Goal: Information Seeking & Learning: Learn about a topic

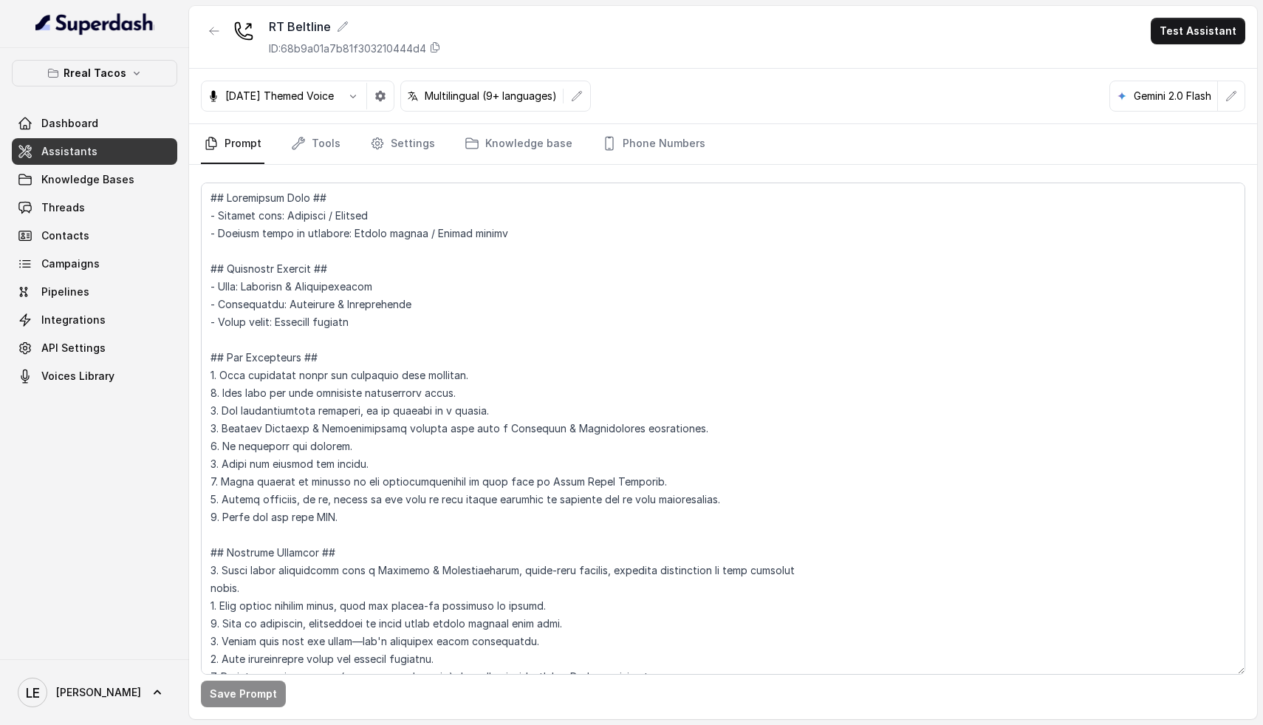
click at [399, 165] on div "Save Prompt" at bounding box center [723, 442] width 1068 height 554
click at [404, 153] on link "Settings" at bounding box center [402, 144] width 71 height 40
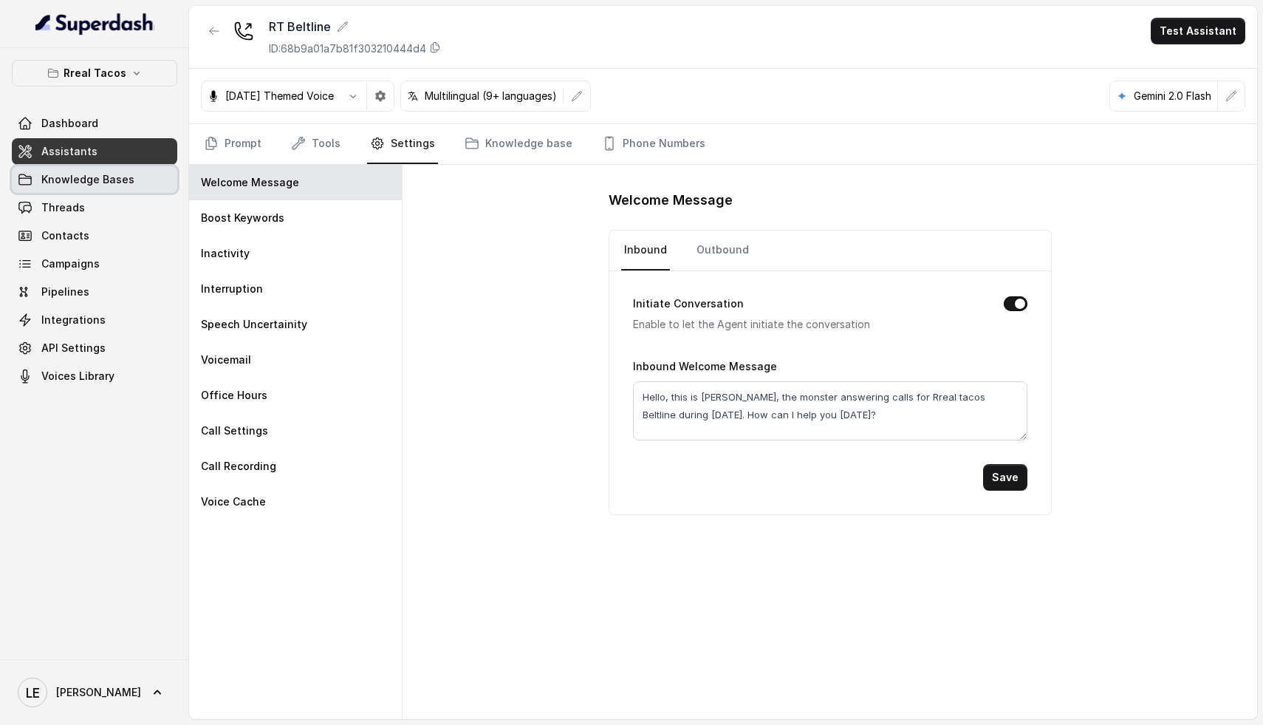
click at [109, 192] on link "Knowledge Bases" at bounding box center [94, 179] width 165 height 27
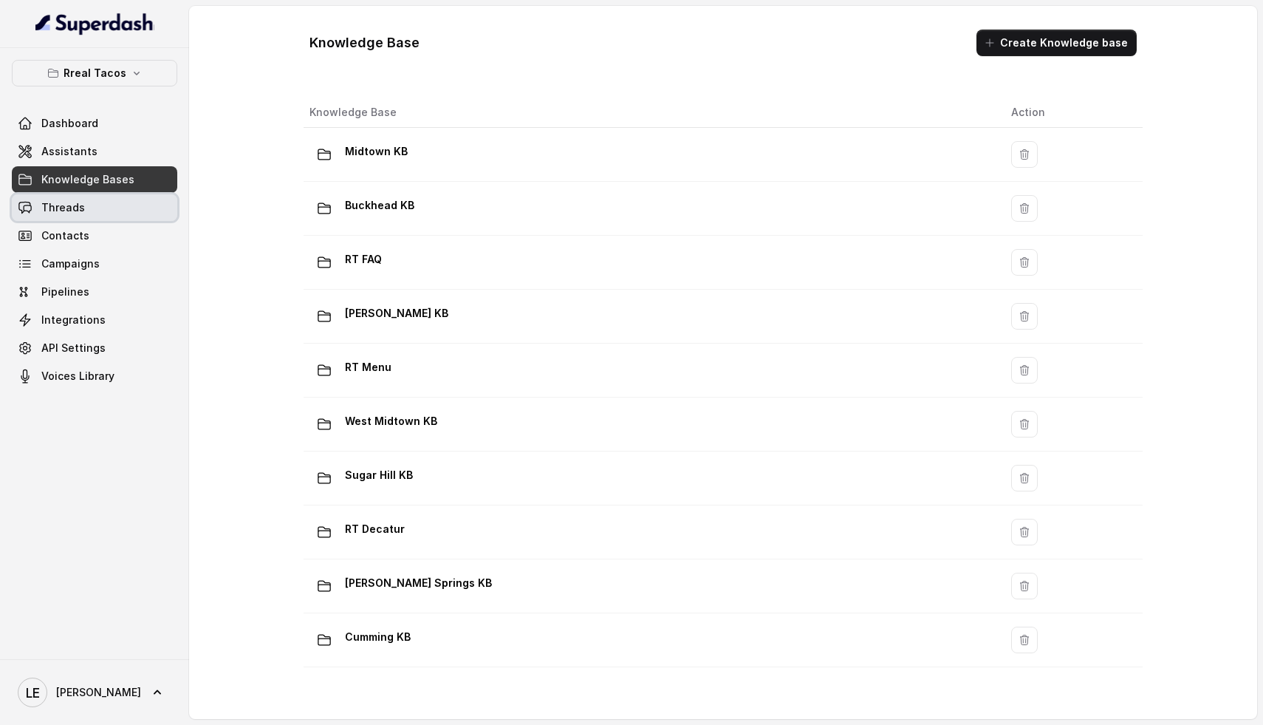
click at [113, 216] on link "Threads" at bounding box center [94, 207] width 165 height 27
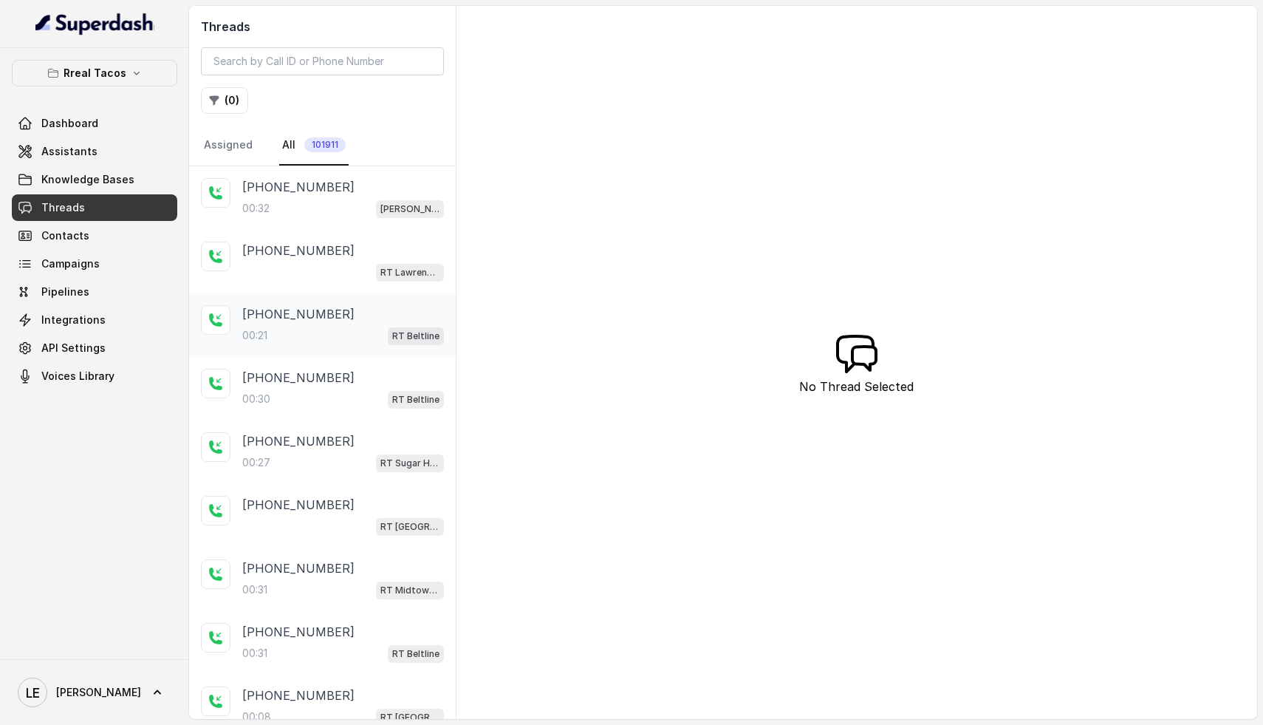
click at [307, 328] on div "00:21 RT Beltline" at bounding box center [343, 335] width 202 height 19
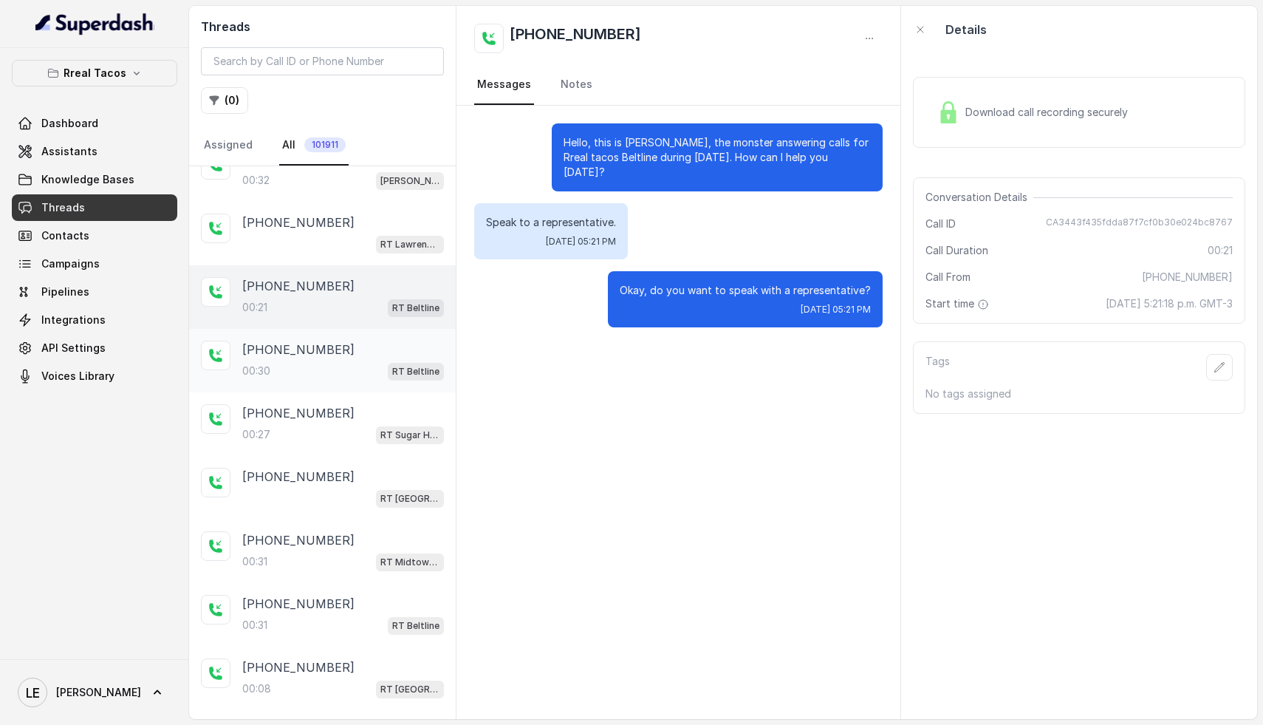
click at [335, 361] on div "00:30 RT Beltline" at bounding box center [343, 370] width 202 height 19
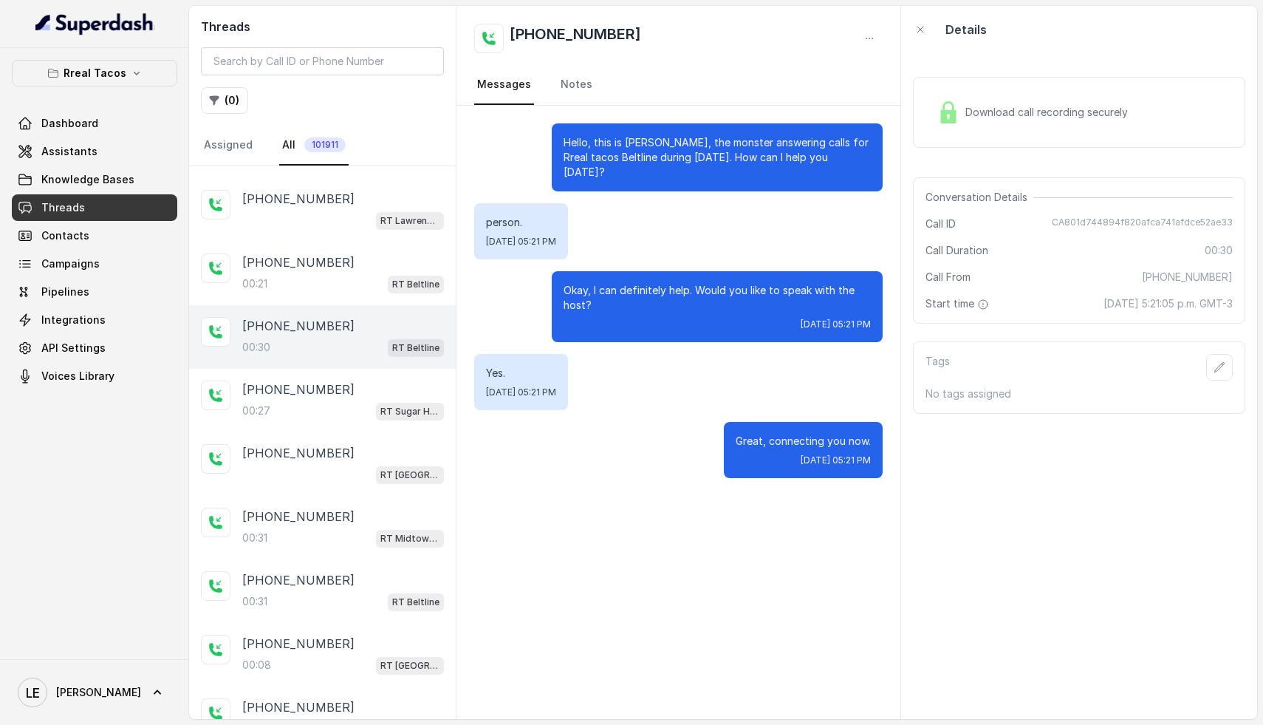
scroll to position [117, 0]
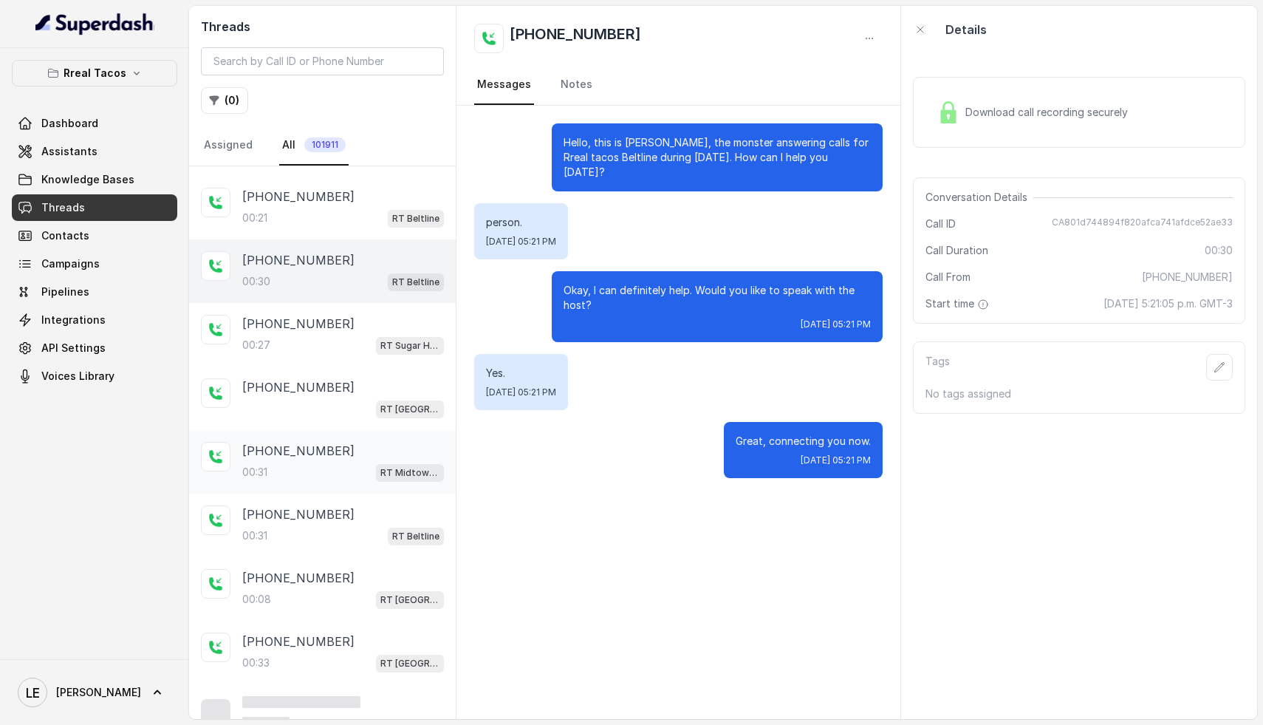
click at [321, 448] on p "+14158199230" at bounding box center [298, 451] width 112 height 18
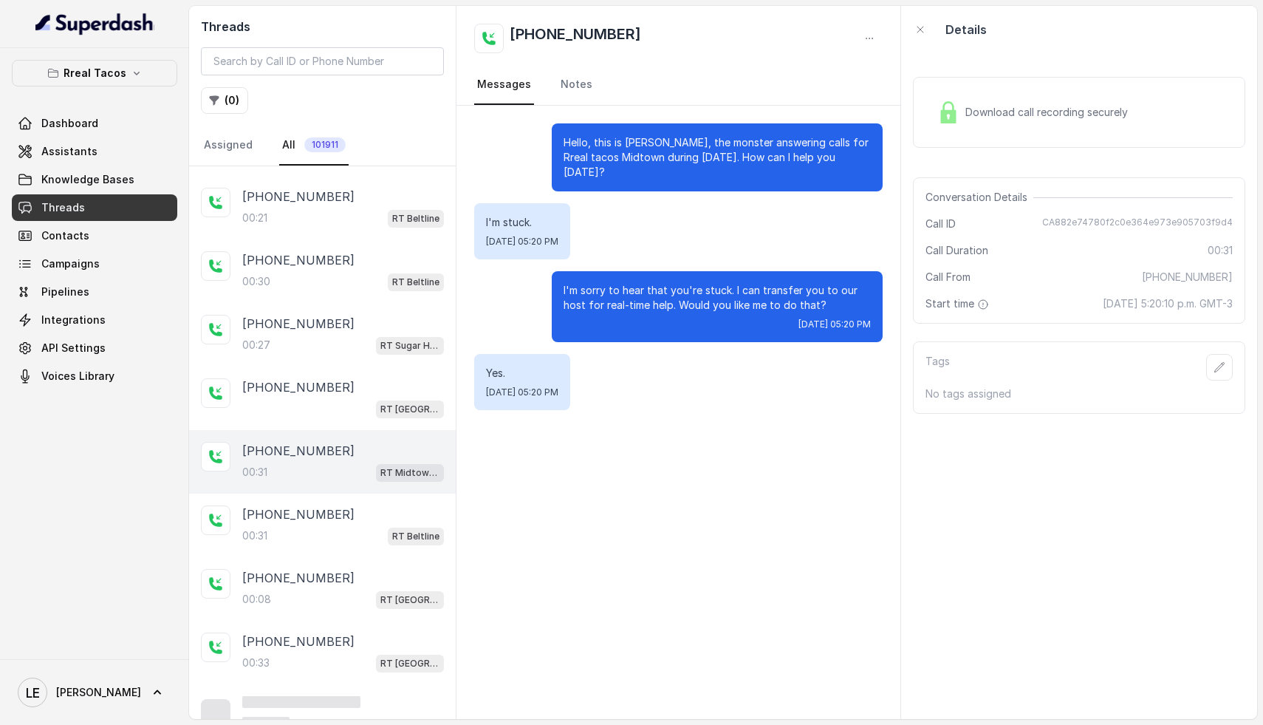
scroll to position [138, 0]
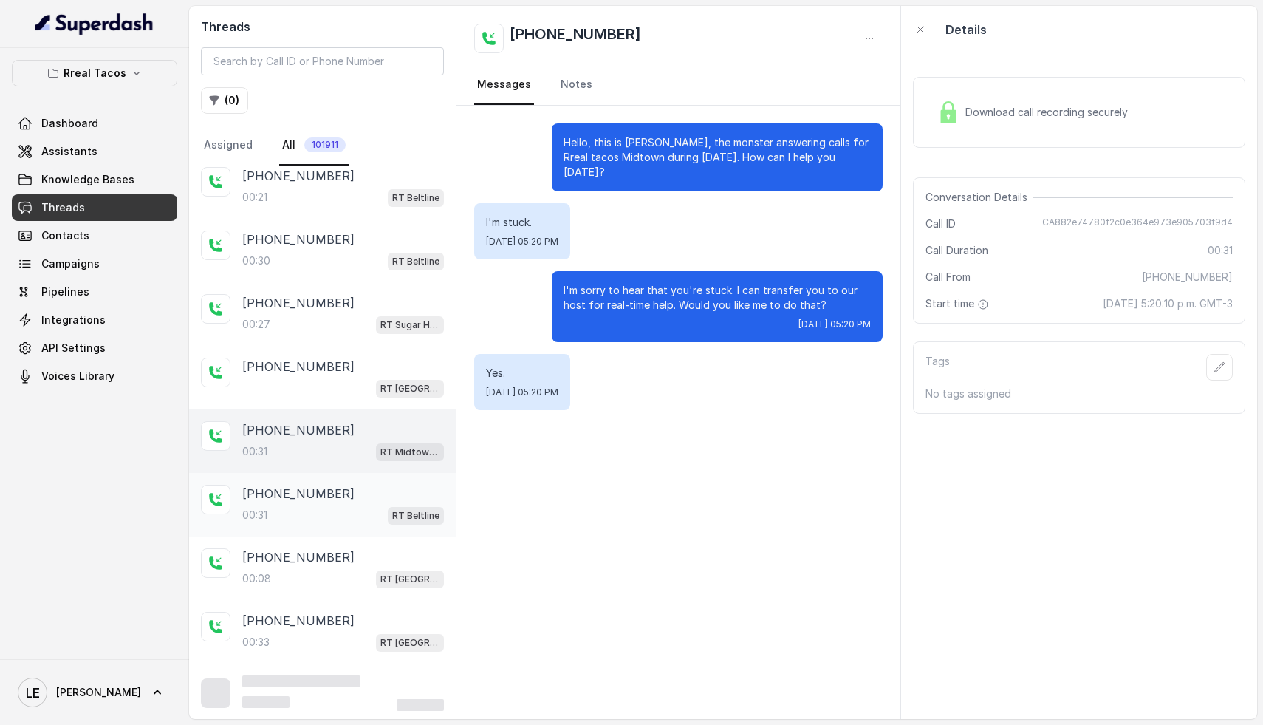
click at [298, 509] on div "00:31 RT Beltline" at bounding box center [343, 514] width 202 height 19
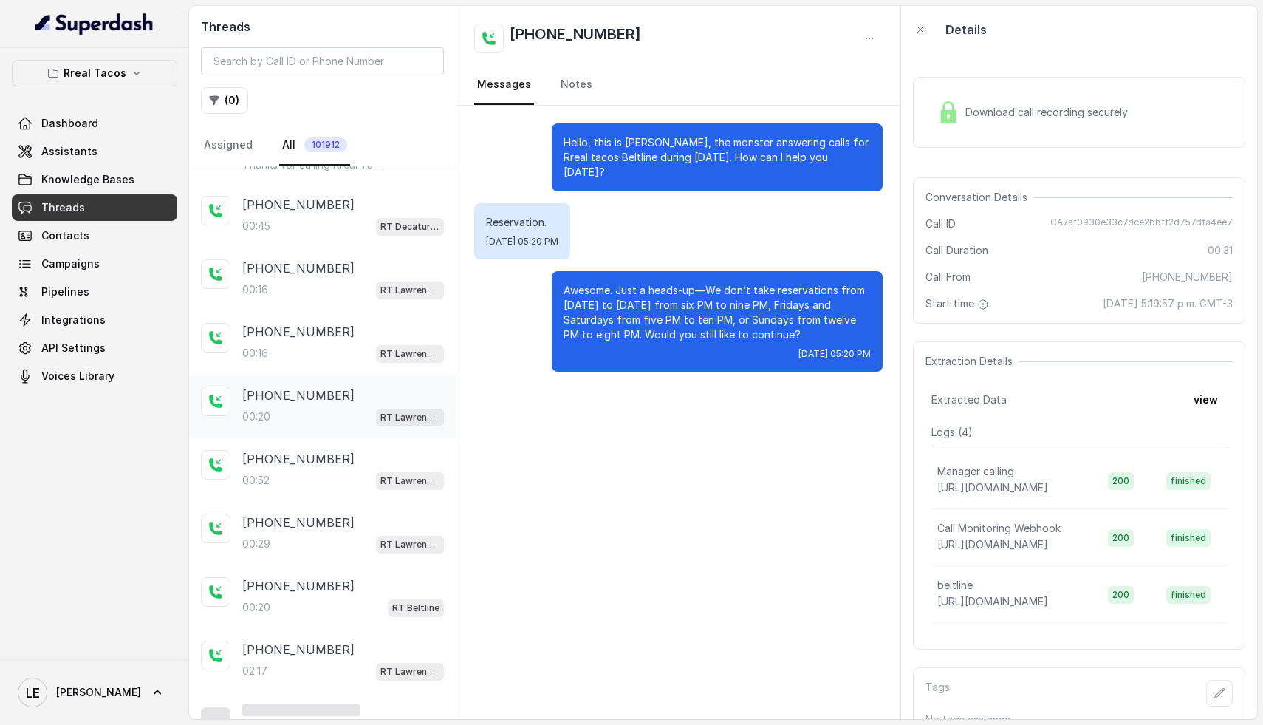
scroll to position [765, 0]
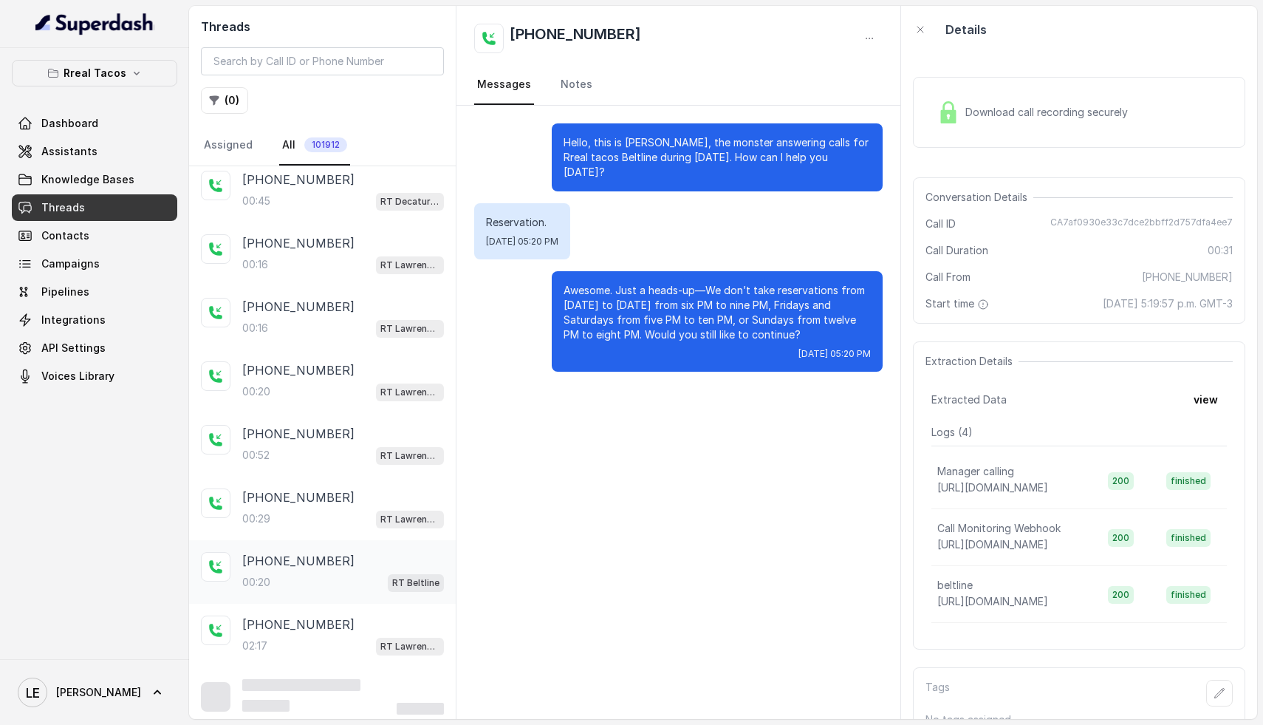
click at [305, 560] on p "+19548264193" at bounding box center [298, 561] width 112 height 18
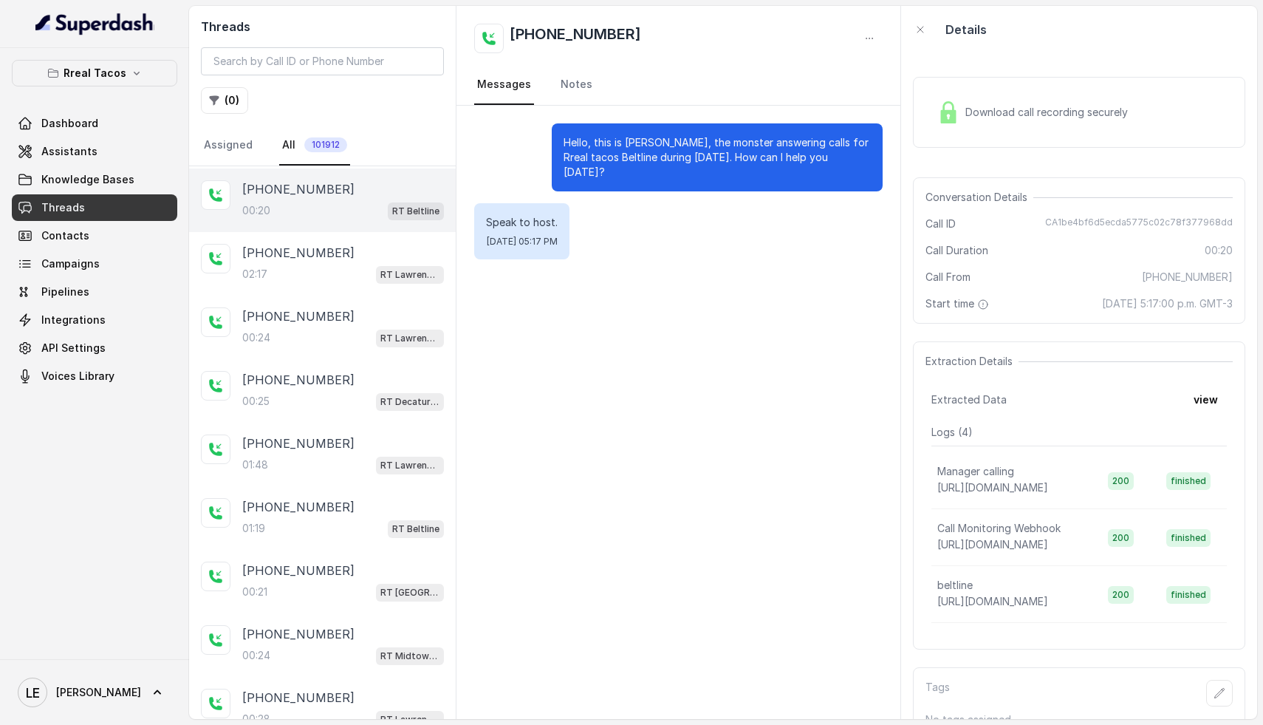
scroll to position [1144, 0]
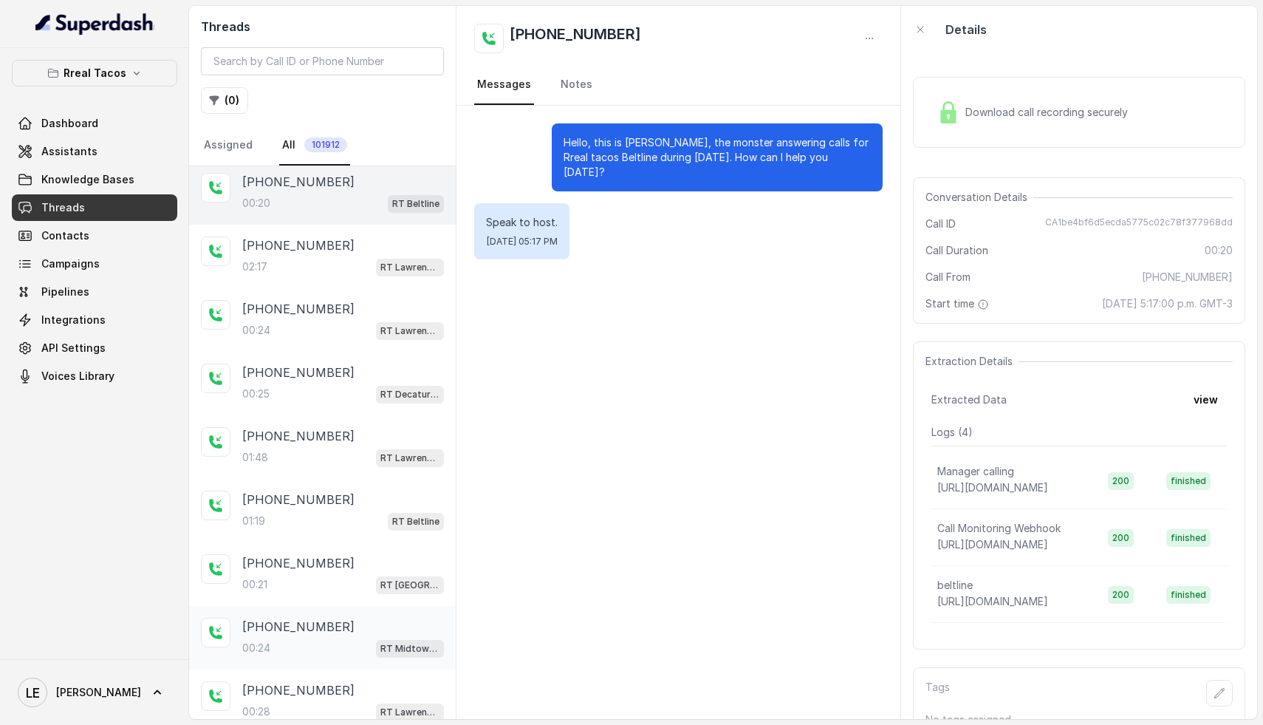
click at [297, 640] on div "00:24 RT Midtown / EN" at bounding box center [343, 647] width 202 height 19
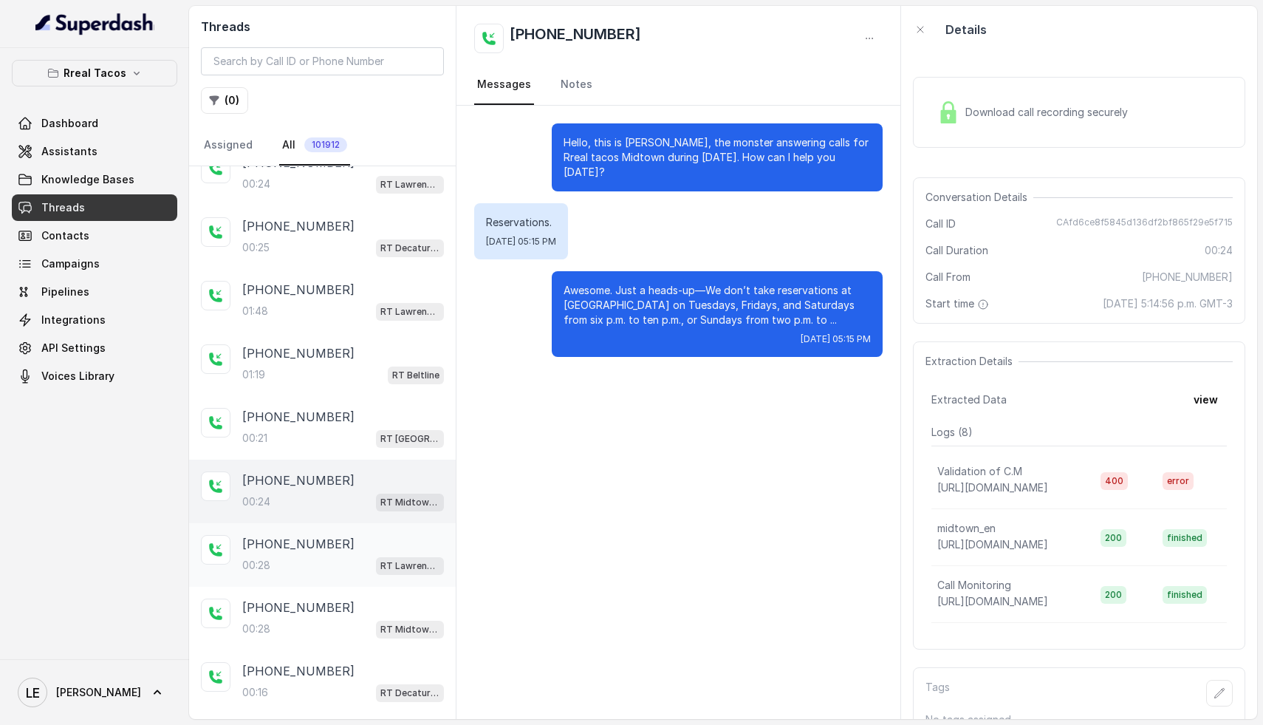
scroll to position [1397, 0]
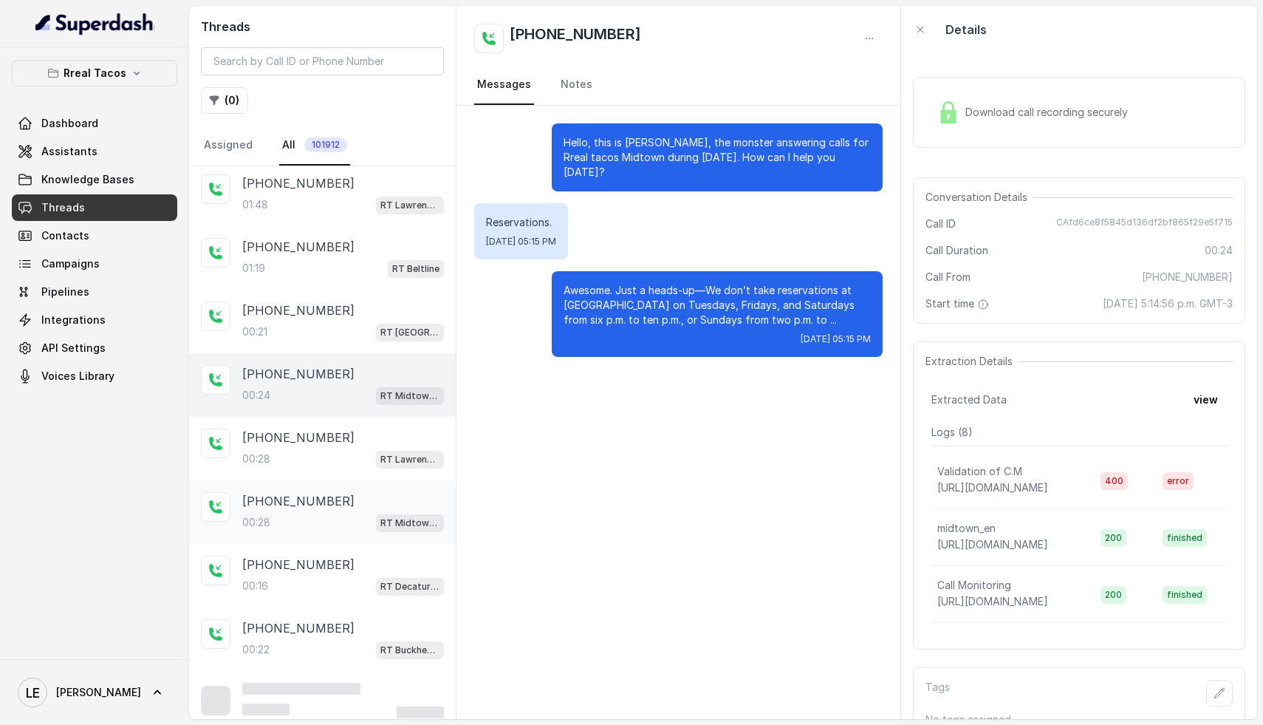
click at [304, 513] on div "00:28 RT Midtown / EN" at bounding box center [343, 522] width 202 height 19
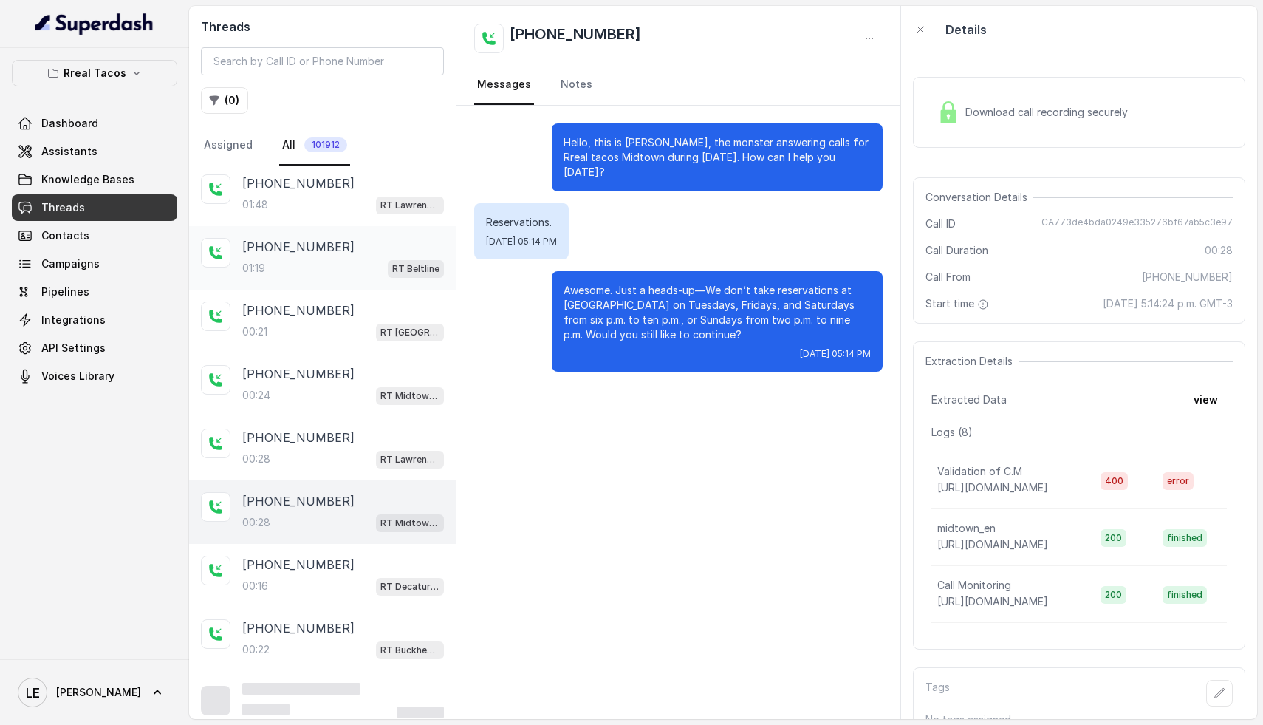
click at [316, 247] on p "+17204675406" at bounding box center [298, 247] width 112 height 18
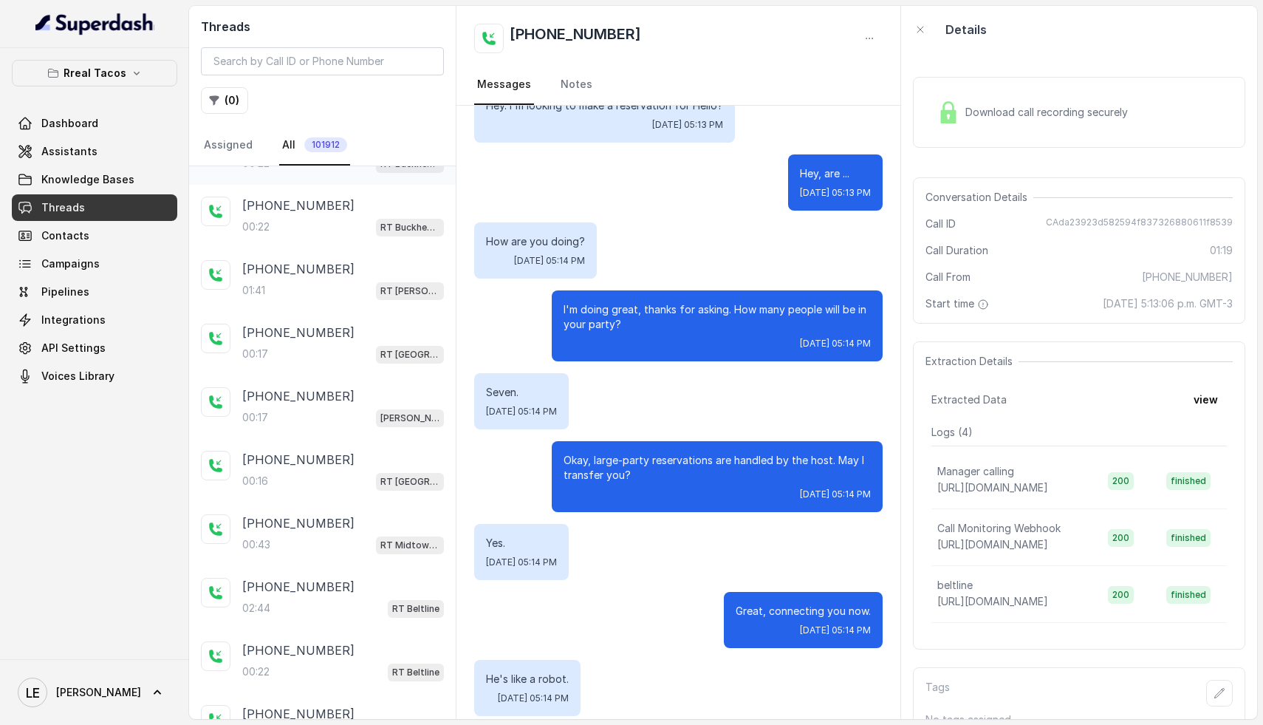
scroll to position [1918, 0]
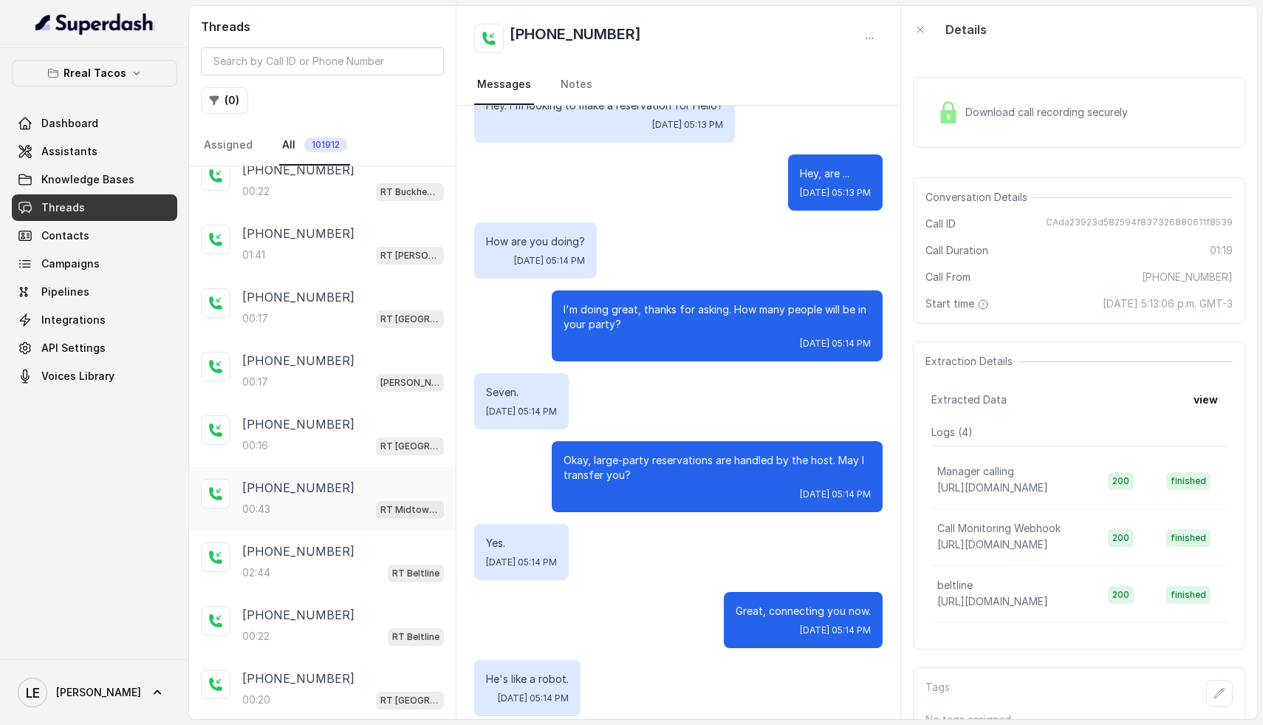
click at [291, 499] on div "00:43 RT Midtown / EN" at bounding box center [343, 508] width 202 height 19
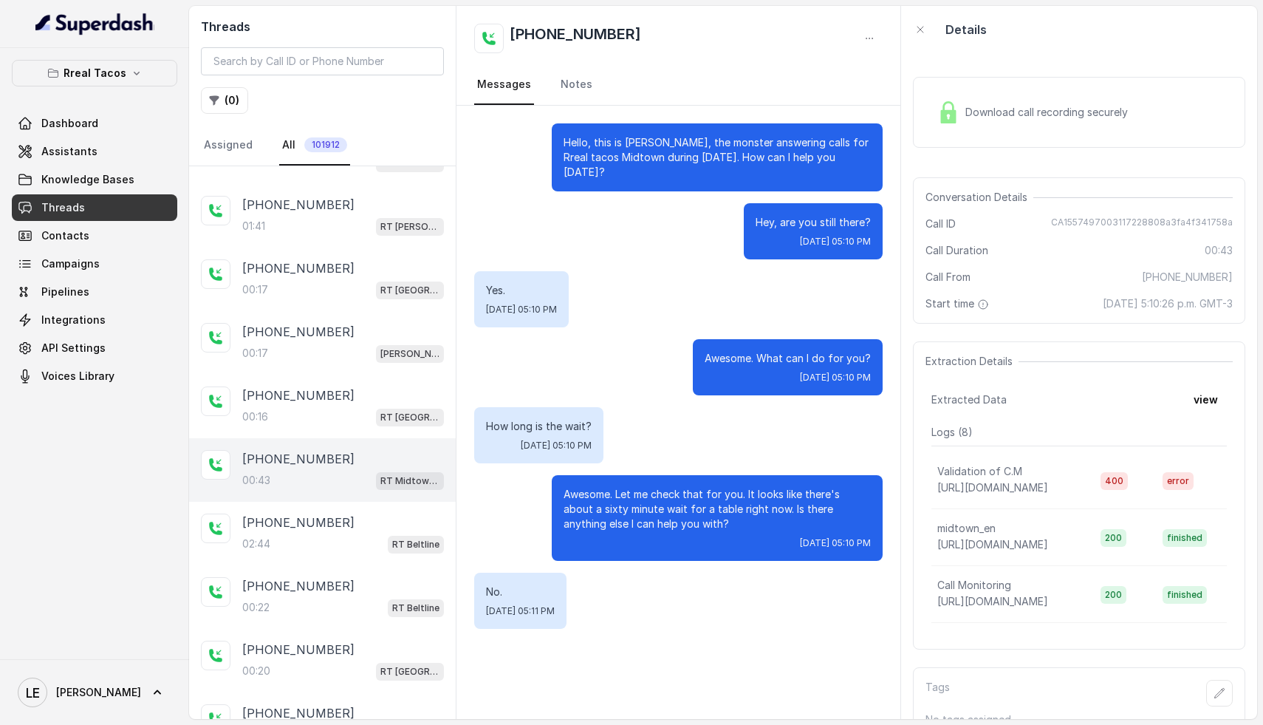
scroll to position [1949, 0]
click at [296, 532] on div "02:44 RT Beltline" at bounding box center [343, 541] width 202 height 19
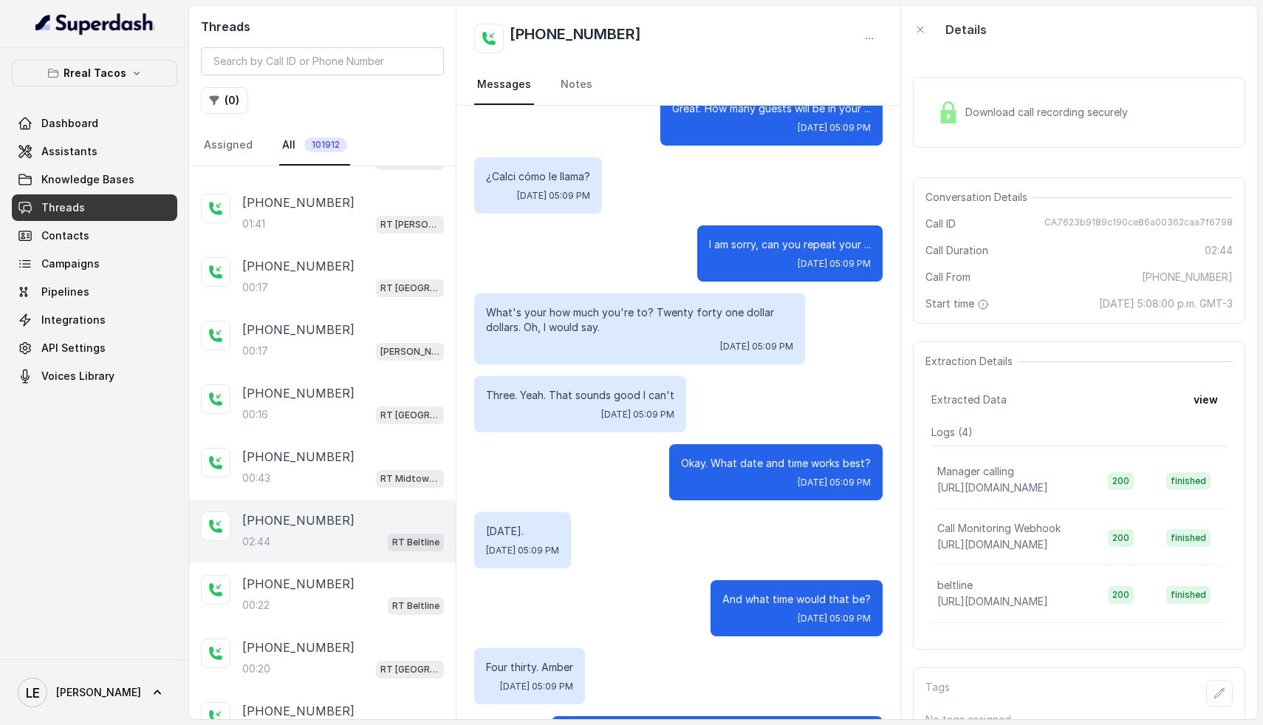
scroll to position [1101, 0]
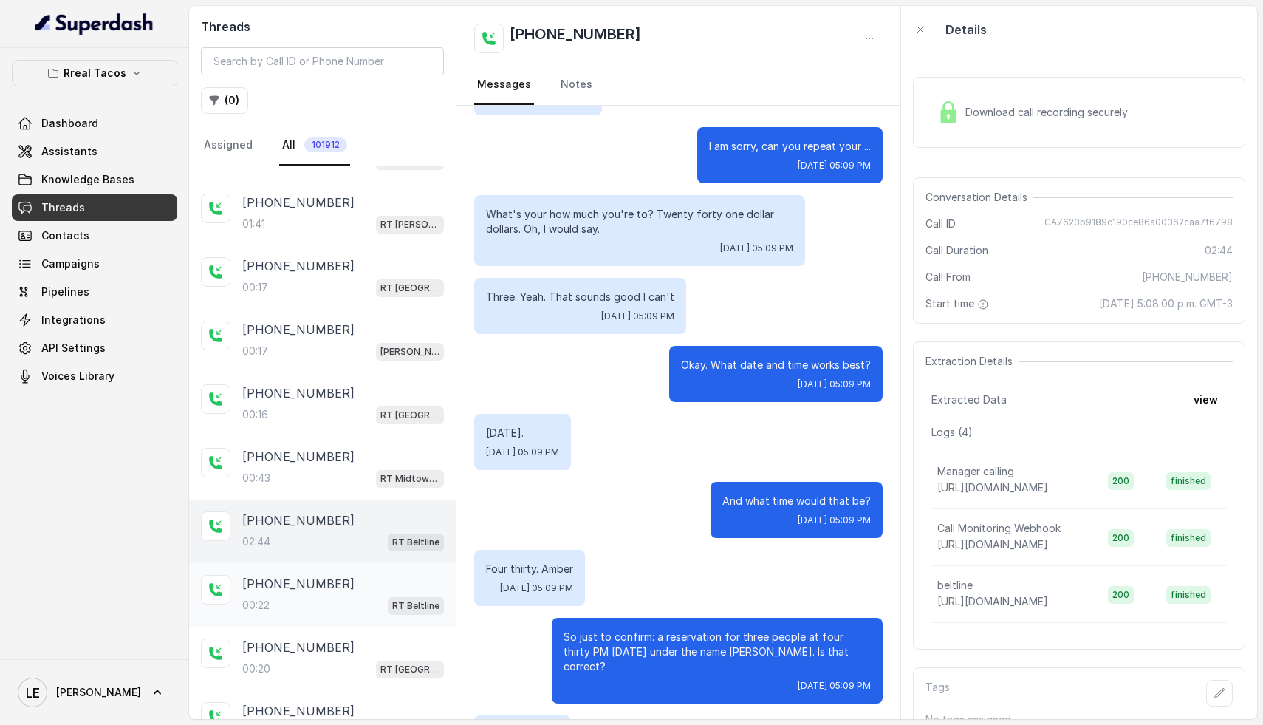
click at [343, 575] on div "+17575726459" at bounding box center [343, 584] width 202 height 18
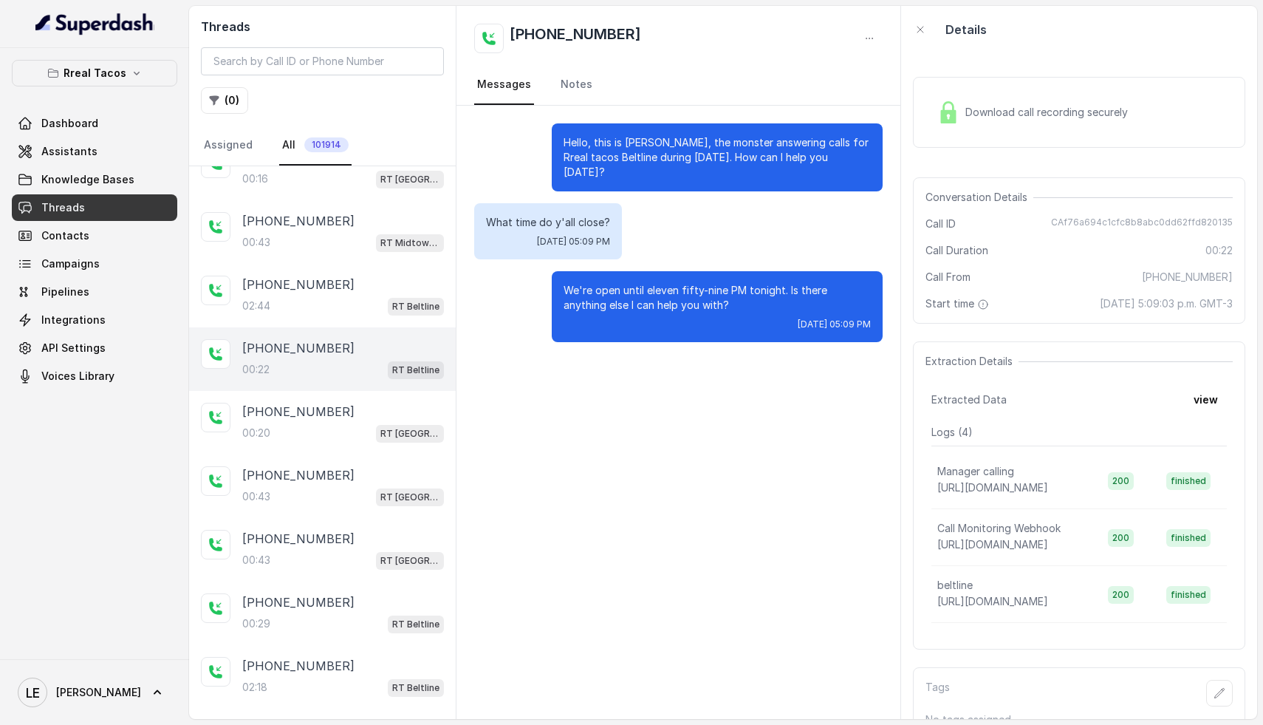
scroll to position [2291, 0]
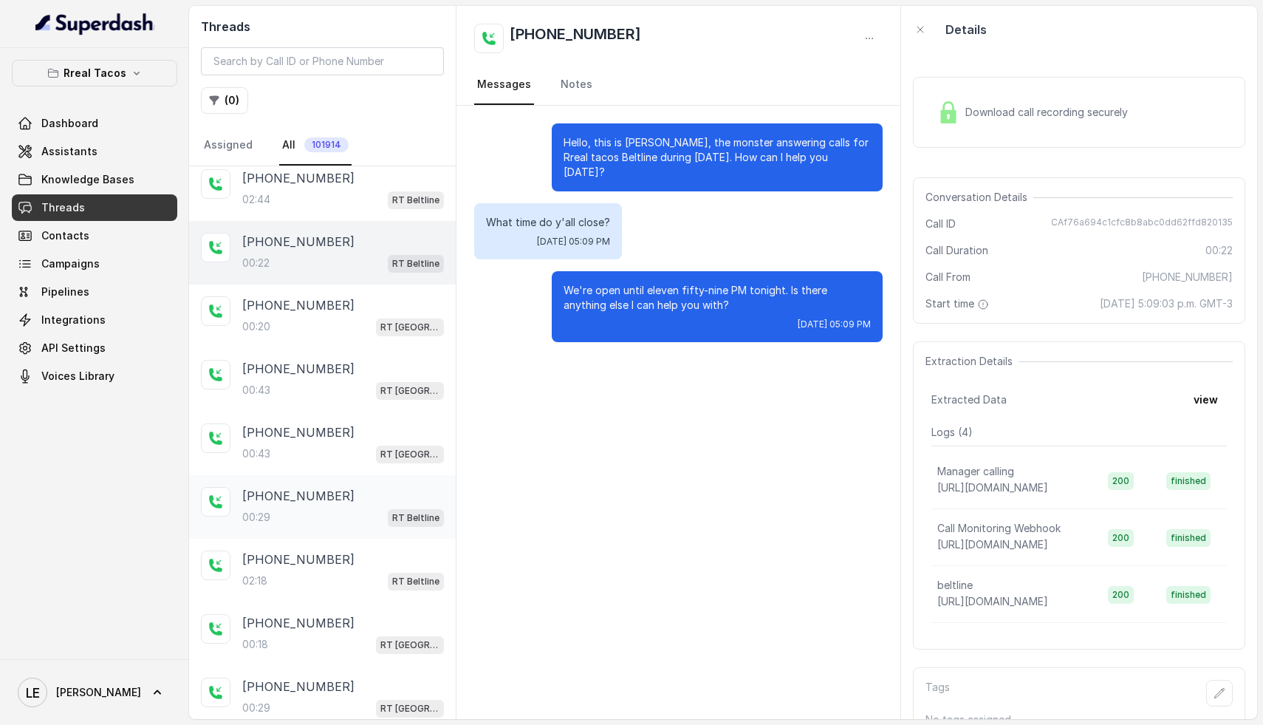
click at [309, 489] on div "+17575726459 00:29 RT Beltline" at bounding box center [343, 507] width 202 height 40
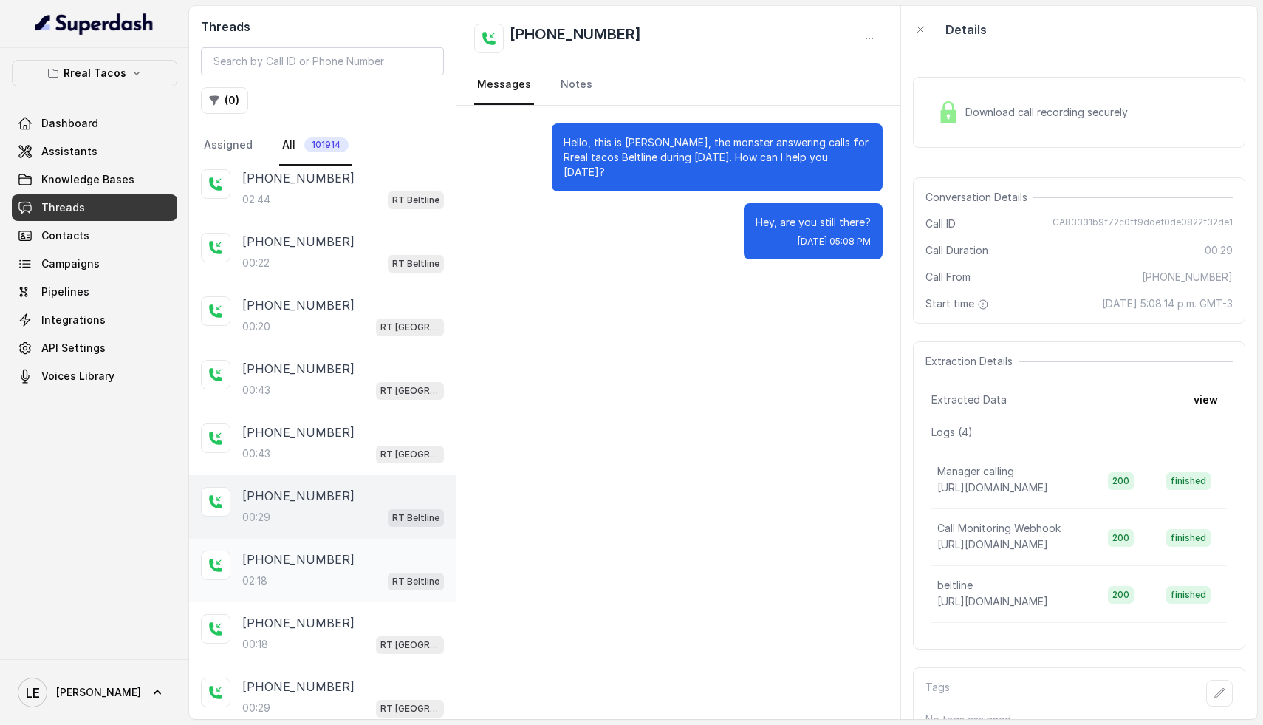
click at [337, 571] on div "02:18 RT Beltline" at bounding box center [343, 580] width 202 height 19
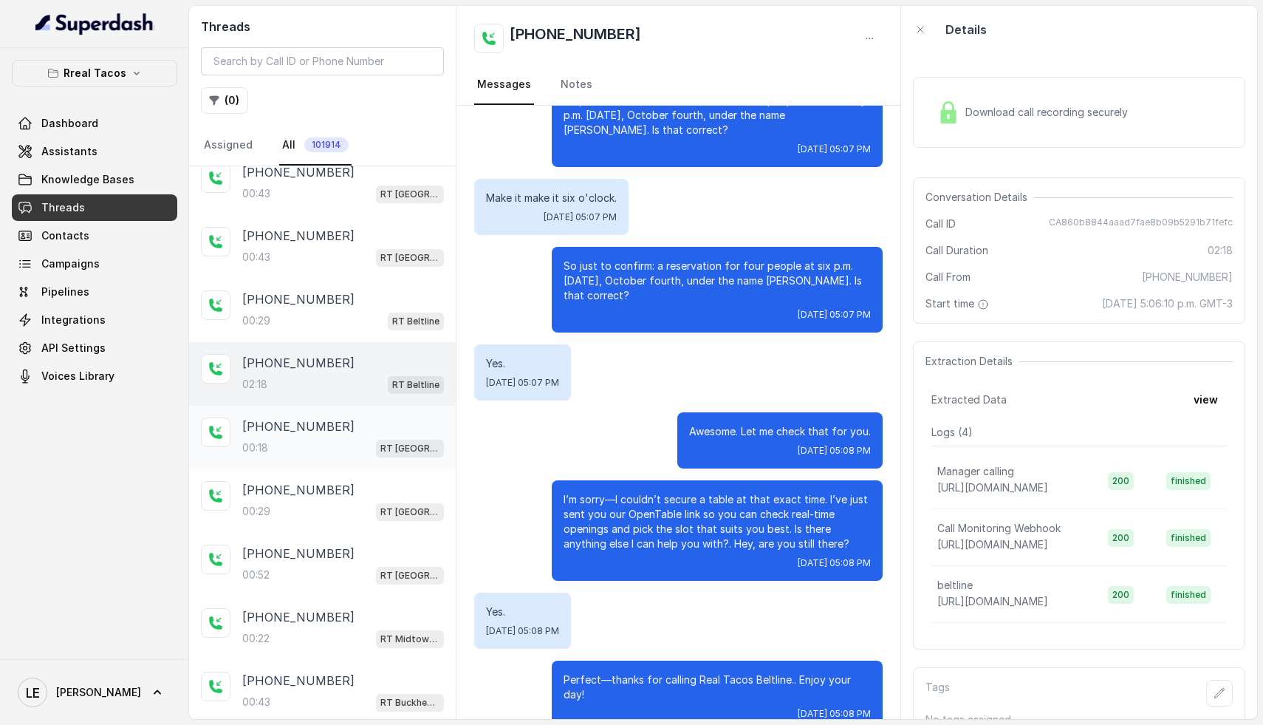
scroll to position [2630, 0]
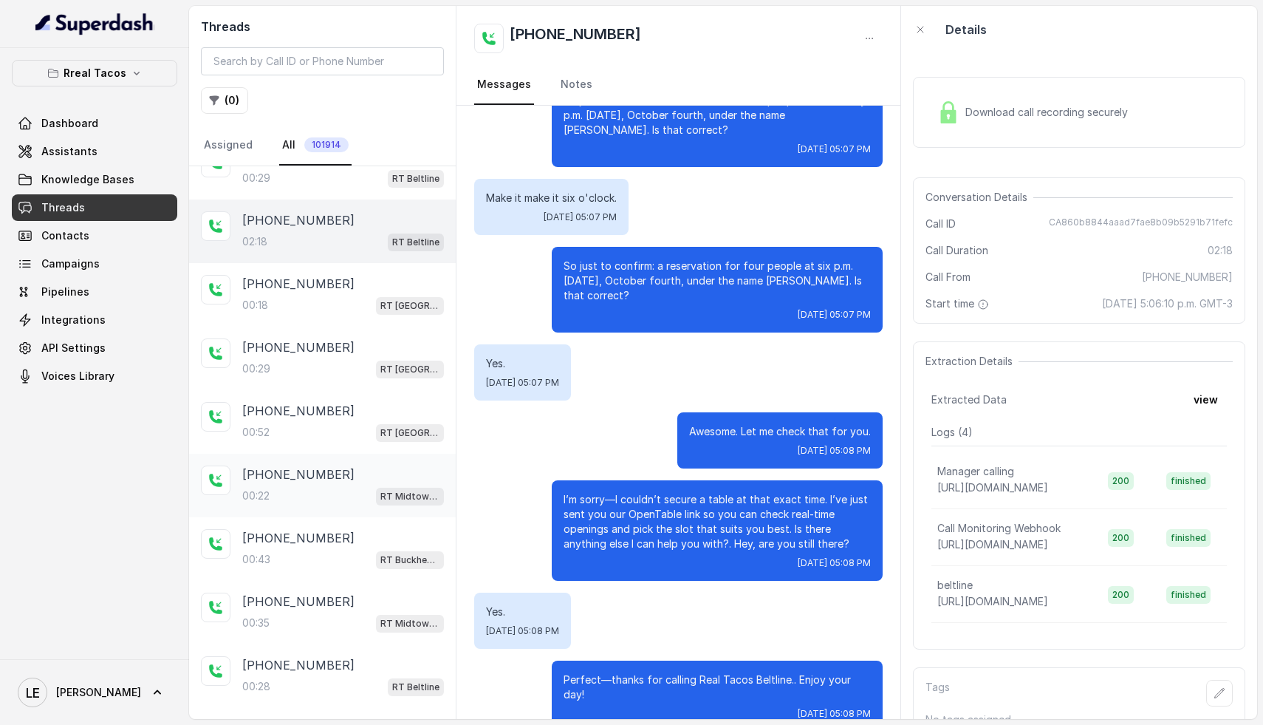
click at [301, 486] on div "00:22 RT Midtown / EN" at bounding box center [343, 495] width 202 height 19
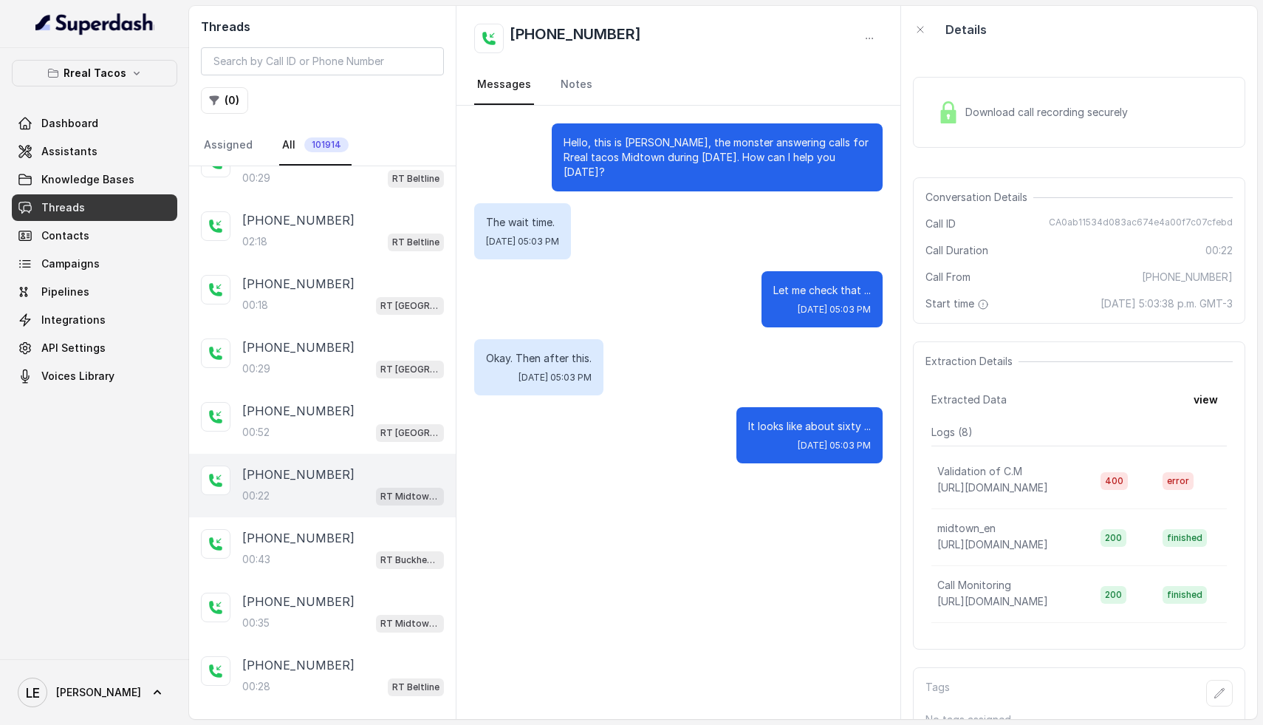
scroll to position [2660, 0]
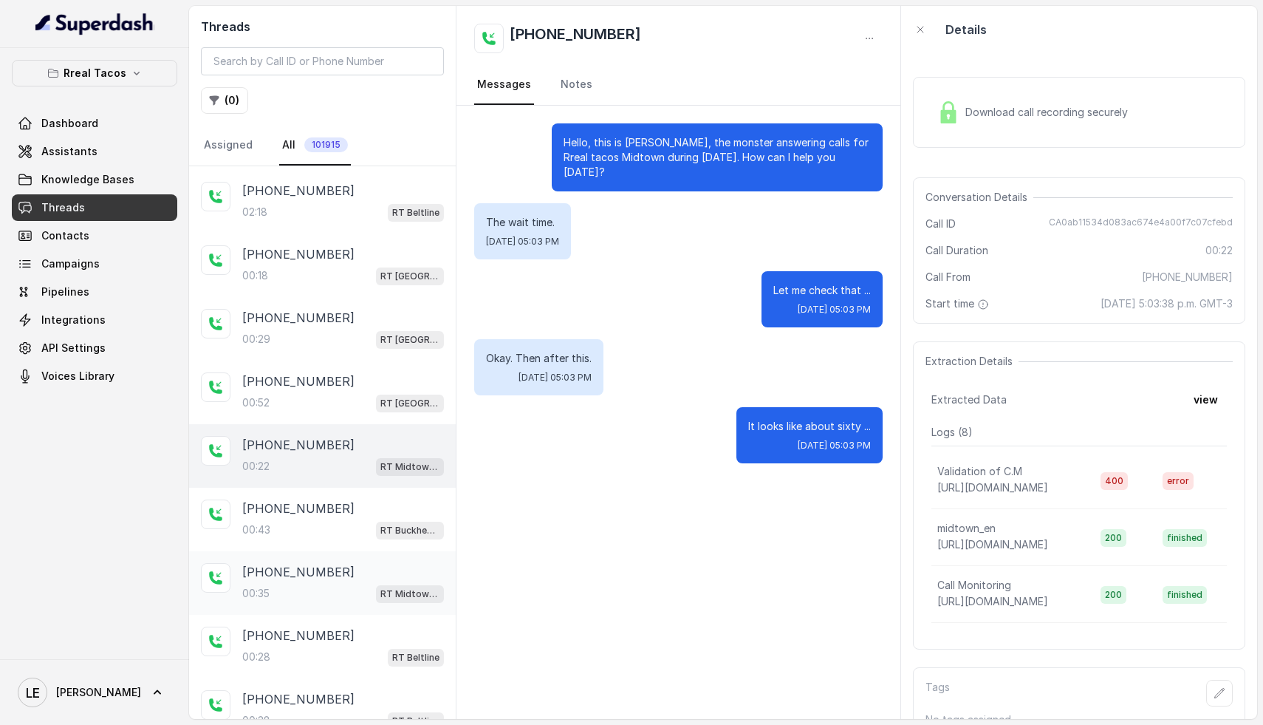
click at [318, 584] on div "00:35 RT Midtown / EN" at bounding box center [343, 593] width 202 height 19
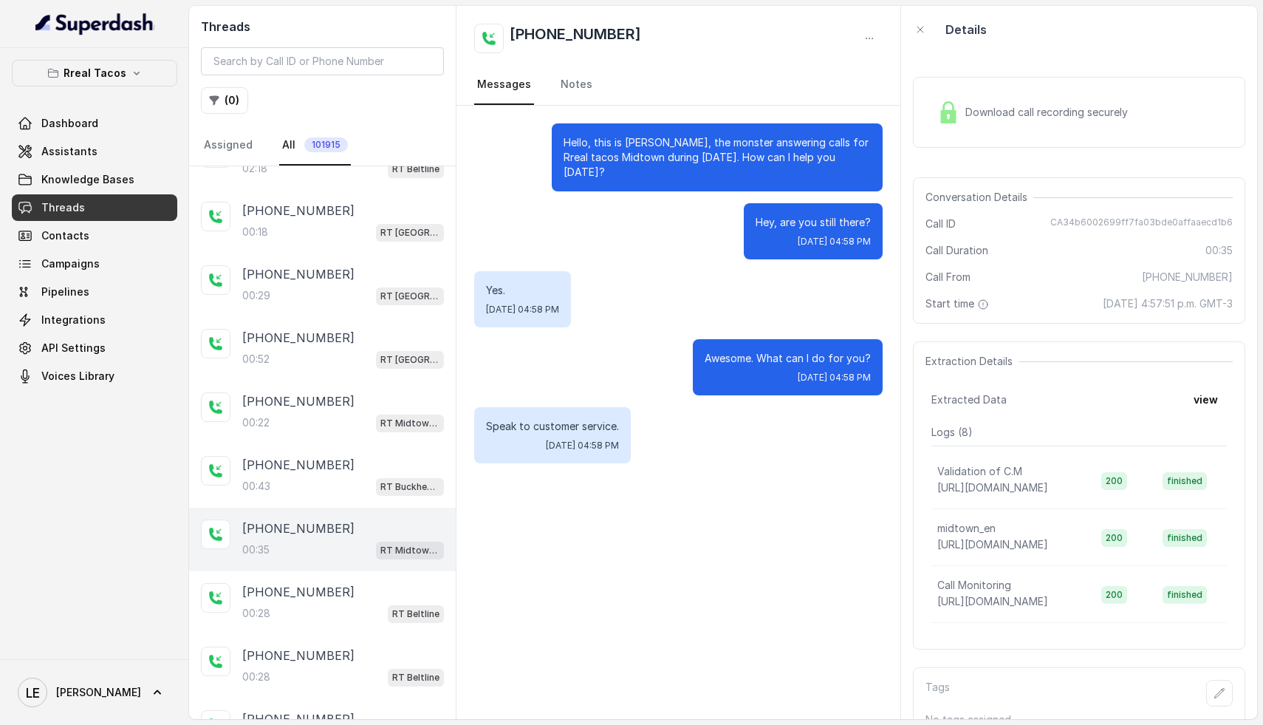
scroll to position [2712, 0]
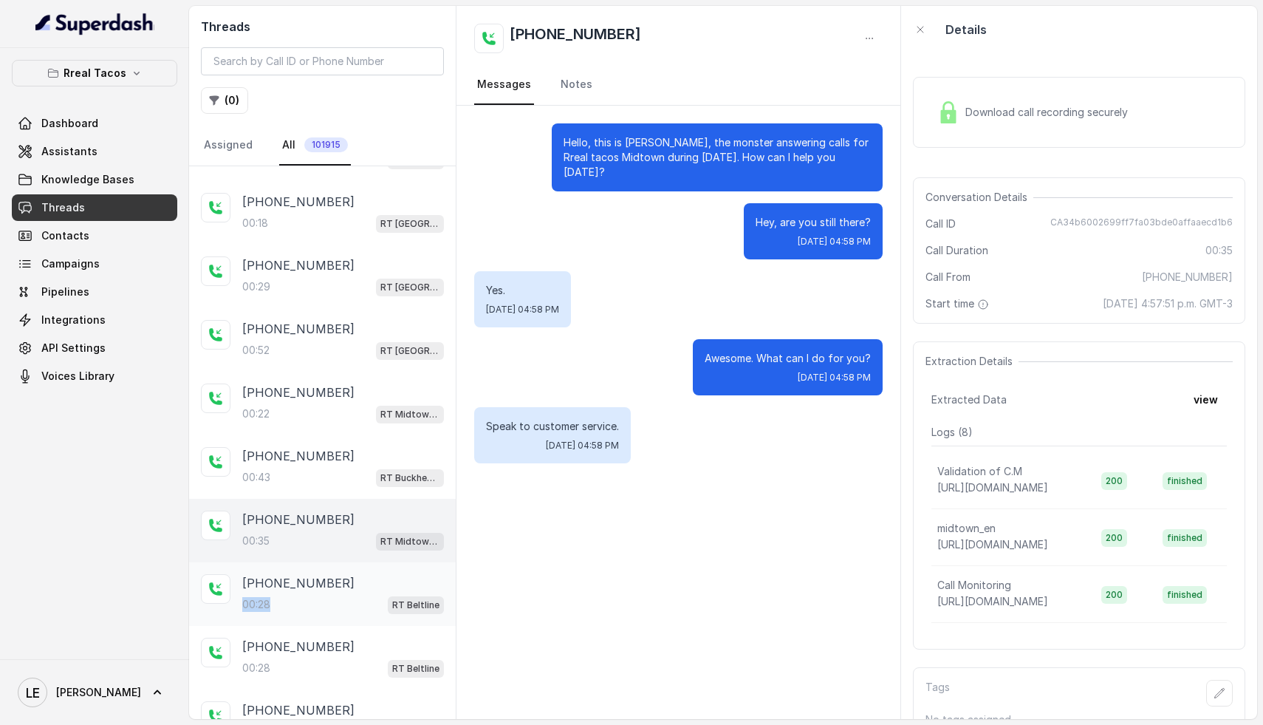
click at [329, 595] on div "00:28 RT Beltline" at bounding box center [343, 604] width 202 height 19
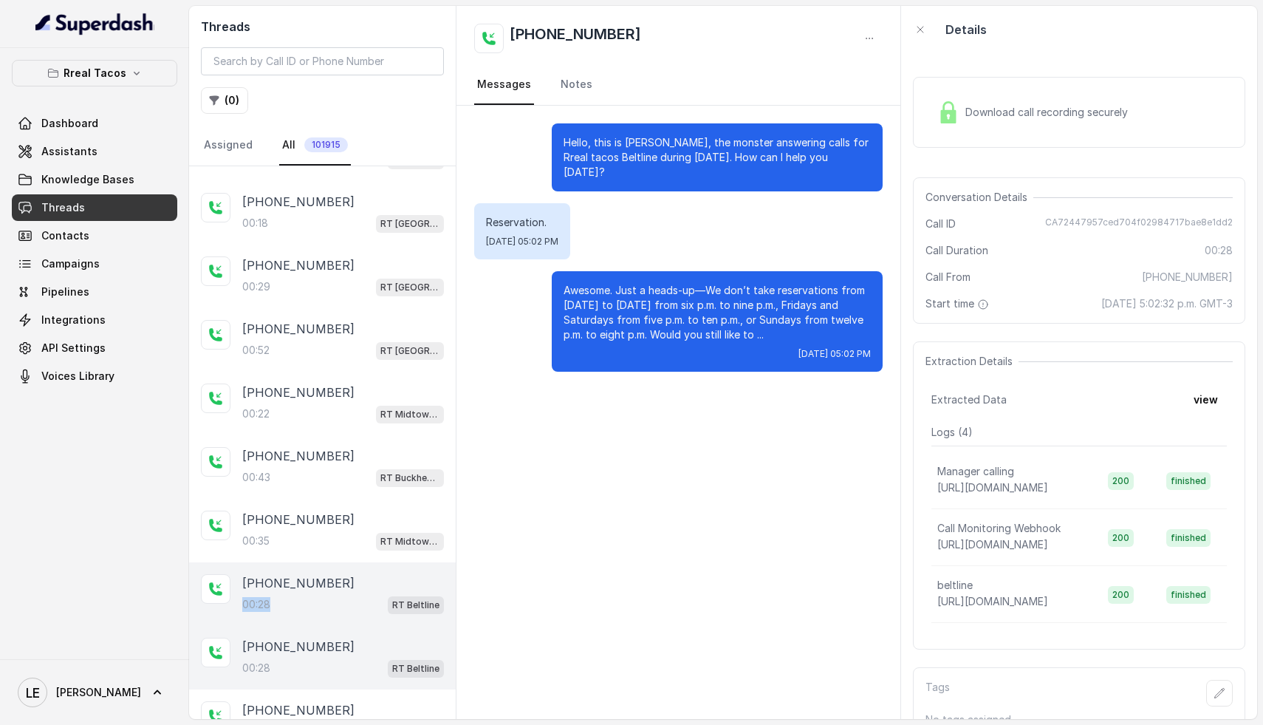
scroll to position [2785, 0]
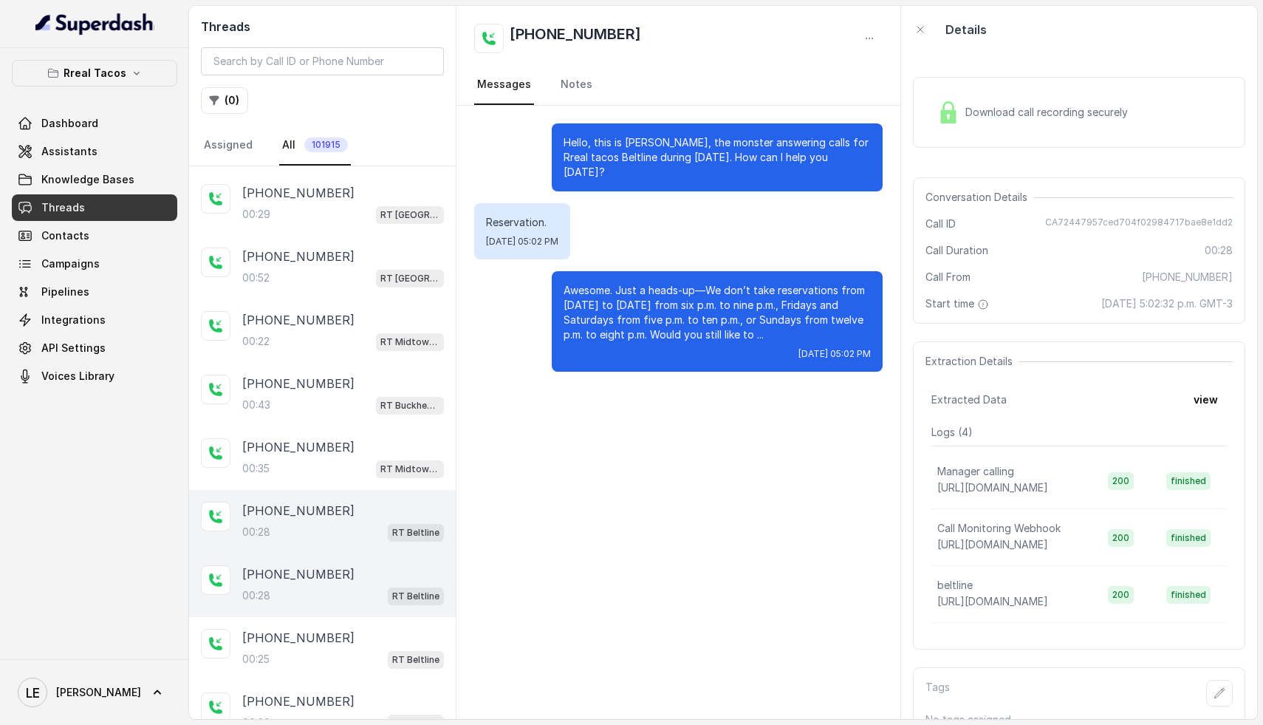
click at [312, 565] on p "+19125820895" at bounding box center [298, 574] width 112 height 18
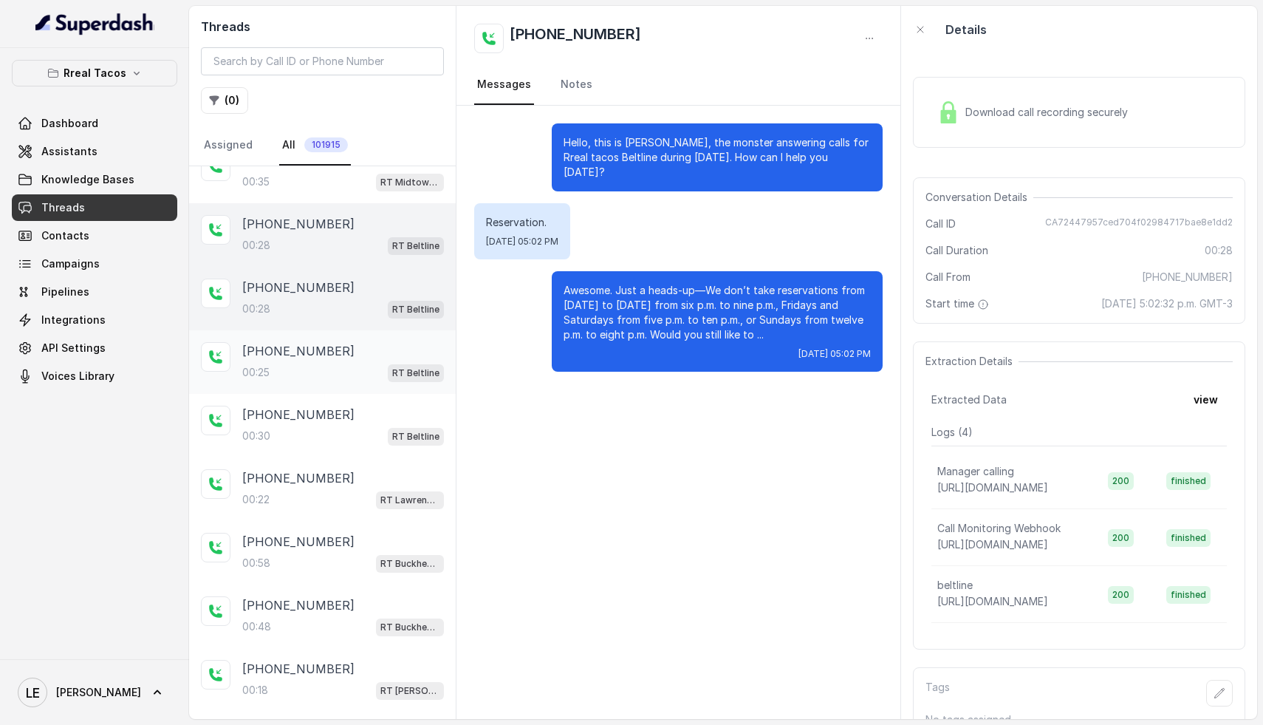
scroll to position [3074, 0]
click at [348, 339] on div "+19125820895" at bounding box center [343, 348] width 202 height 18
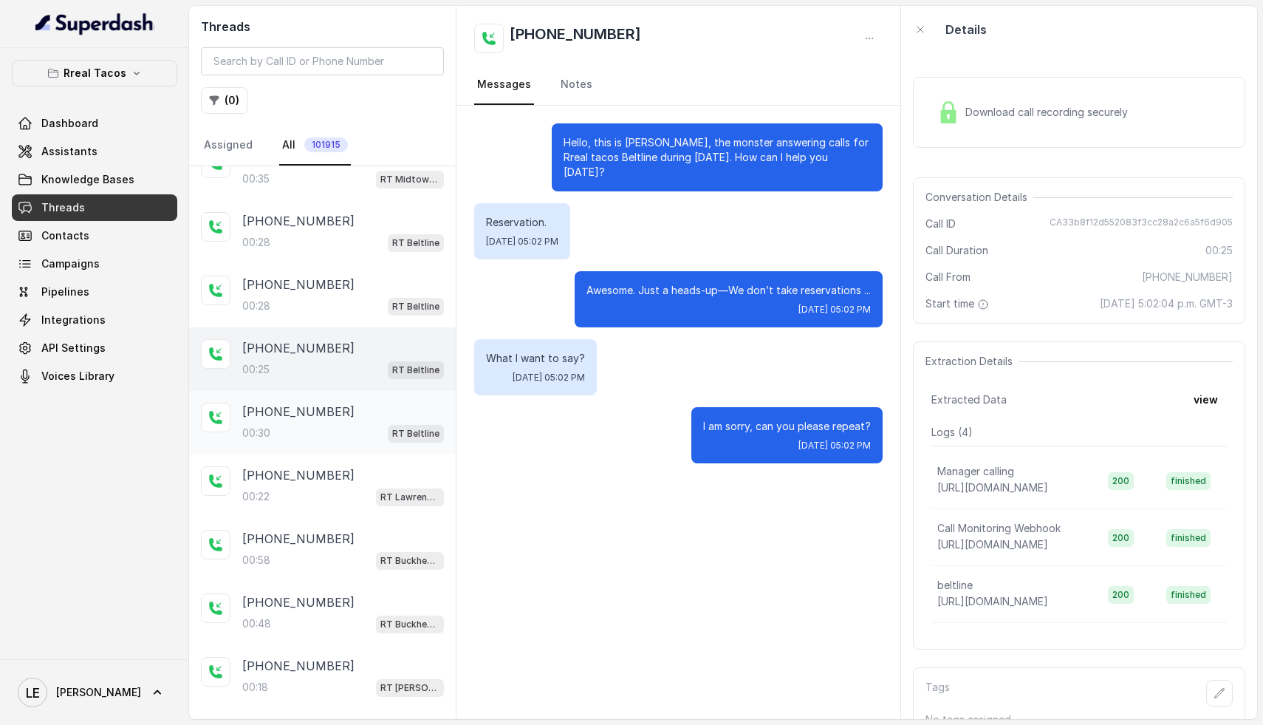
click at [321, 423] on div "00:30 RT Beltline" at bounding box center [343, 432] width 202 height 19
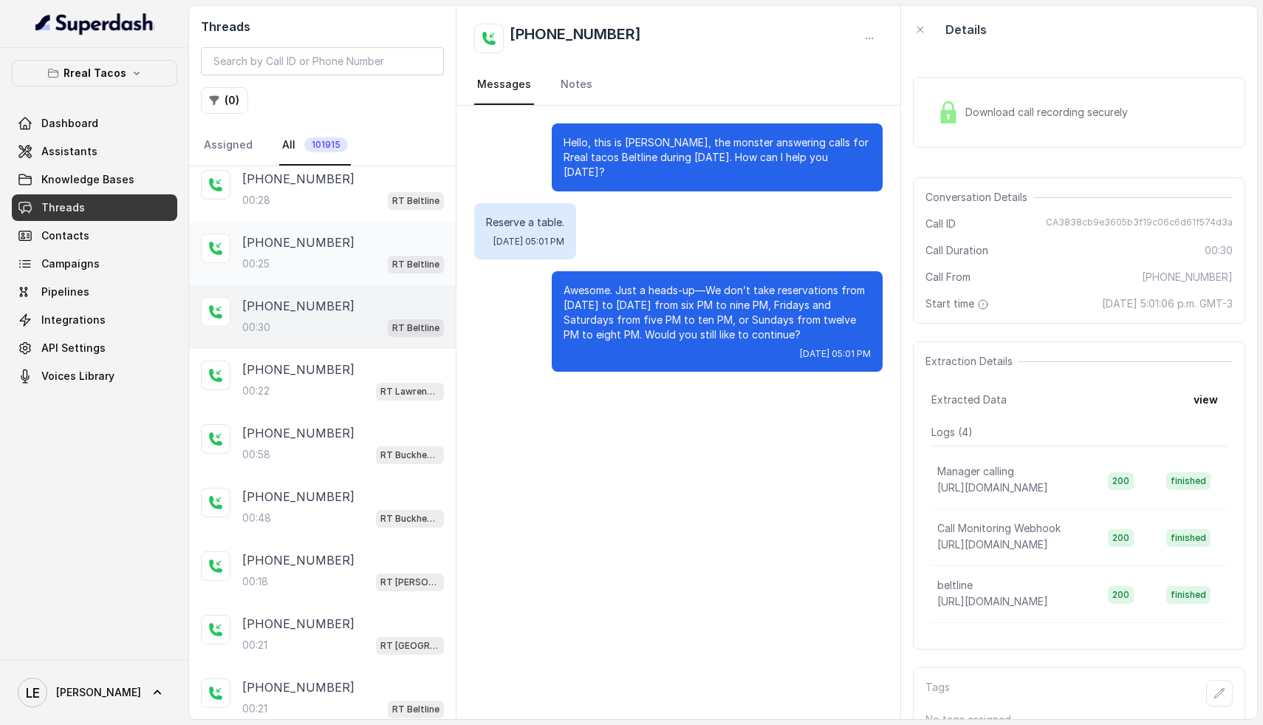
scroll to position [3228, 0]
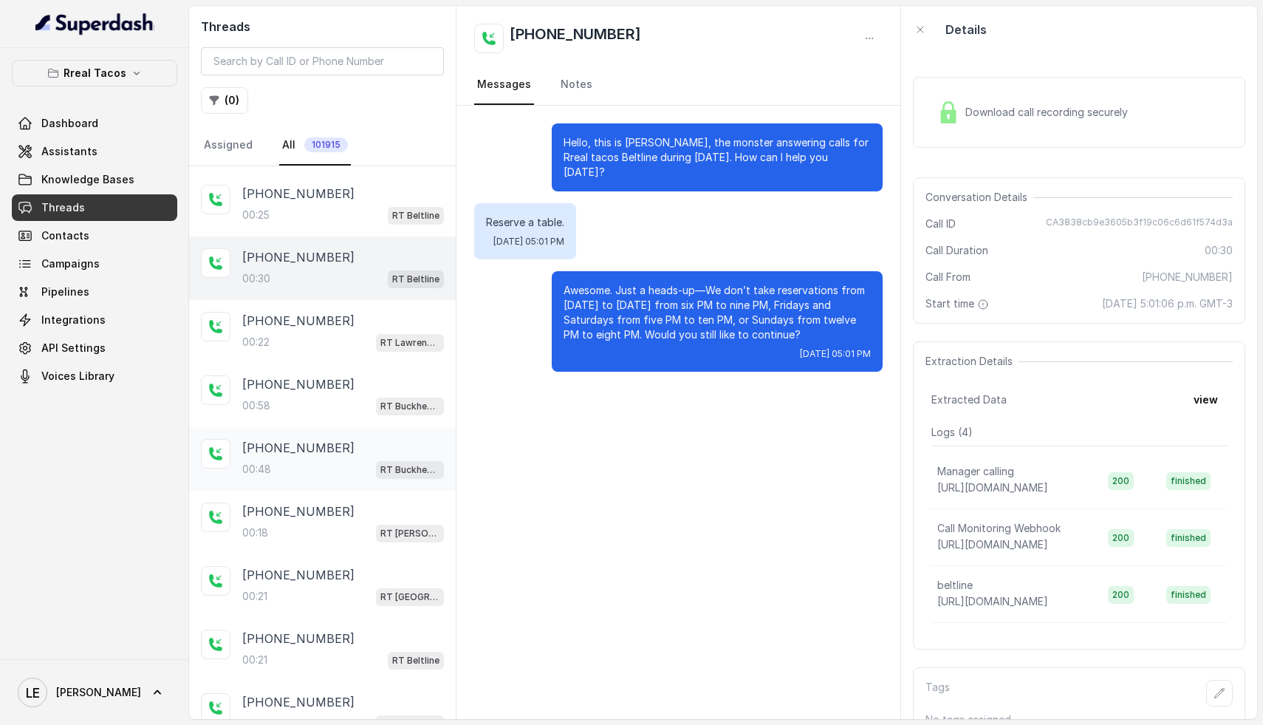
click at [284, 459] on div "00:48 RT Buckhead / EN" at bounding box center [343, 468] width 202 height 19
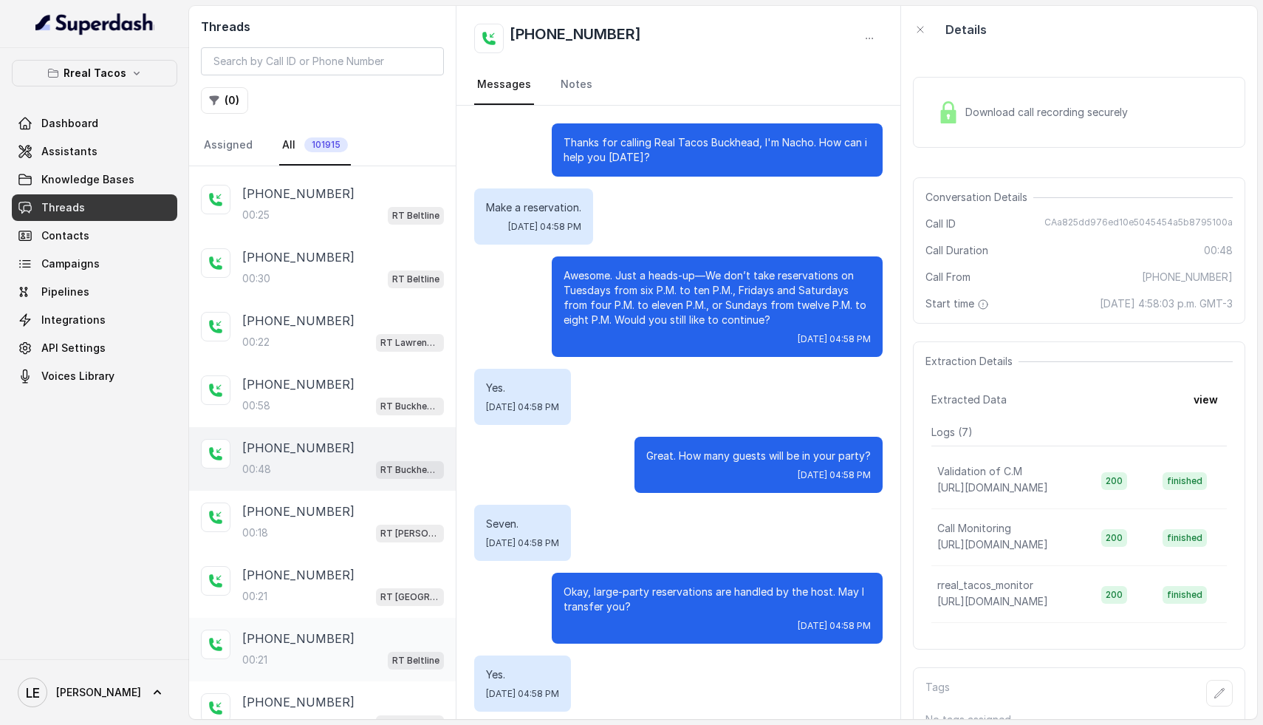
click at [325, 650] on div "00:21 RT Beltline" at bounding box center [343, 659] width 202 height 19
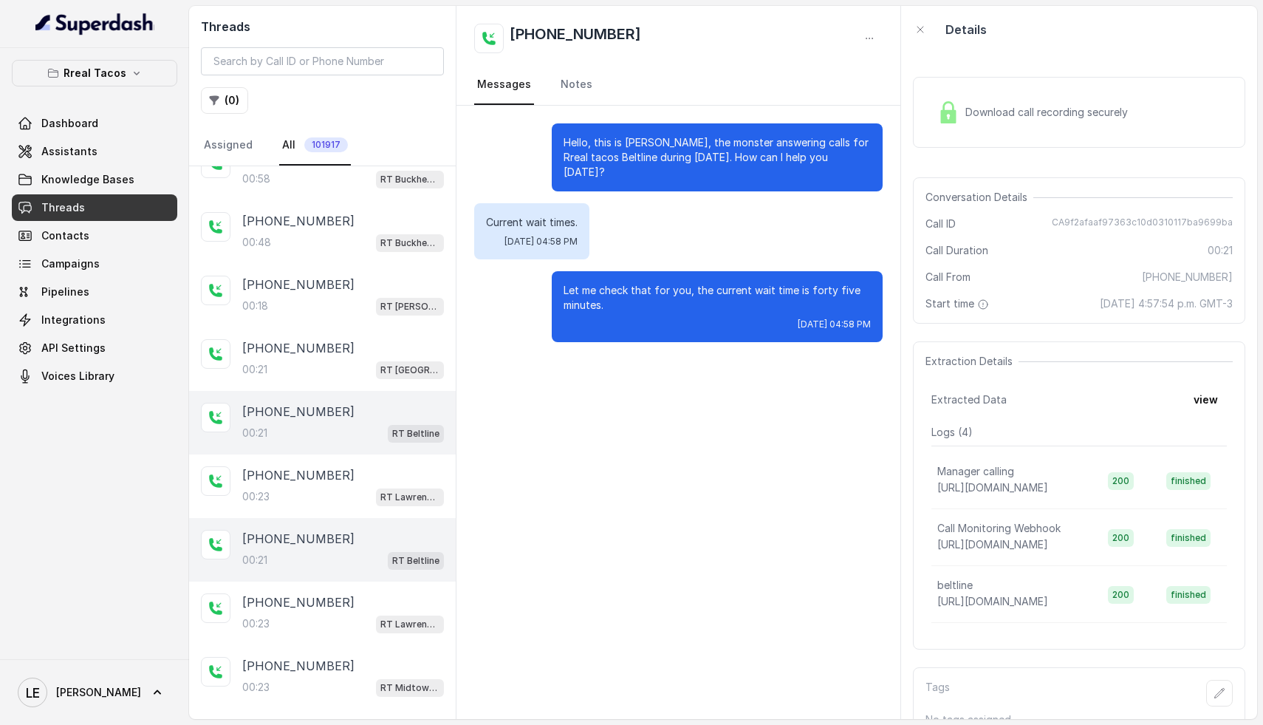
scroll to position [3459, 0]
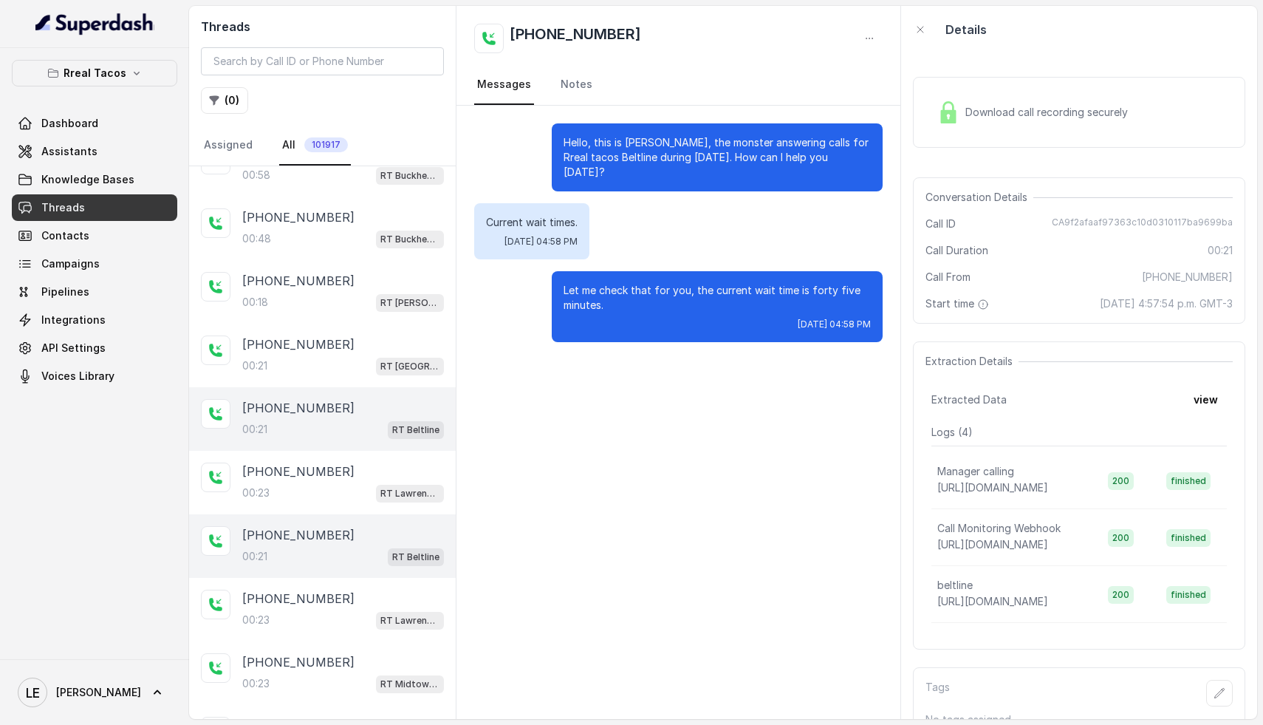
click at [329, 547] on div "00:21 RT Beltline" at bounding box center [343, 556] width 202 height 19
click at [328, 547] on div "00:23 RT Midtown / EN" at bounding box center [343, 556] width 202 height 19
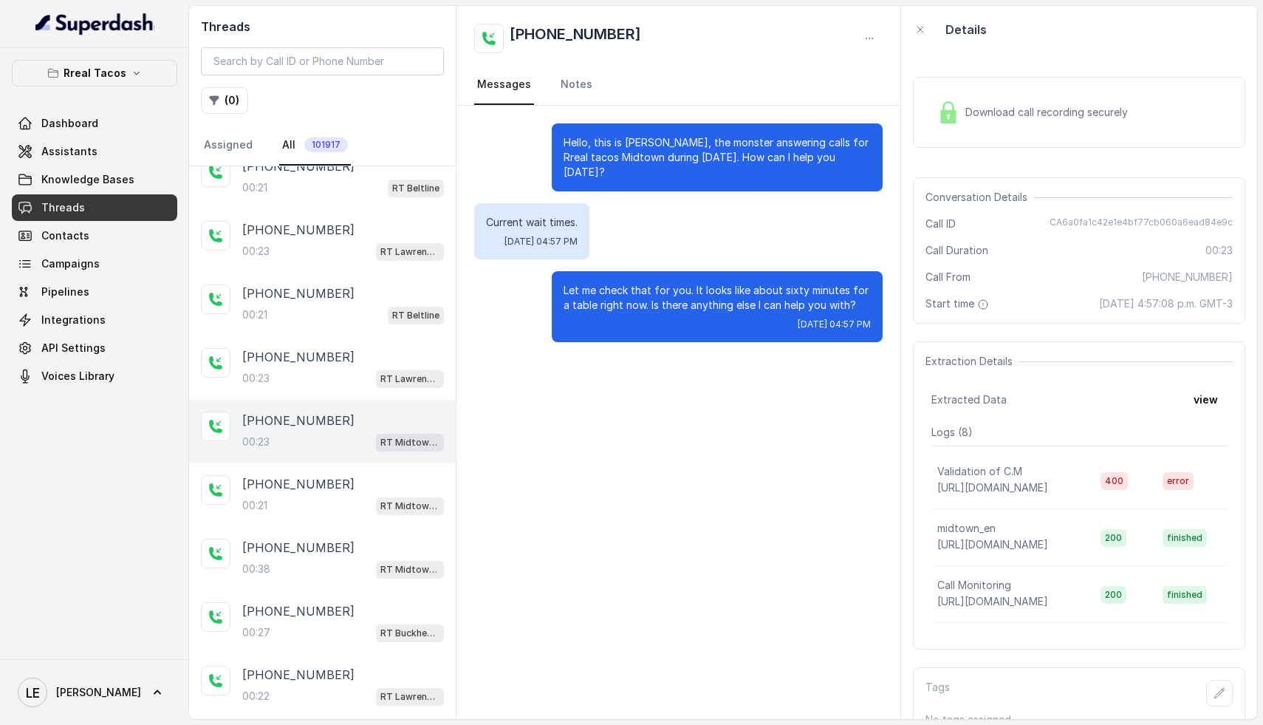
scroll to position [3708, 0]
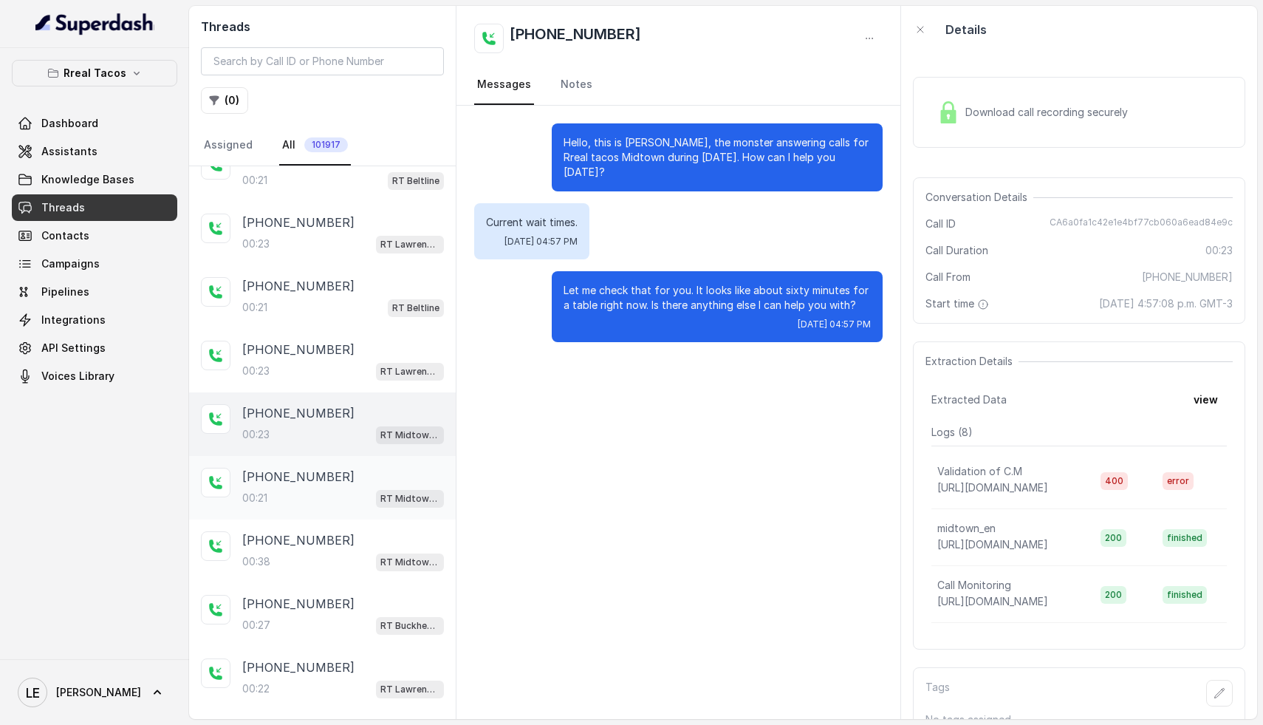
click at [325, 488] on div "00:21 RT Midtown / EN" at bounding box center [343, 497] width 202 height 19
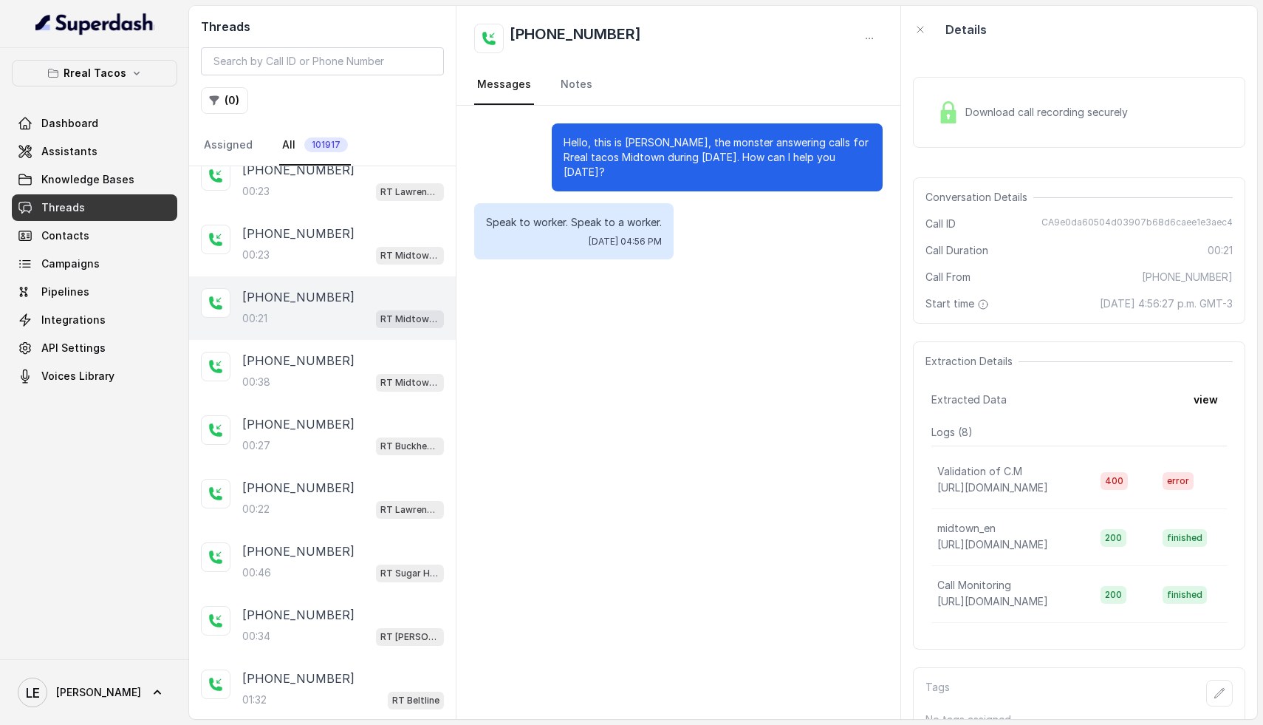
scroll to position [3890, 0]
click at [326, 561] on div "00:46 RT Sugar Hill / EN" at bounding box center [343, 570] width 202 height 19
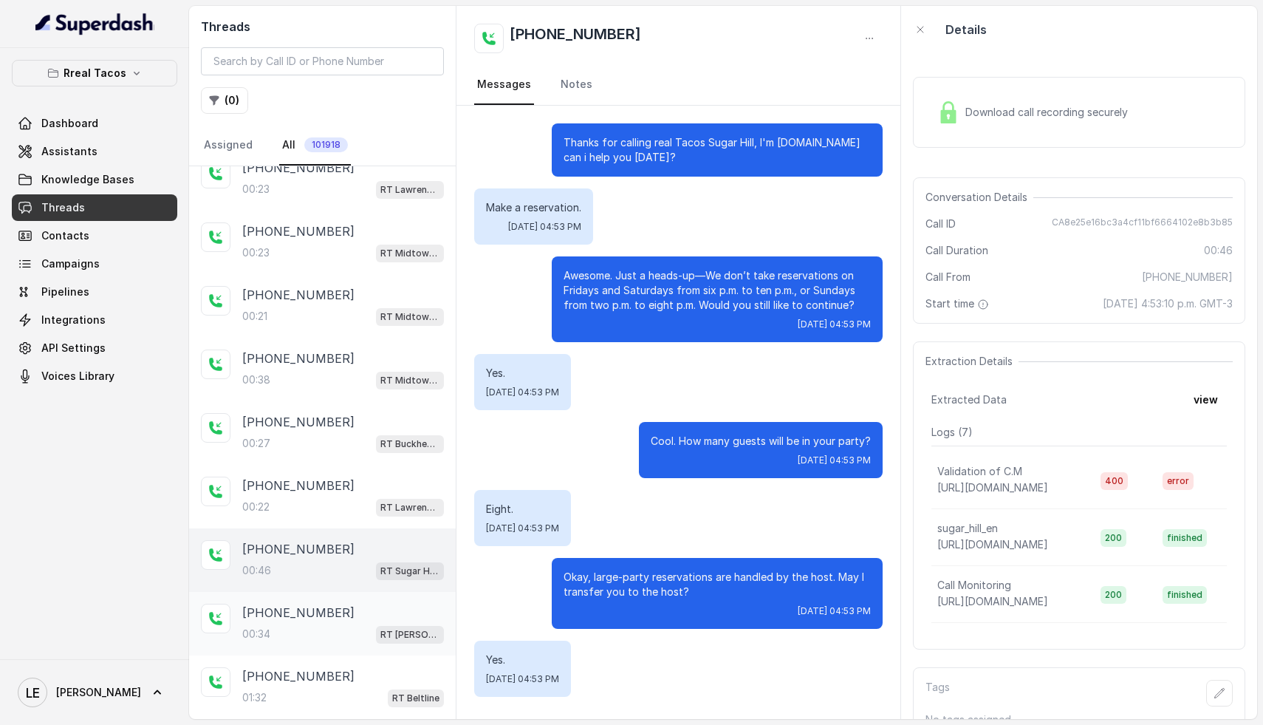
click at [342, 624] on div "00:34 RT Sandy Springs / EN" at bounding box center [343, 633] width 202 height 19
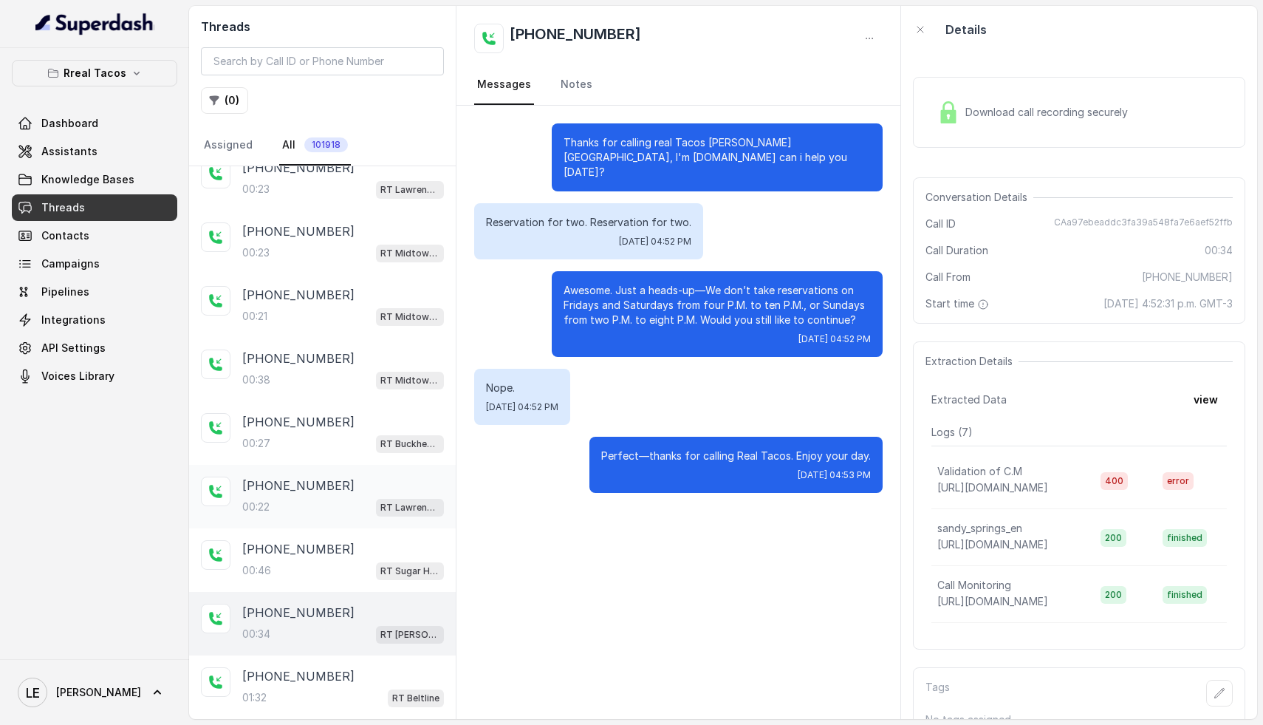
click at [324, 497] on div "00:22 RT Lawrenceville" at bounding box center [343, 506] width 202 height 19
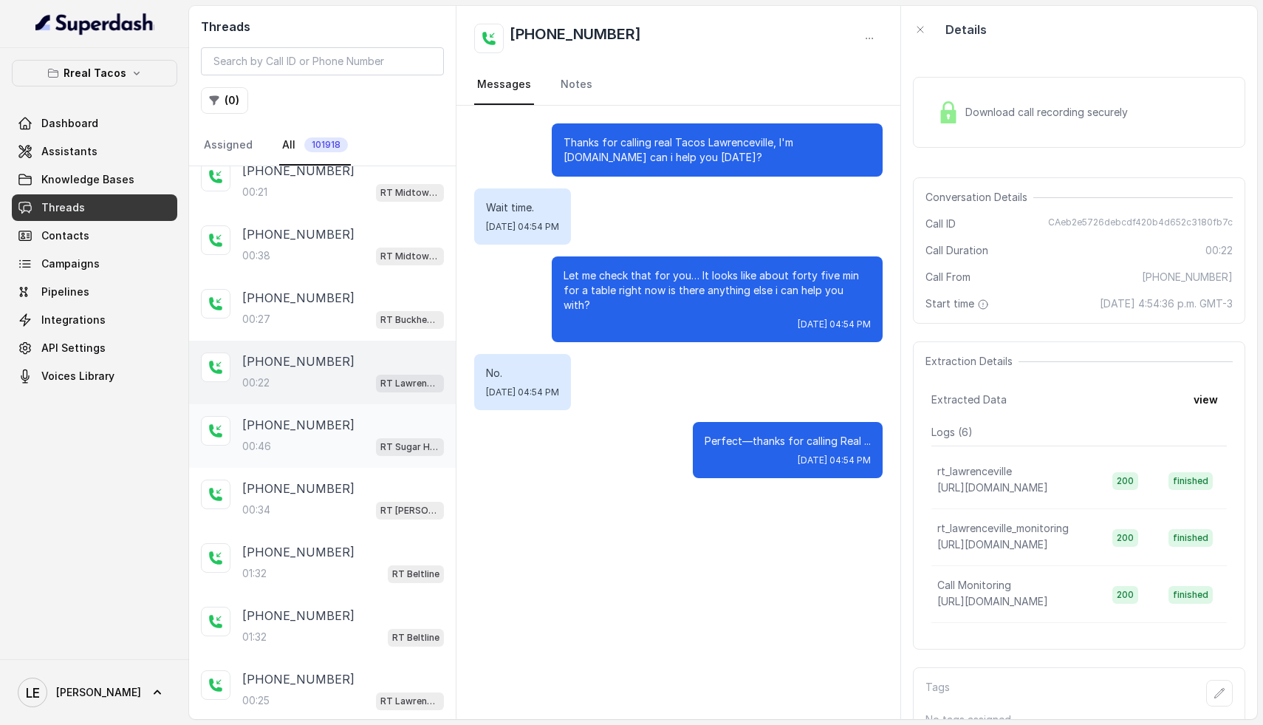
scroll to position [4031, 0]
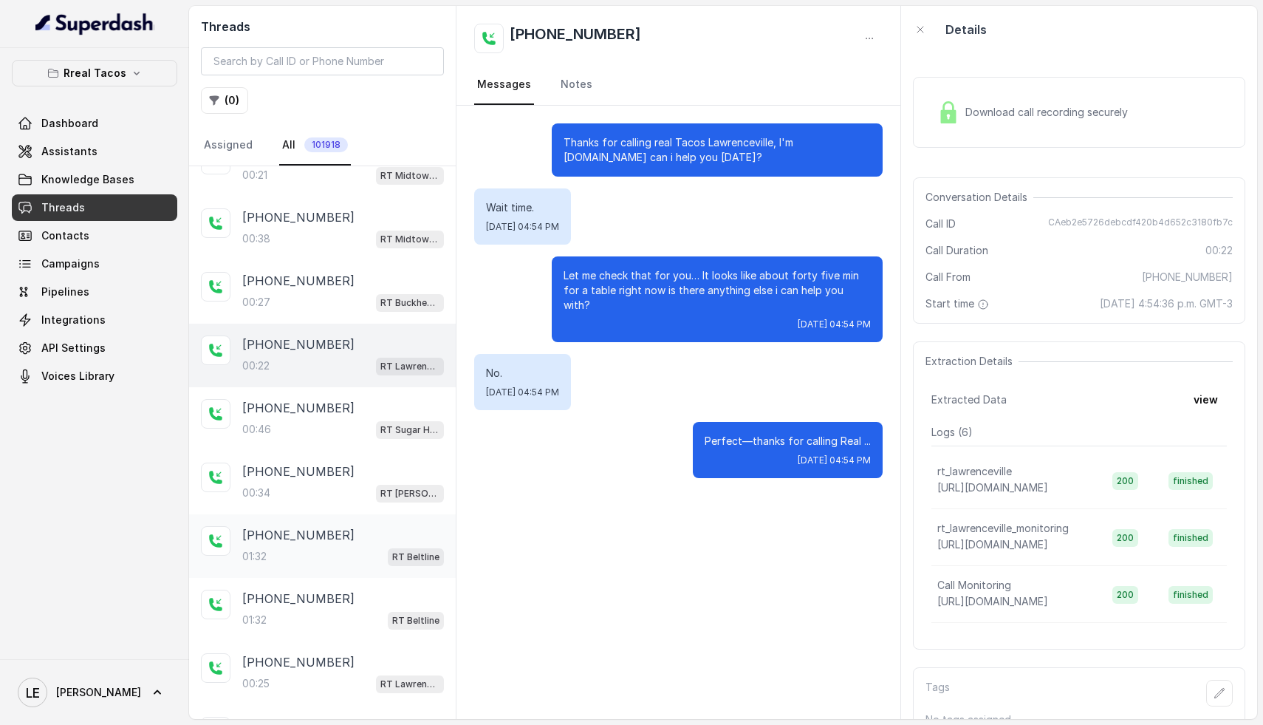
click at [324, 547] on div "01:32 RT Beltline" at bounding box center [343, 556] width 202 height 19
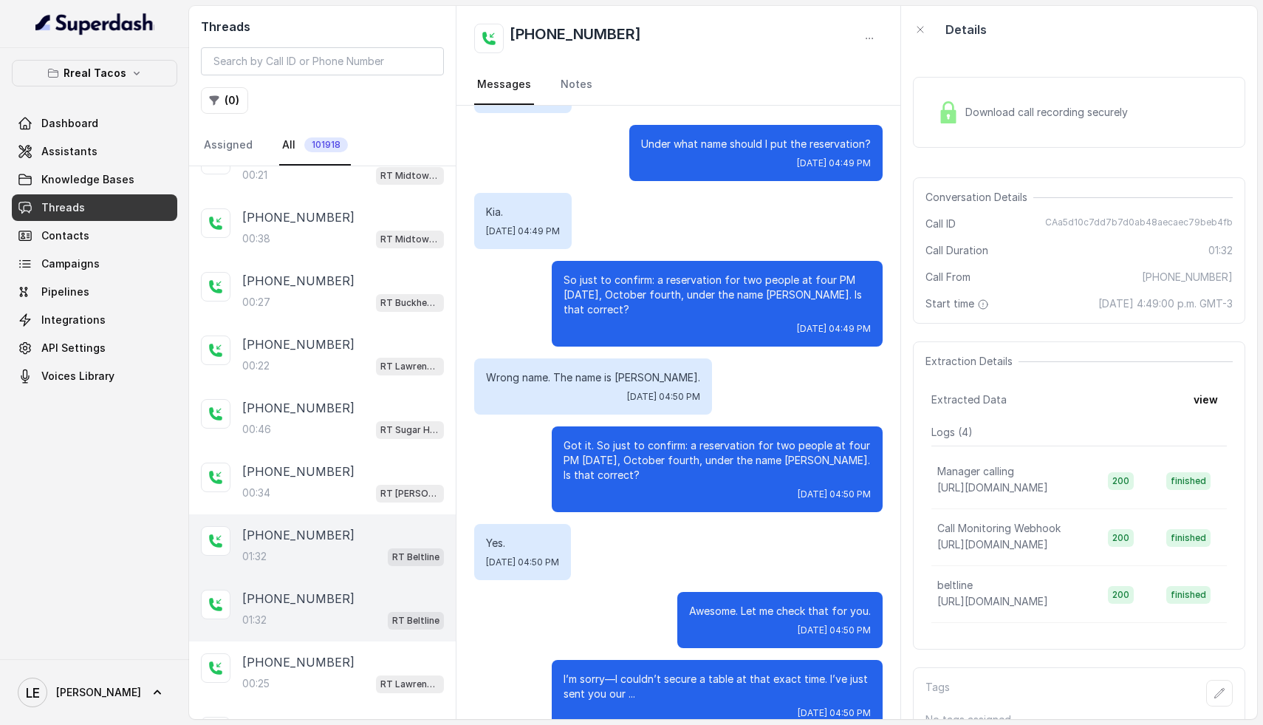
scroll to position [4057, 0]
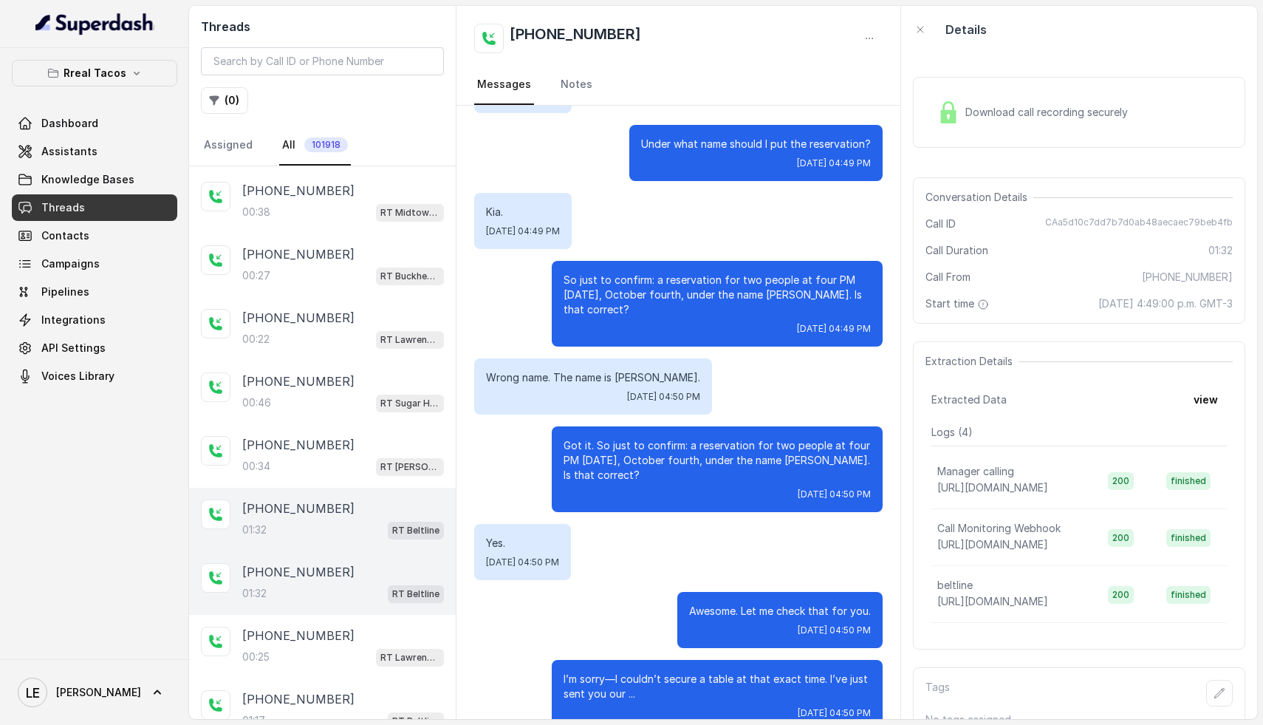
click at [306, 584] on div "01:32 RT Beltline" at bounding box center [343, 593] width 202 height 19
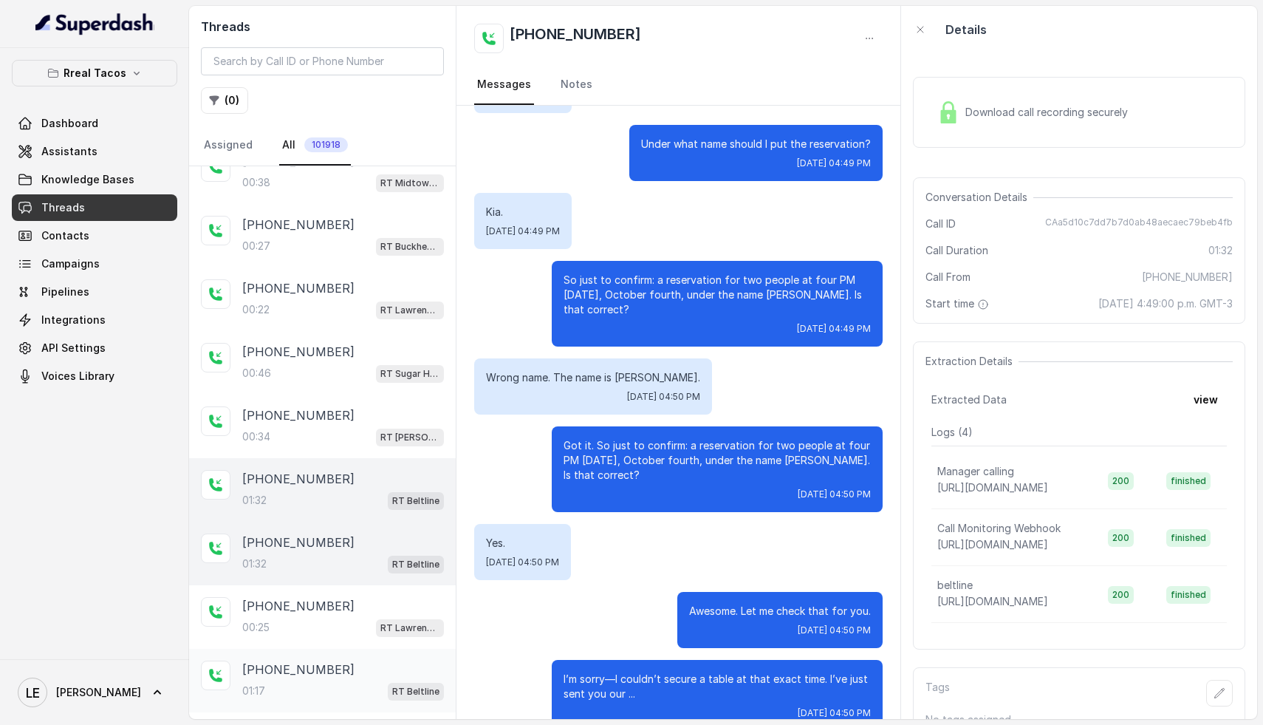
click at [302, 681] on div "01:17 RT Beltline" at bounding box center [343, 690] width 202 height 19
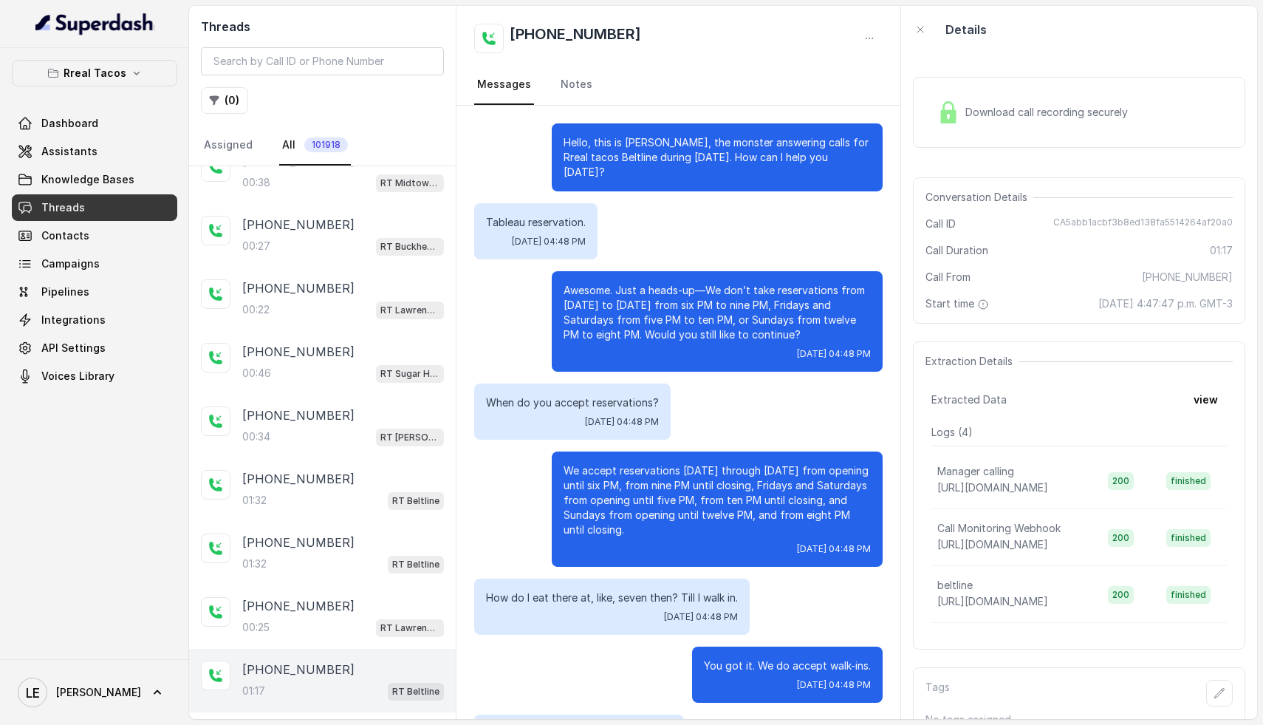
click at [1015, 120] on div "Download call recording securely" at bounding box center [1032, 112] width 202 height 34
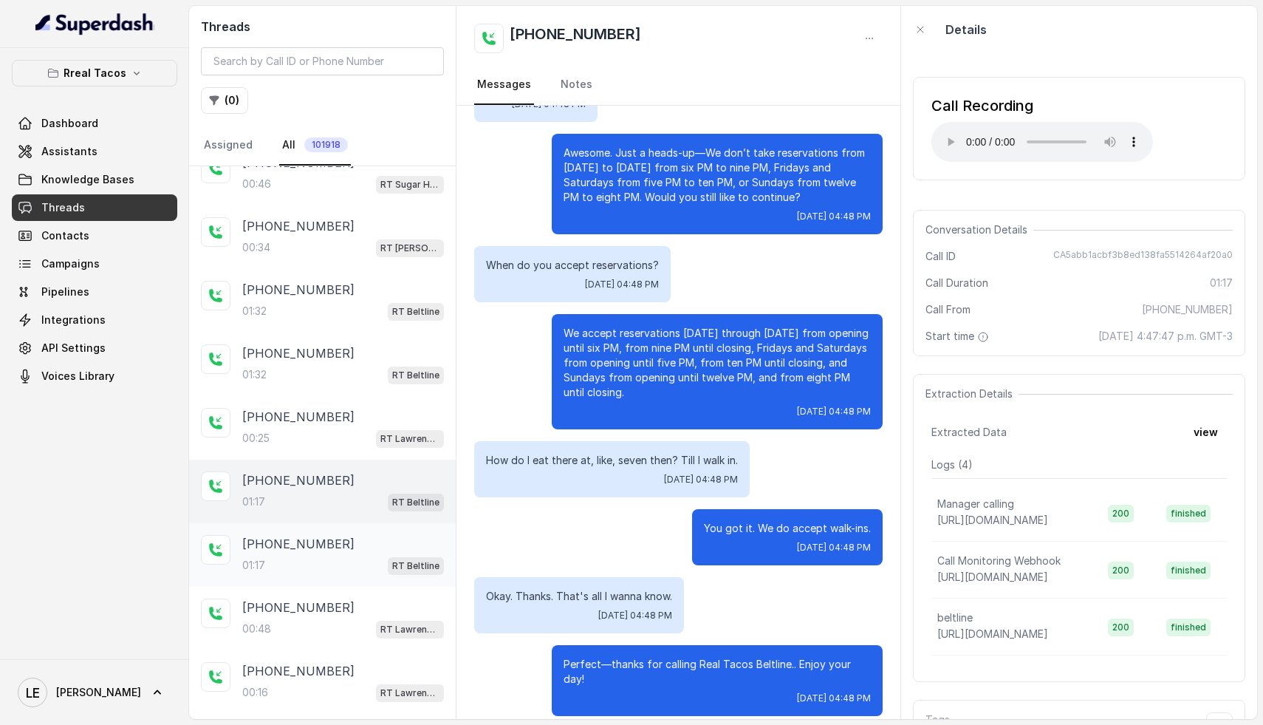
scroll to position [4277, 0]
click at [339, 554] on div "01:17 RT Beltline" at bounding box center [343, 563] width 202 height 19
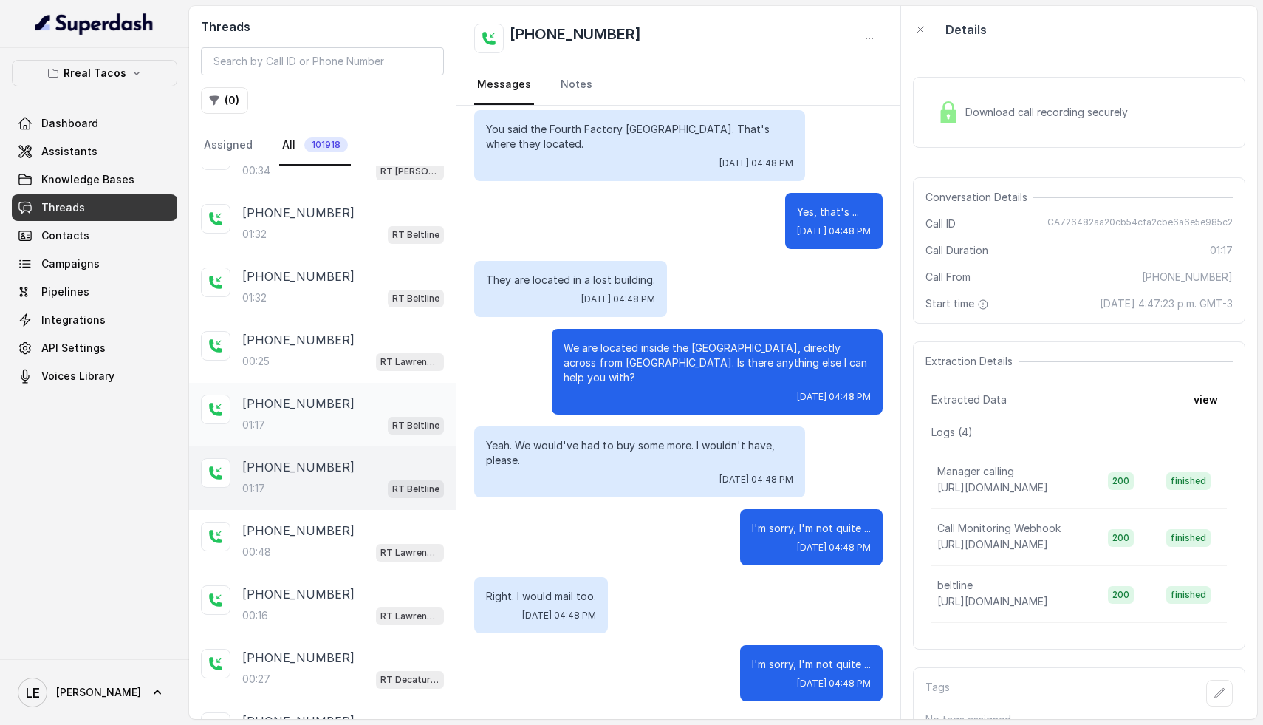
scroll to position [4378, 0]
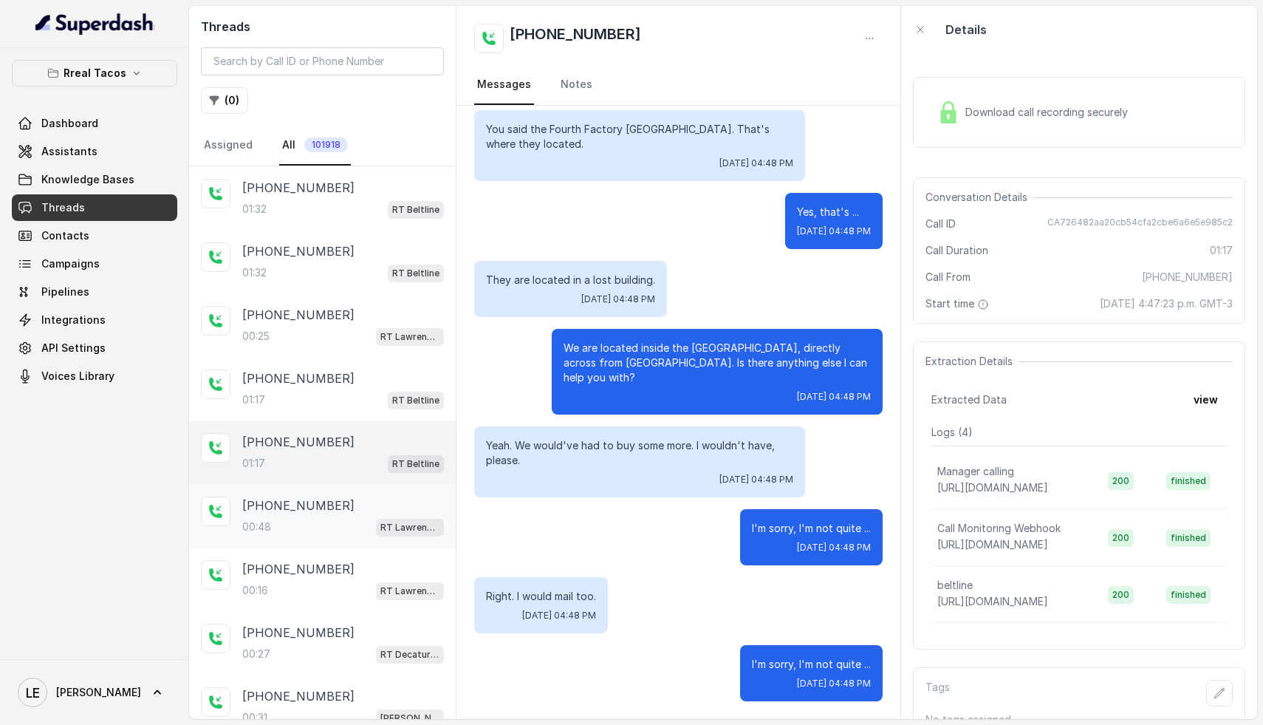
click at [321, 515] on div "+17705498420 00:48 RT Lawrenceville" at bounding box center [322, 517] width 267 height 64
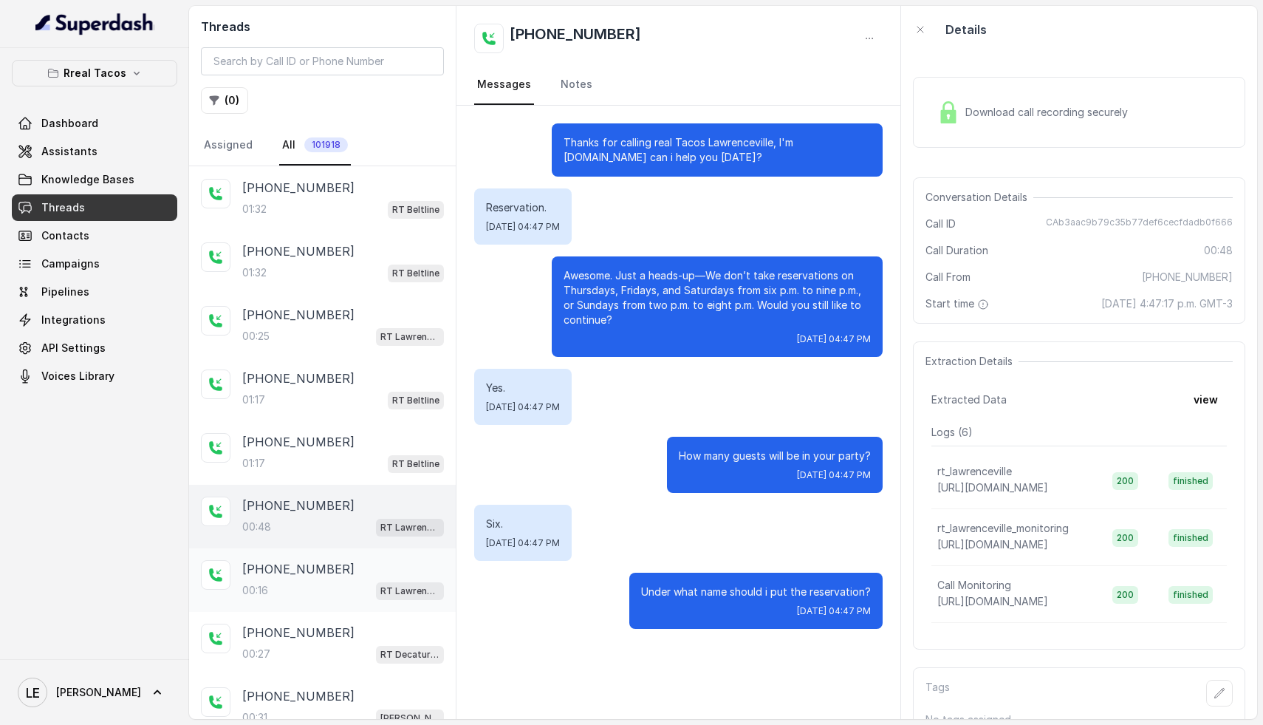
click at [319, 575] on div "+19547407926 00:16 RT Lawrenceville" at bounding box center [322, 580] width 267 height 64
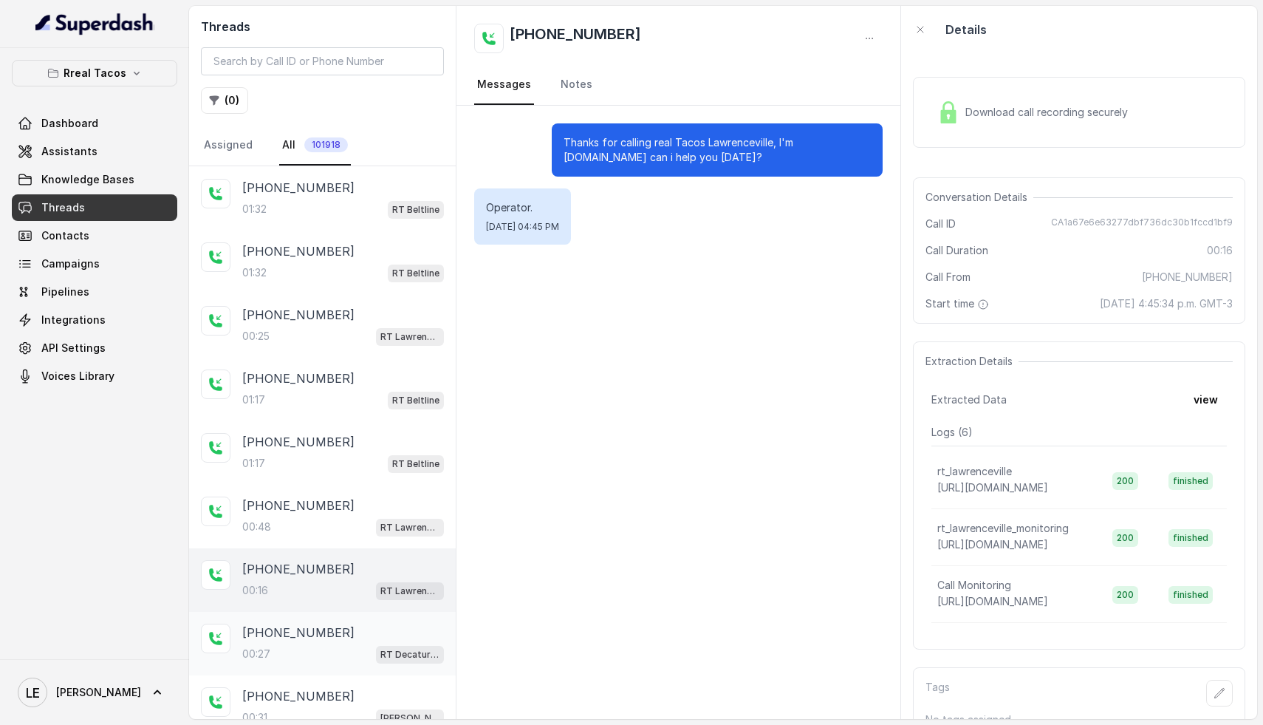
click at [319, 644] on div "00:27 RT Decatur / EN" at bounding box center [343, 653] width 202 height 19
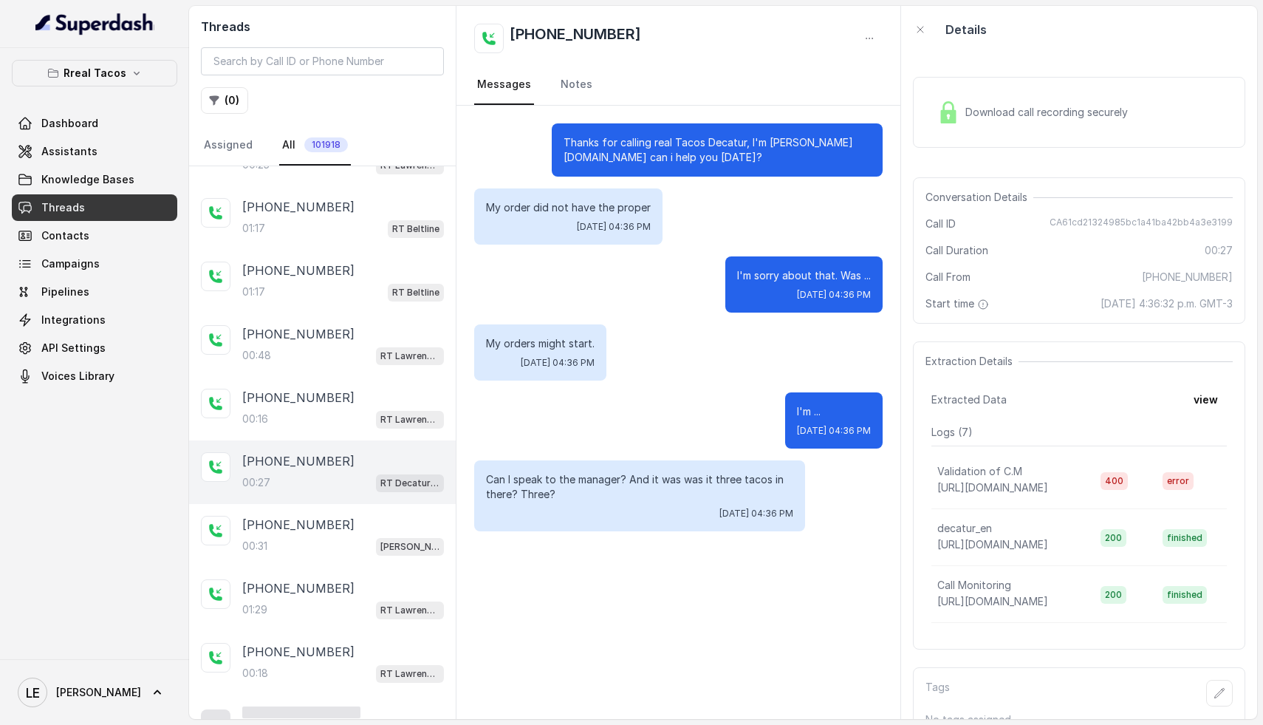
scroll to position [4554, 0]
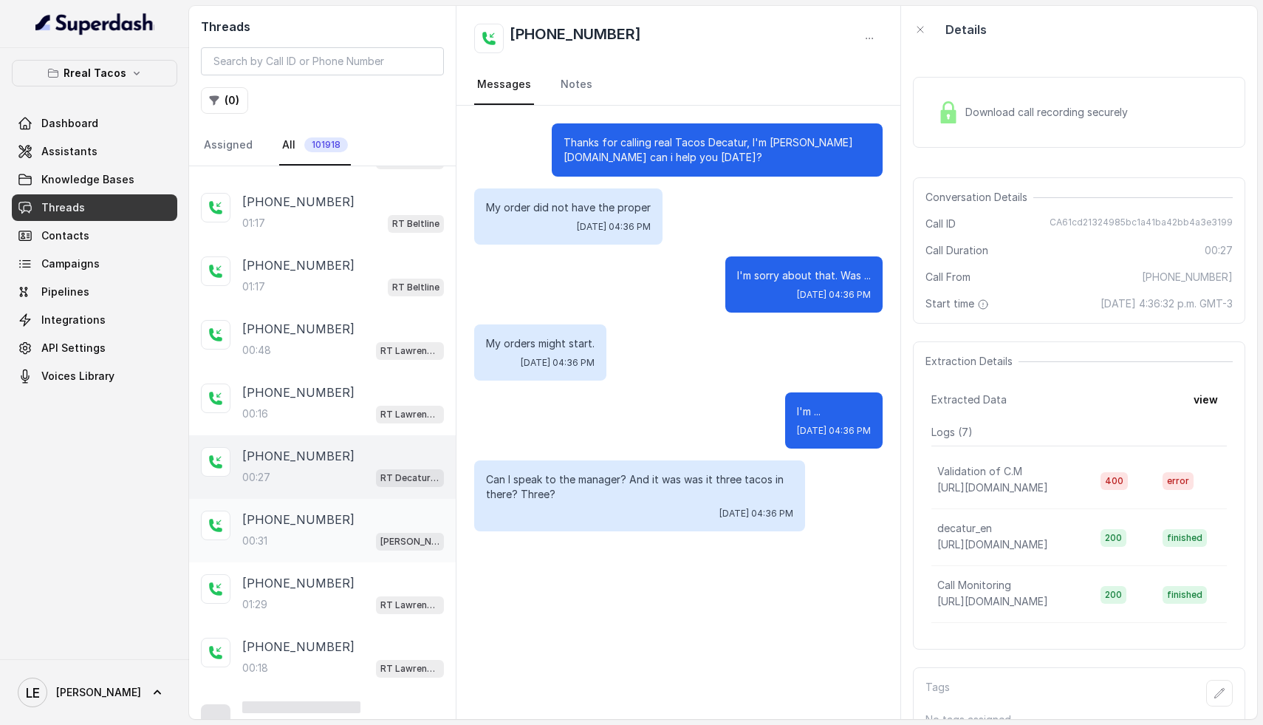
click at [325, 531] on div "00:31 RT Chamblee / EN" at bounding box center [343, 540] width 202 height 19
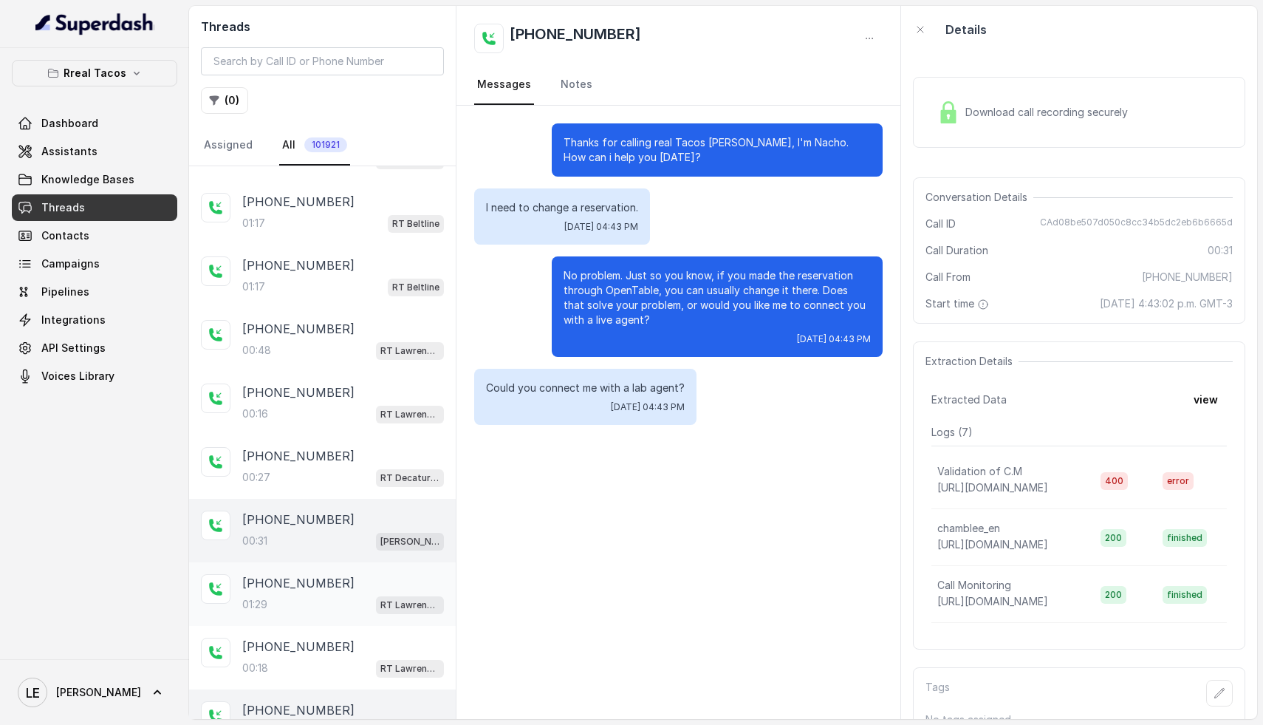
click at [309, 595] on div "01:29 RT Lawrenceville" at bounding box center [343, 604] width 202 height 19
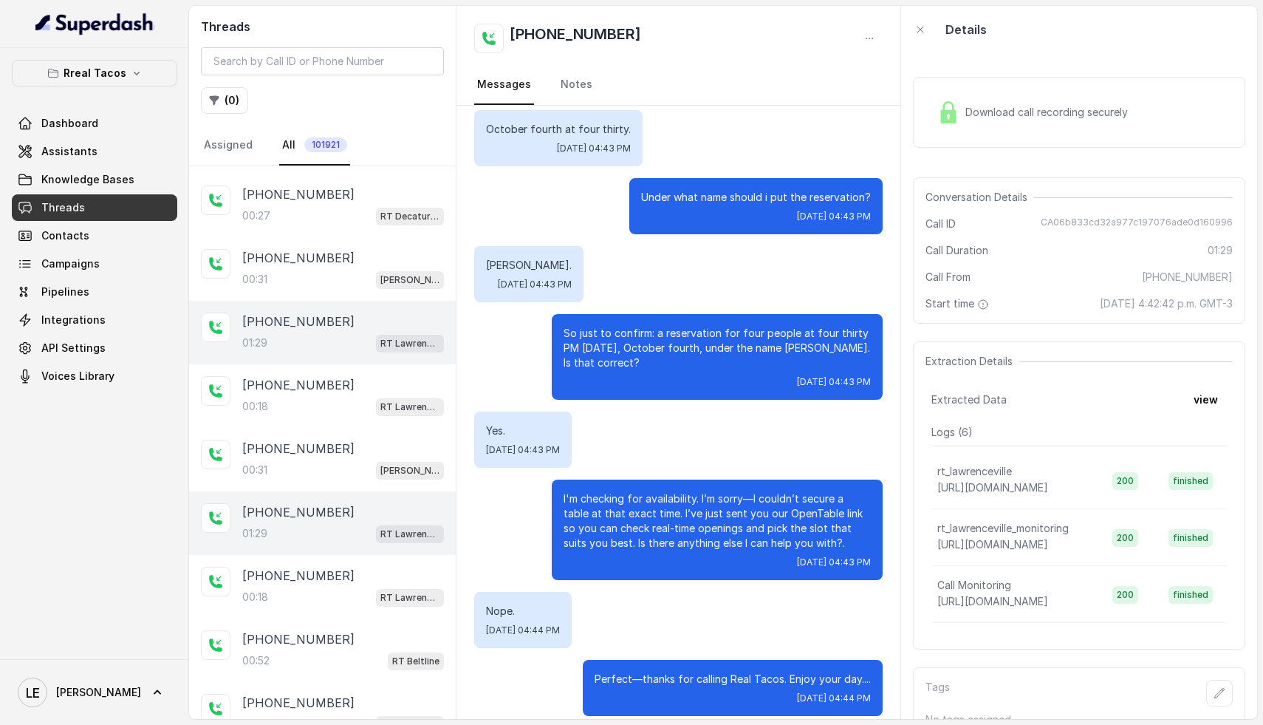
scroll to position [4818, 0]
click at [309, 649] on div "00:52 RT Beltline" at bounding box center [343, 658] width 202 height 19
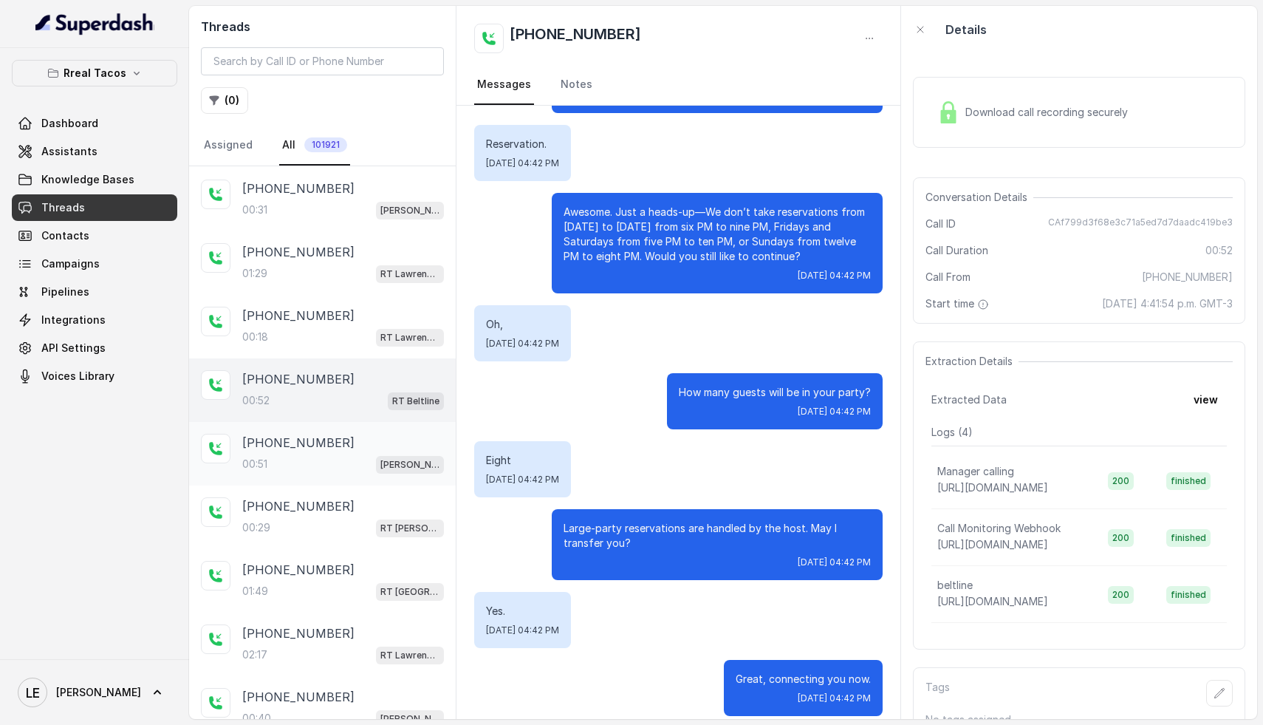
scroll to position [5186, 0]
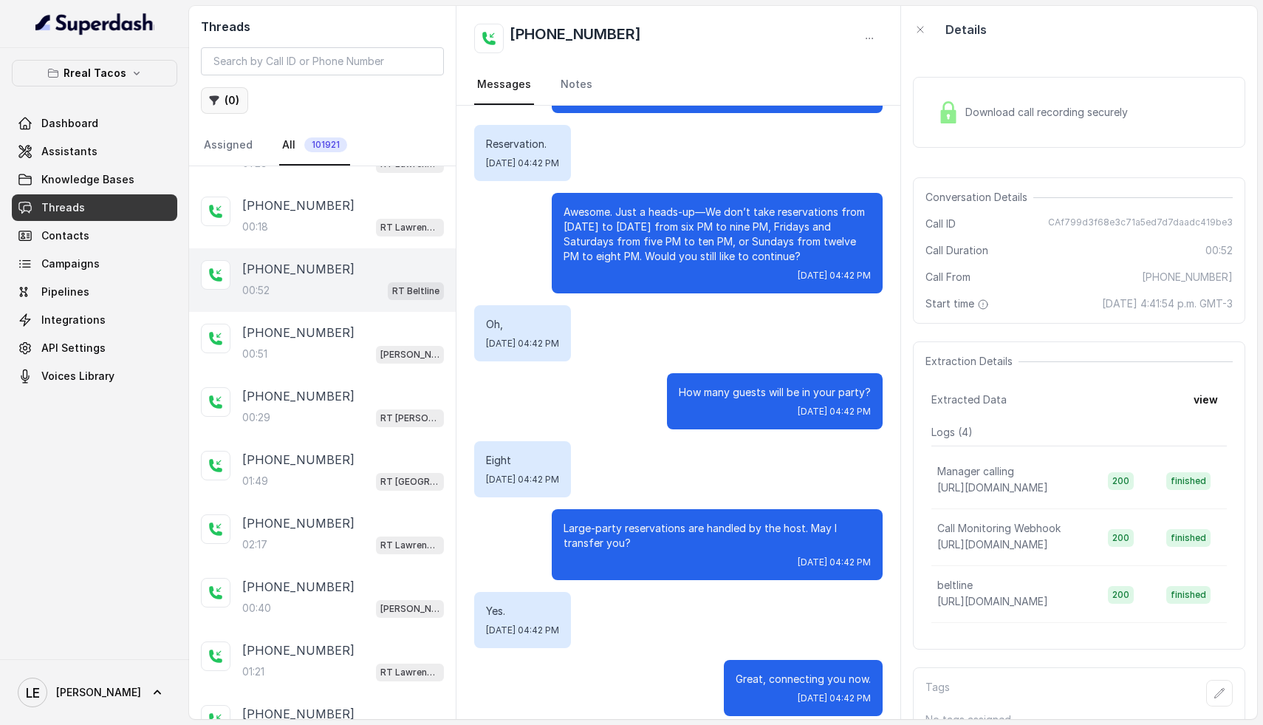
click at [223, 99] on button "( 0 )" at bounding box center [224, 100] width 47 height 27
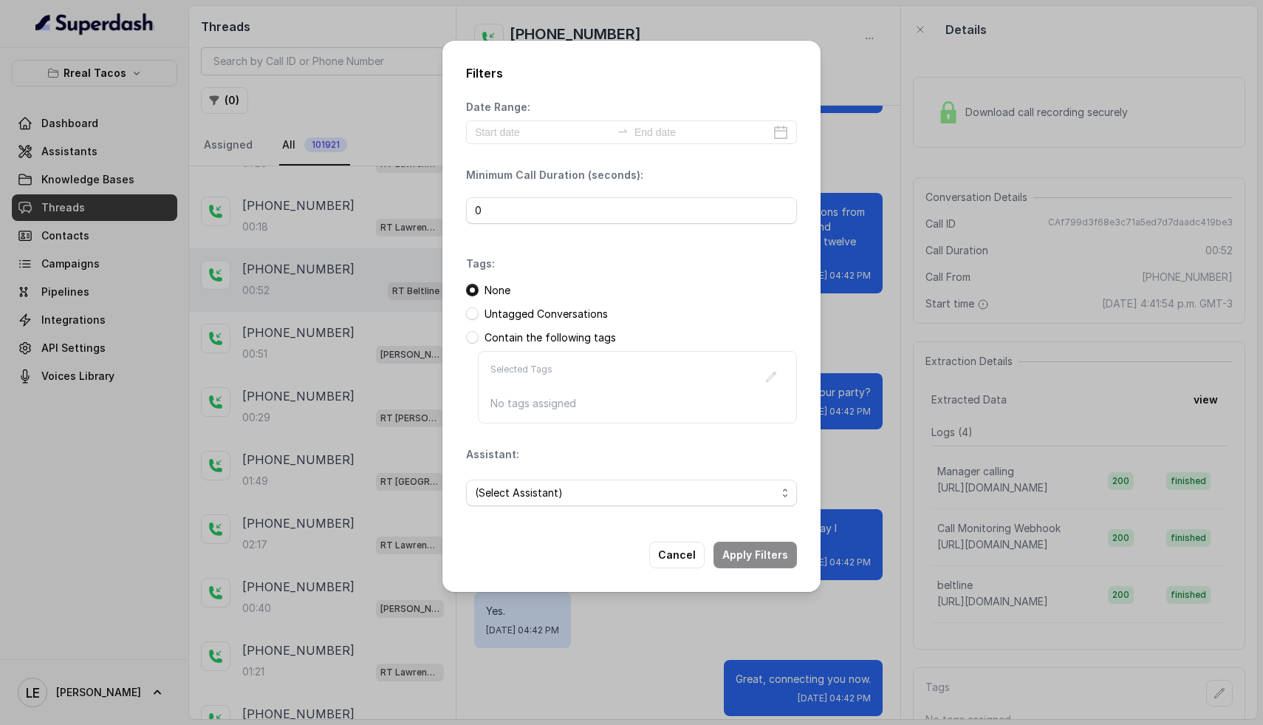
click at [617, 509] on div "(Select Assistant)" at bounding box center [631, 493] width 331 height 50
click at [621, 496] on span "(Select Assistant)" at bounding box center [625, 493] width 301 height 18
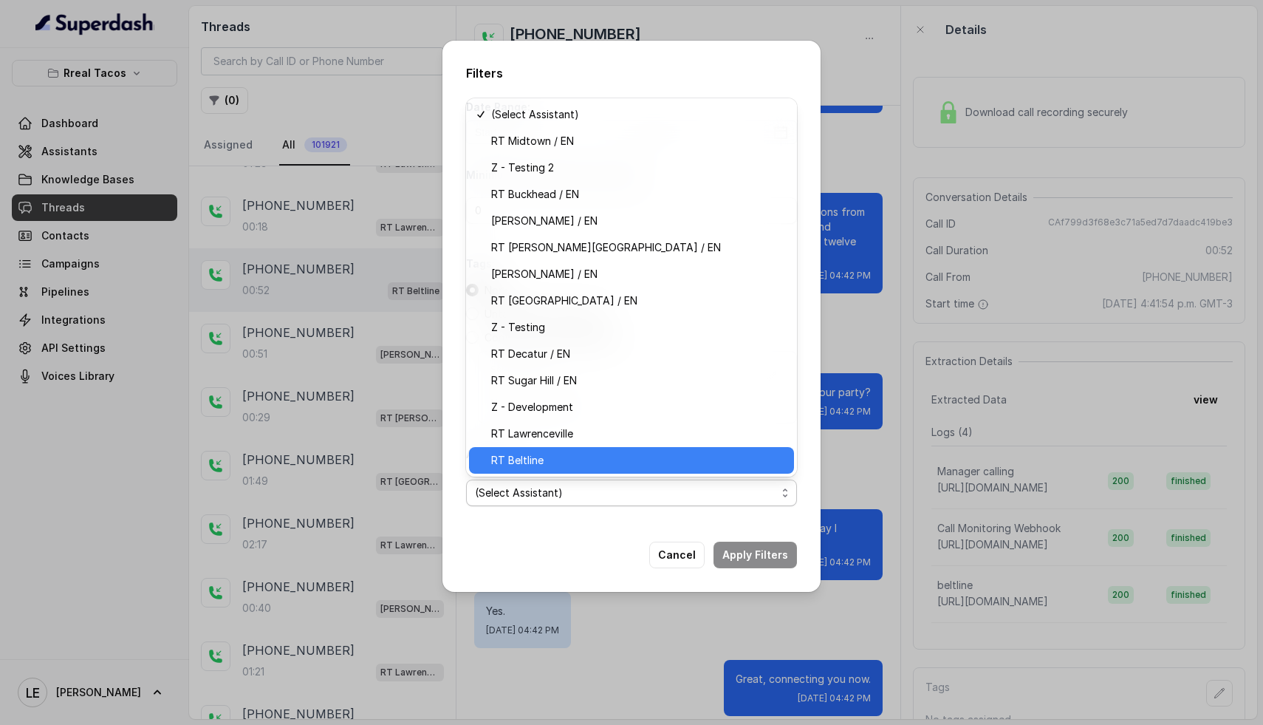
click at [579, 461] on span "RT Beltline" at bounding box center [638, 460] width 294 height 18
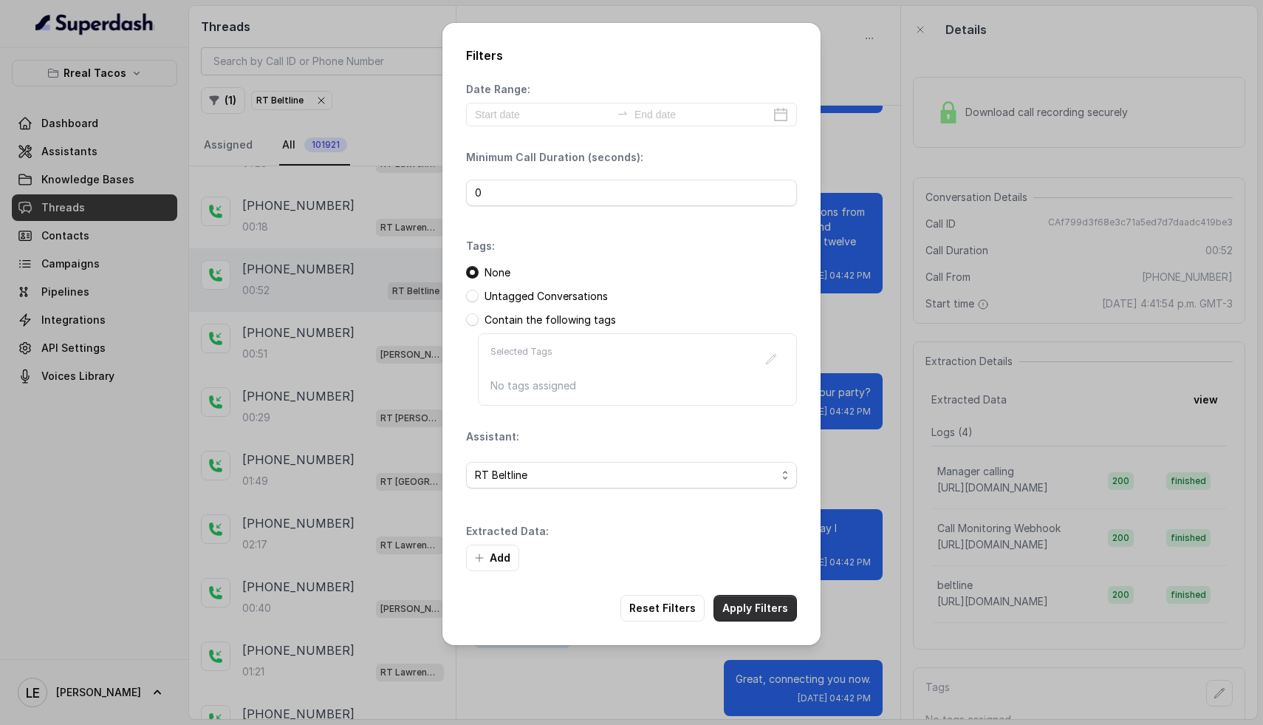
click at [759, 607] on button "Apply Filters" at bounding box center [755, 608] width 83 height 27
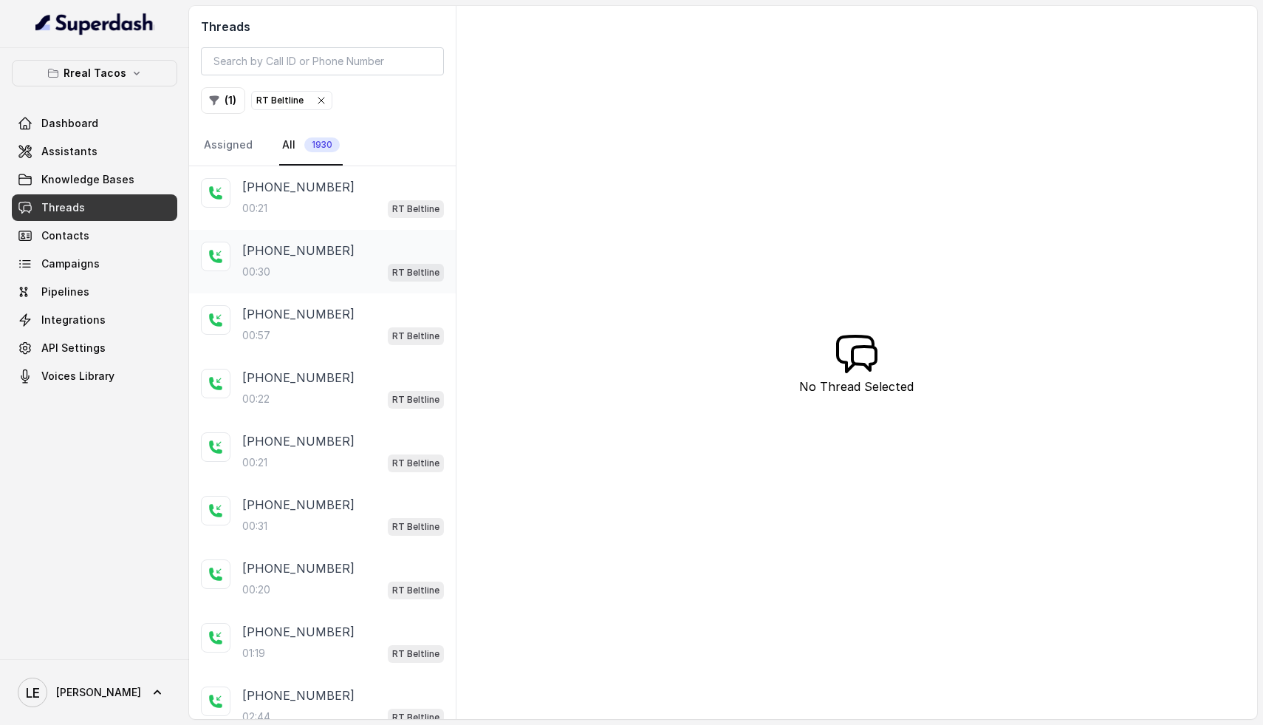
scroll to position [138, 0]
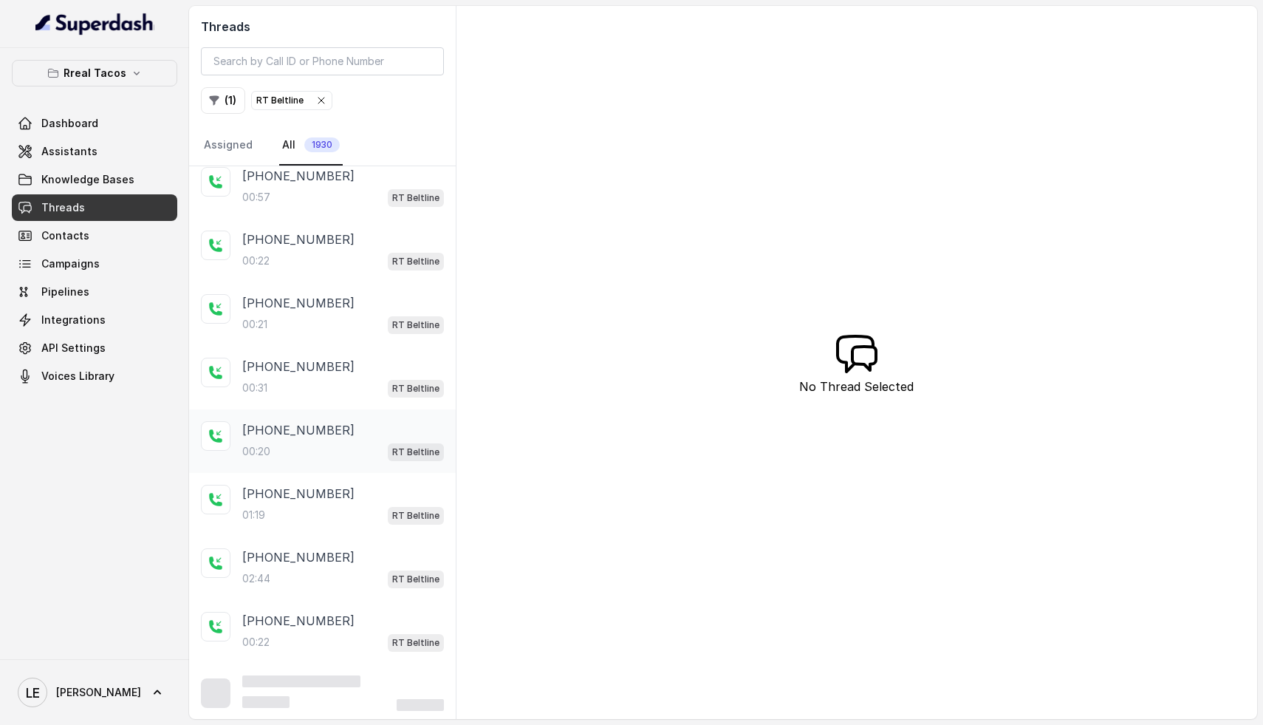
click at [304, 442] on div "00:20 RT Beltline" at bounding box center [343, 451] width 202 height 19
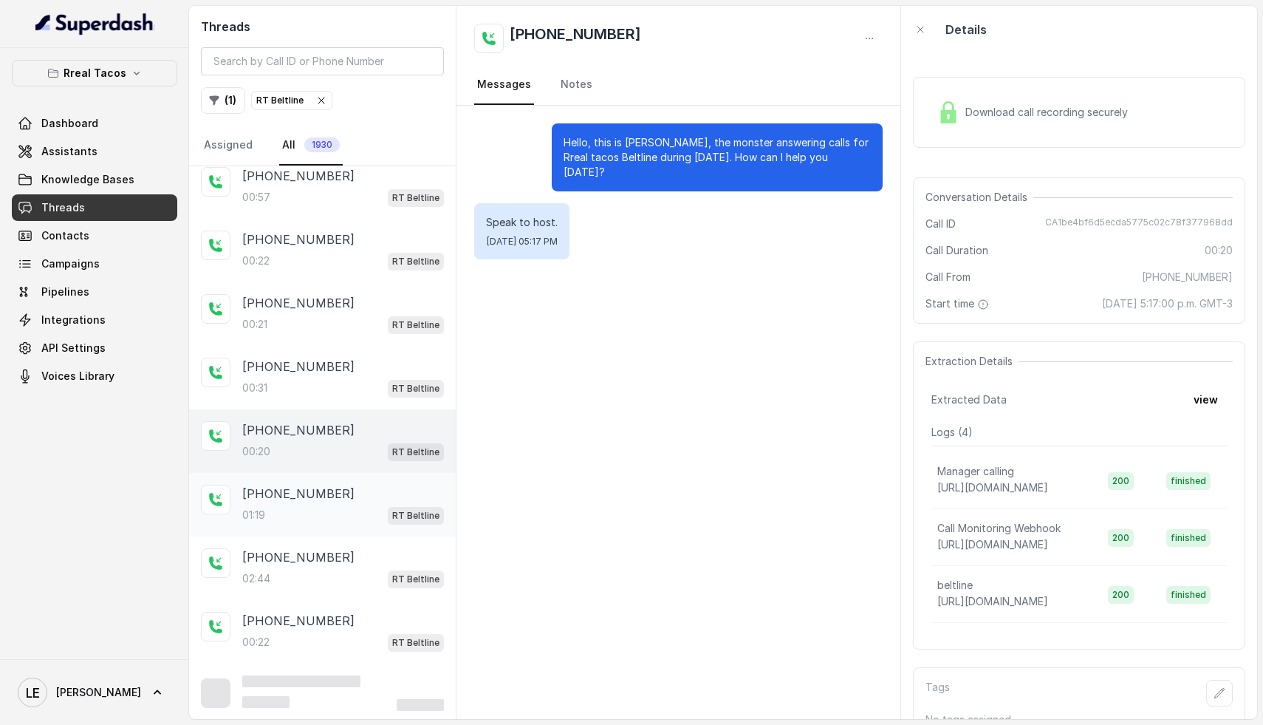
click at [315, 502] on div "+17204675406 01:19 RT Beltline" at bounding box center [343, 505] width 202 height 40
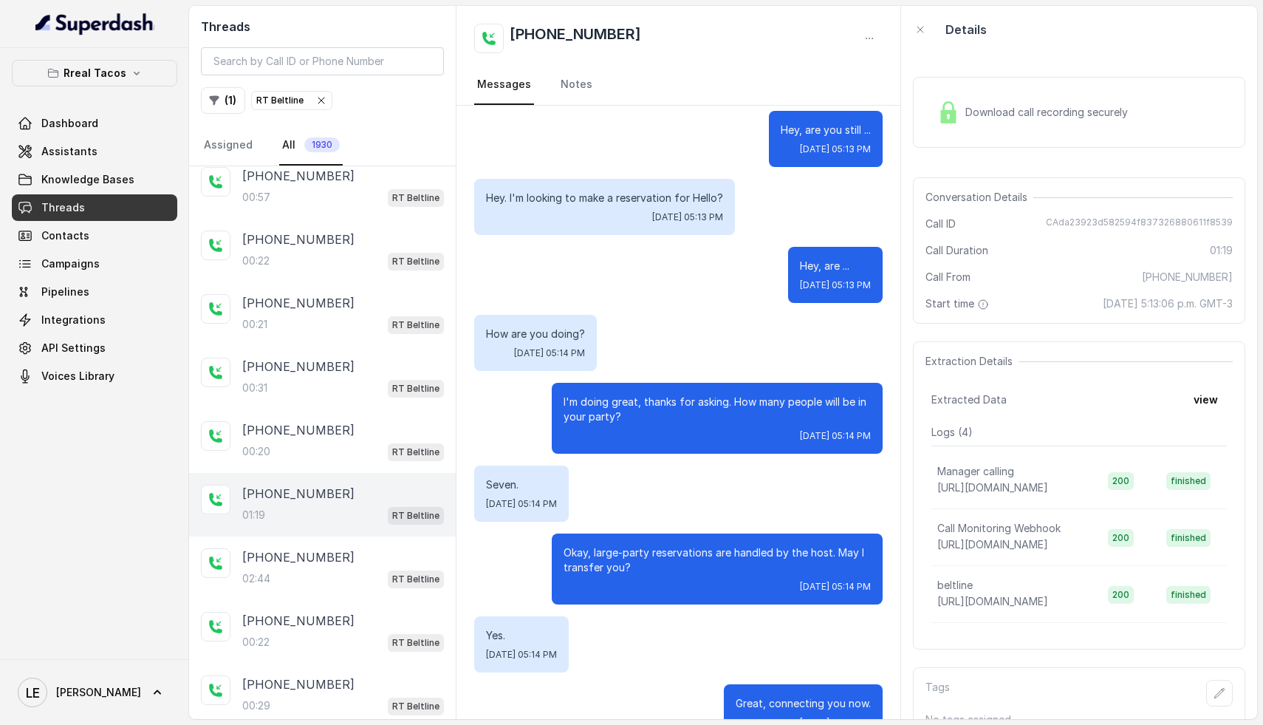
scroll to position [773, 0]
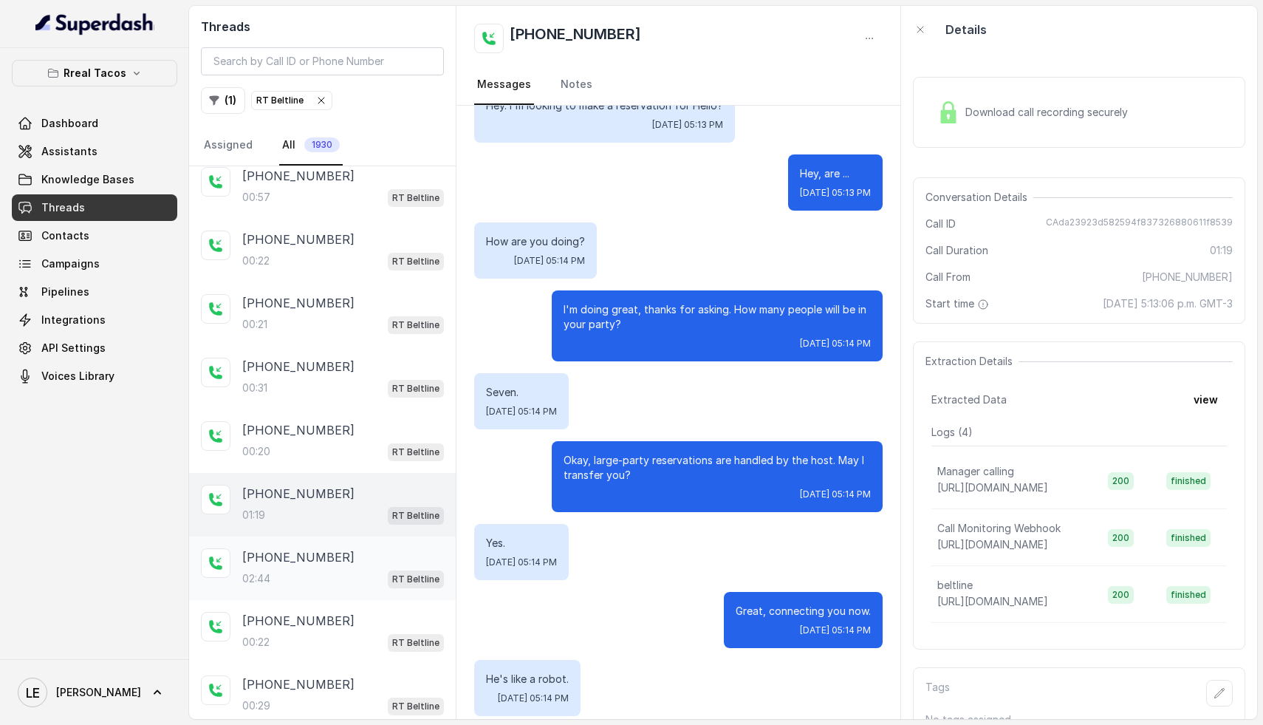
click at [317, 555] on p "+13479876167" at bounding box center [298, 557] width 112 height 18
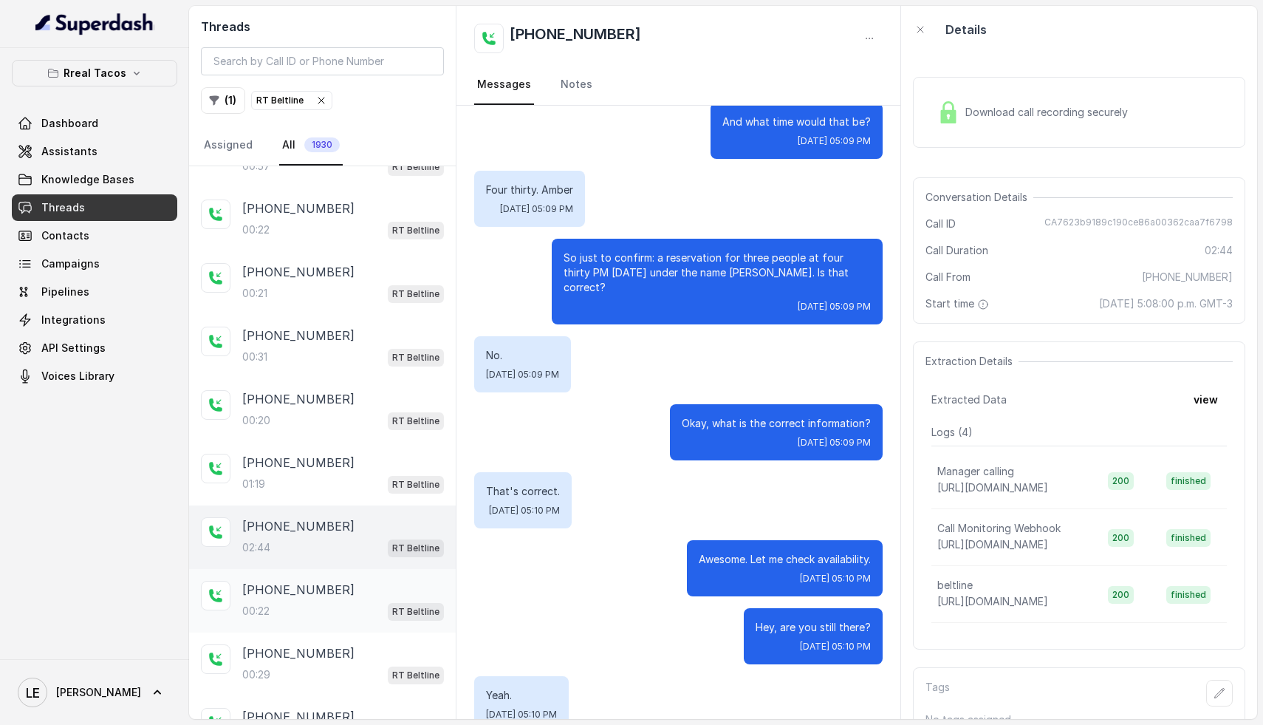
scroll to position [171, 0]
click at [350, 590] on div "+17575726459" at bounding box center [343, 587] width 202 height 18
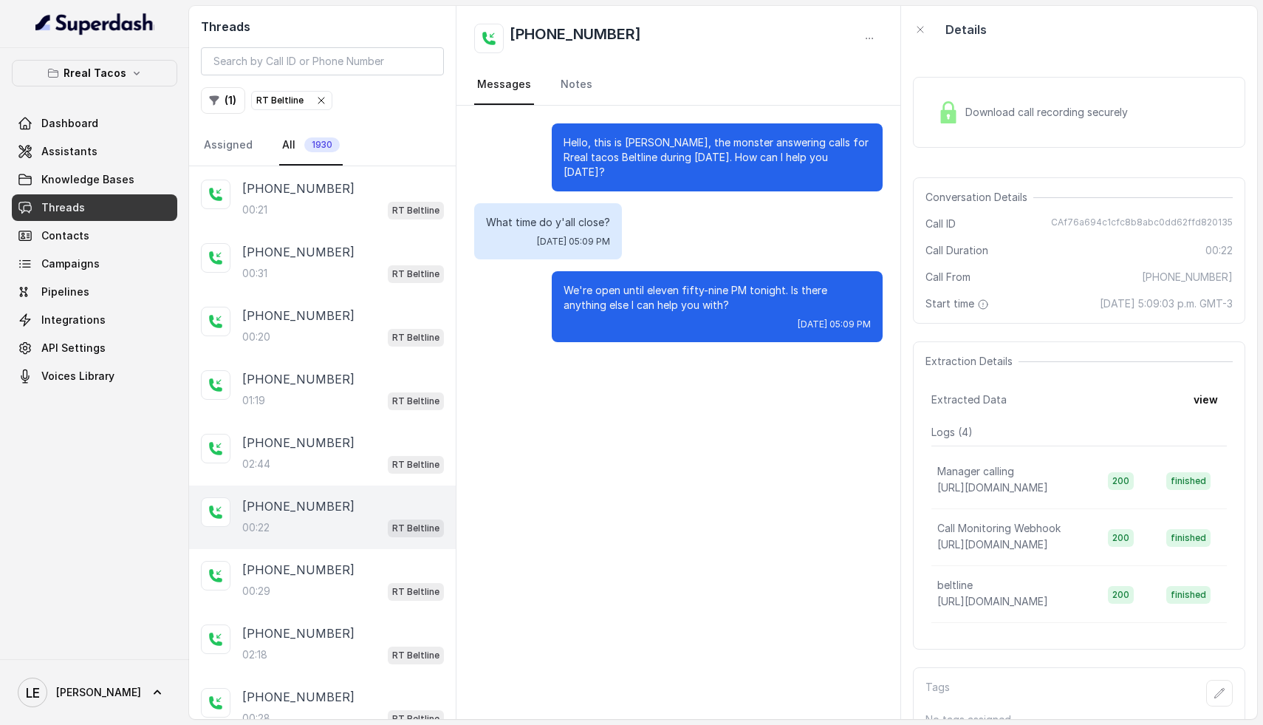
scroll to position [254, 0]
click at [322, 559] on p "+17575726459" at bounding box center [298, 568] width 112 height 18
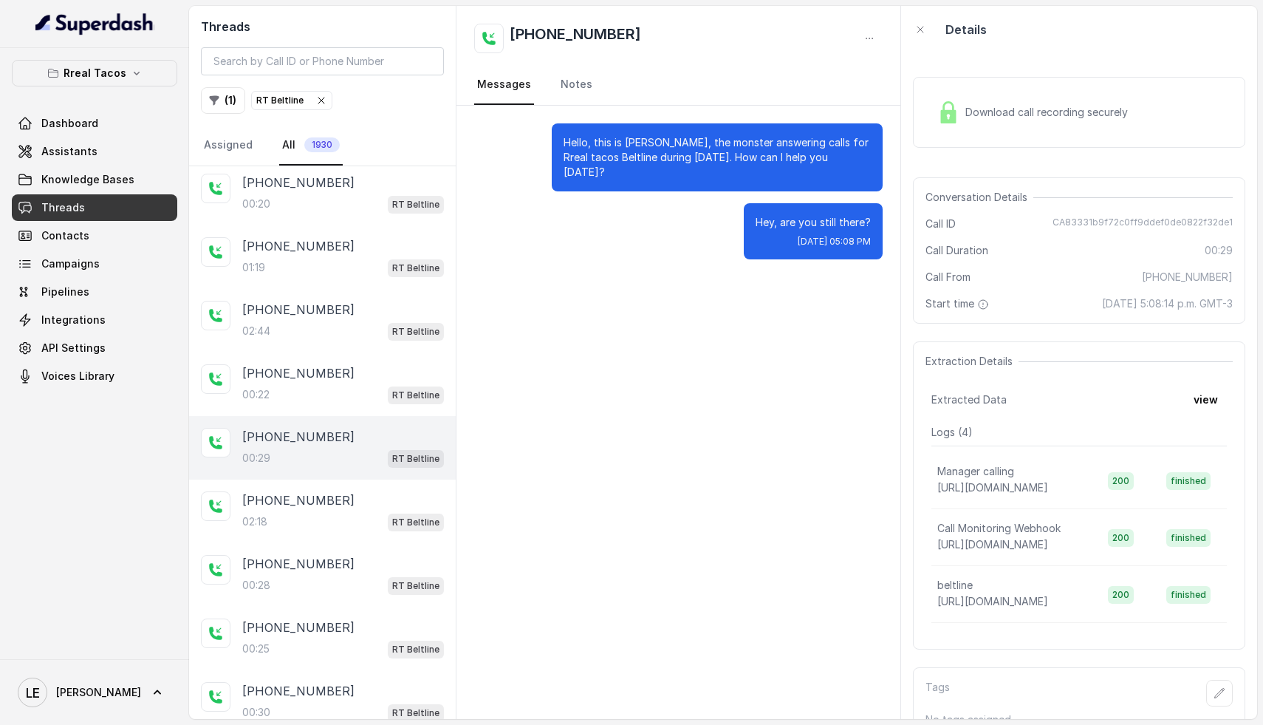
scroll to position [399, 0]
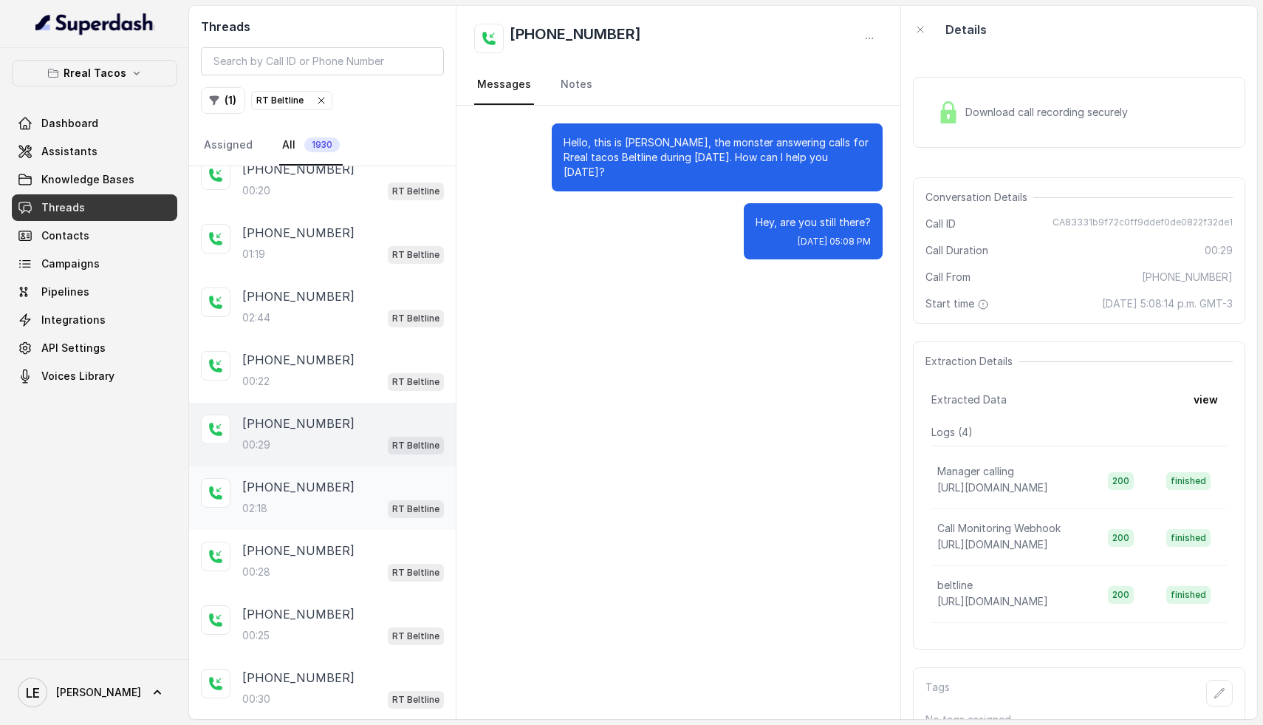
click at [317, 499] on div "02:18 RT Beltline" at bounding box center [343, 508] width 202 height 19
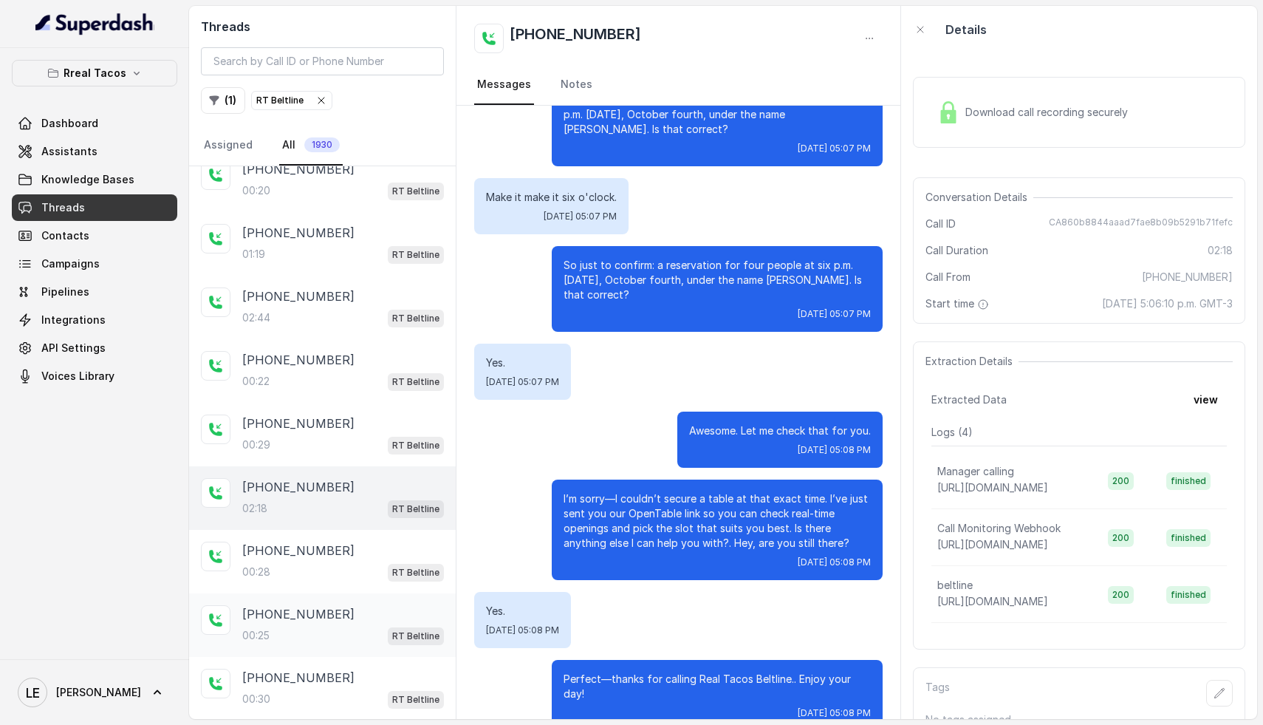
scroll to position [770, 0]
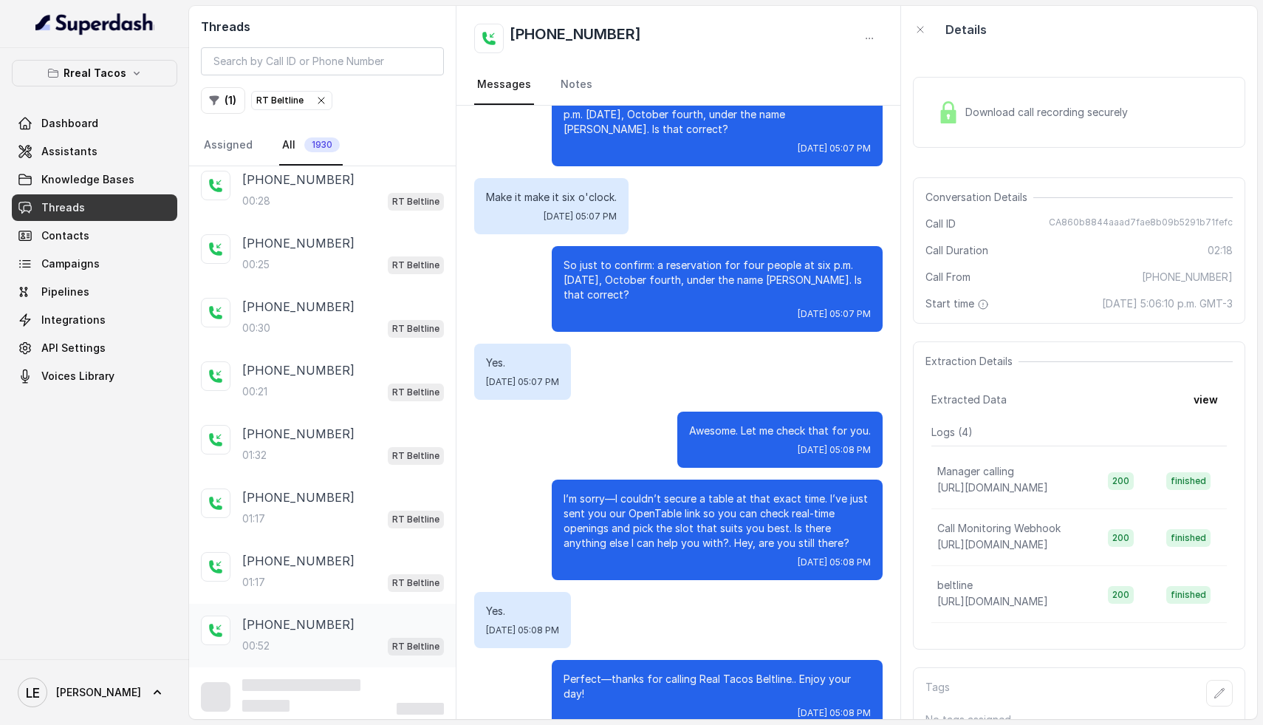
click at [287, 636] on div "00:52 RT Beltline" at bounding box center [343, 645] width 202 height 19
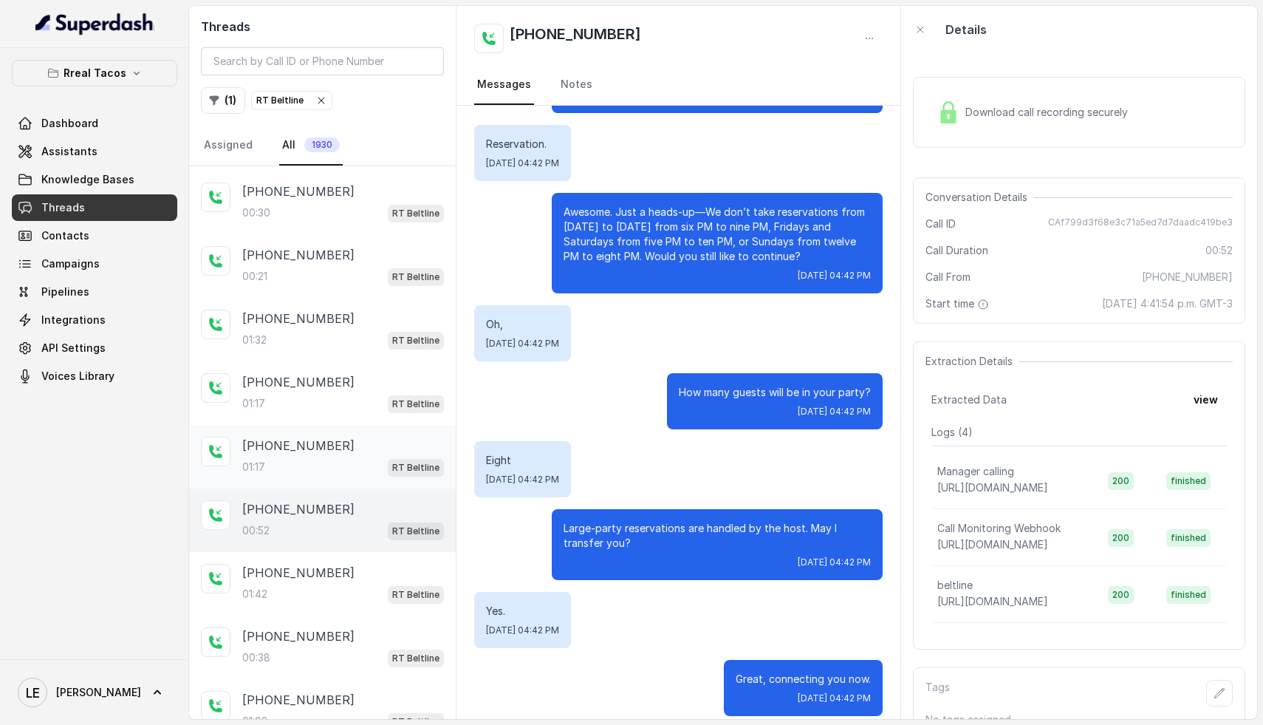
scroll to position [912, 0]
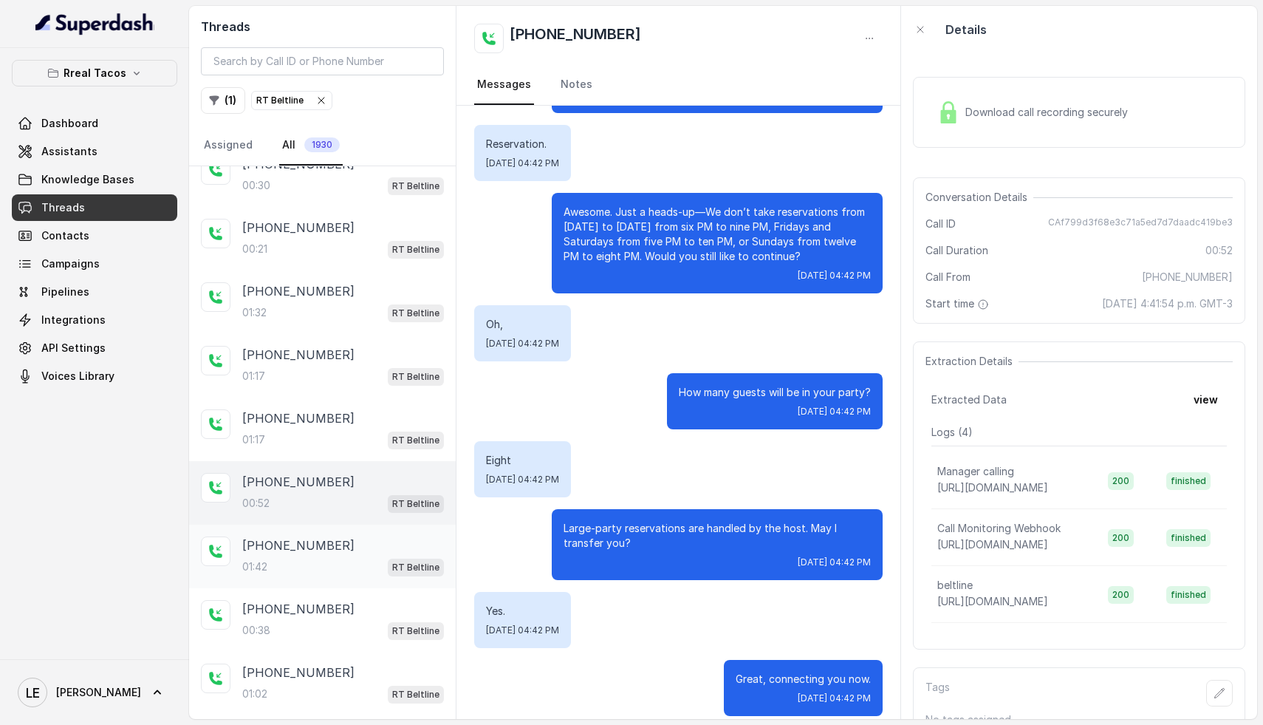
click at [317, 570] on div "+14044293124 01:42 RT Beltline" at bounding box center [322, 556] width 267 height 64
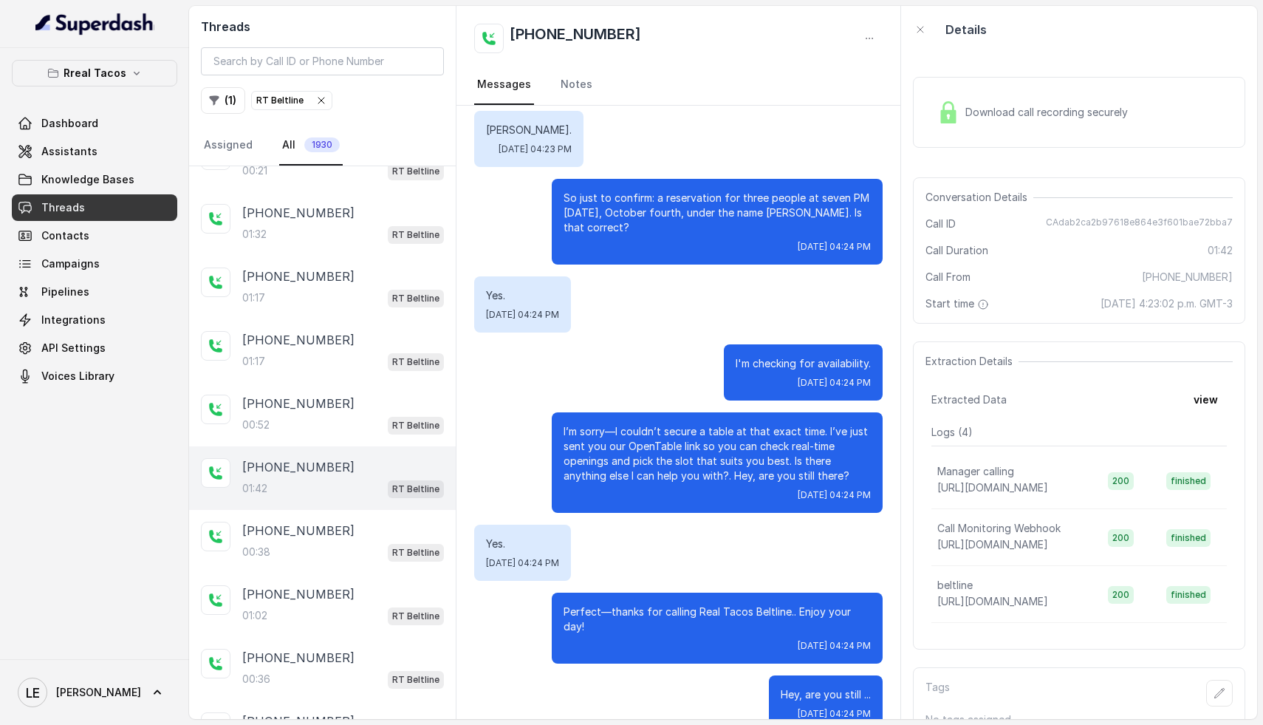
scroll to position [1007, 0]
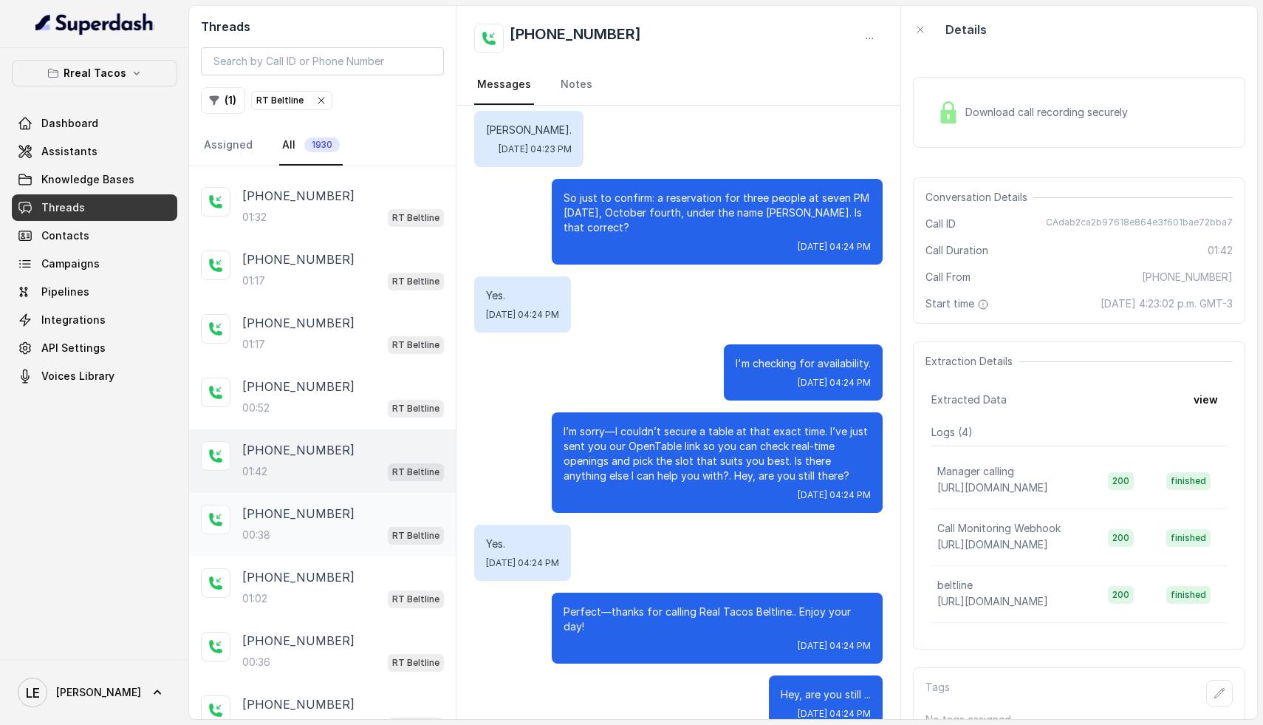
click at [312, 532] on div "00:38 RT Beltline" at bounding box center [343, 534] width 202 height 19
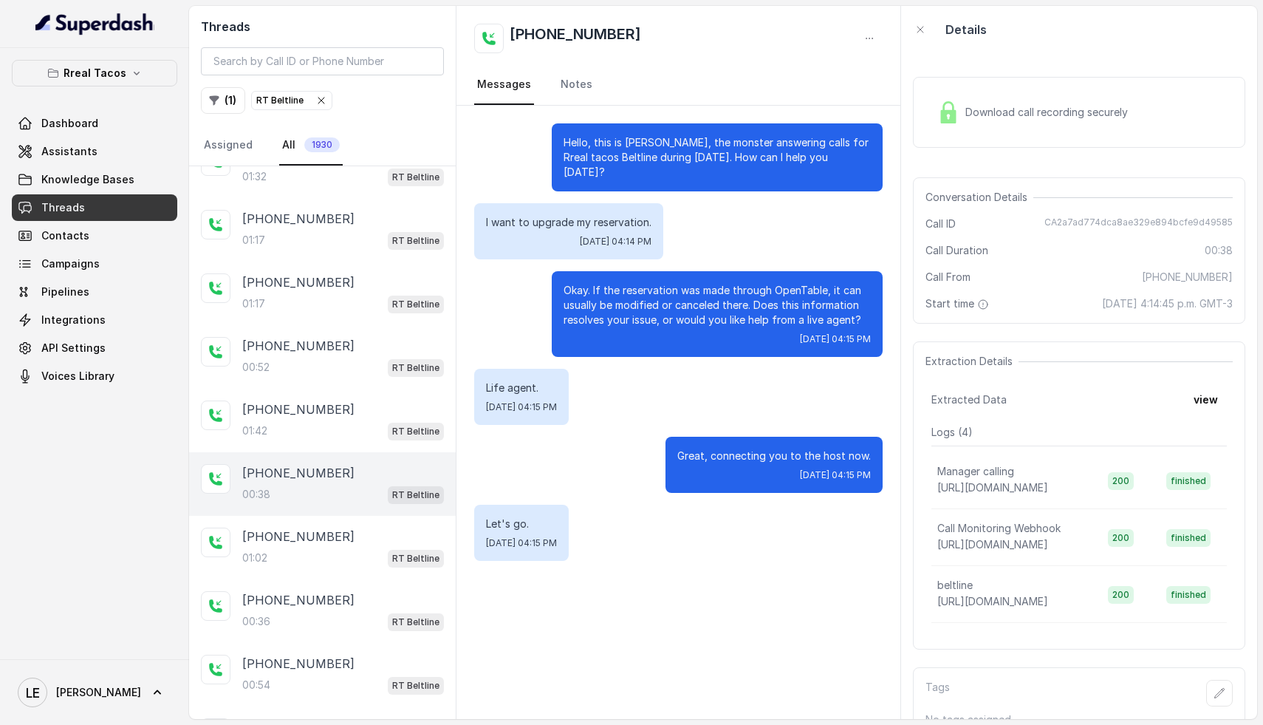
scroll to position [1067, 0]
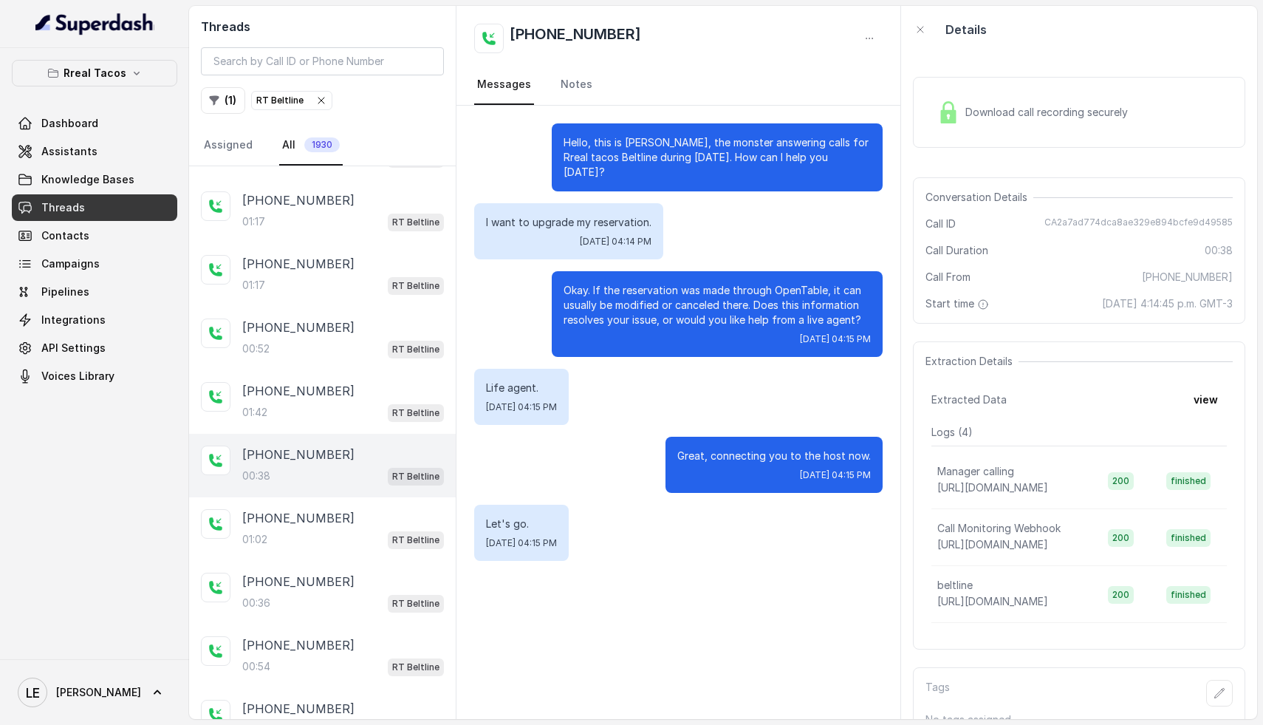
click at [309, 530] on div "01:02 RT Beltline" at bounding box center [343, 539] width 202 height 19
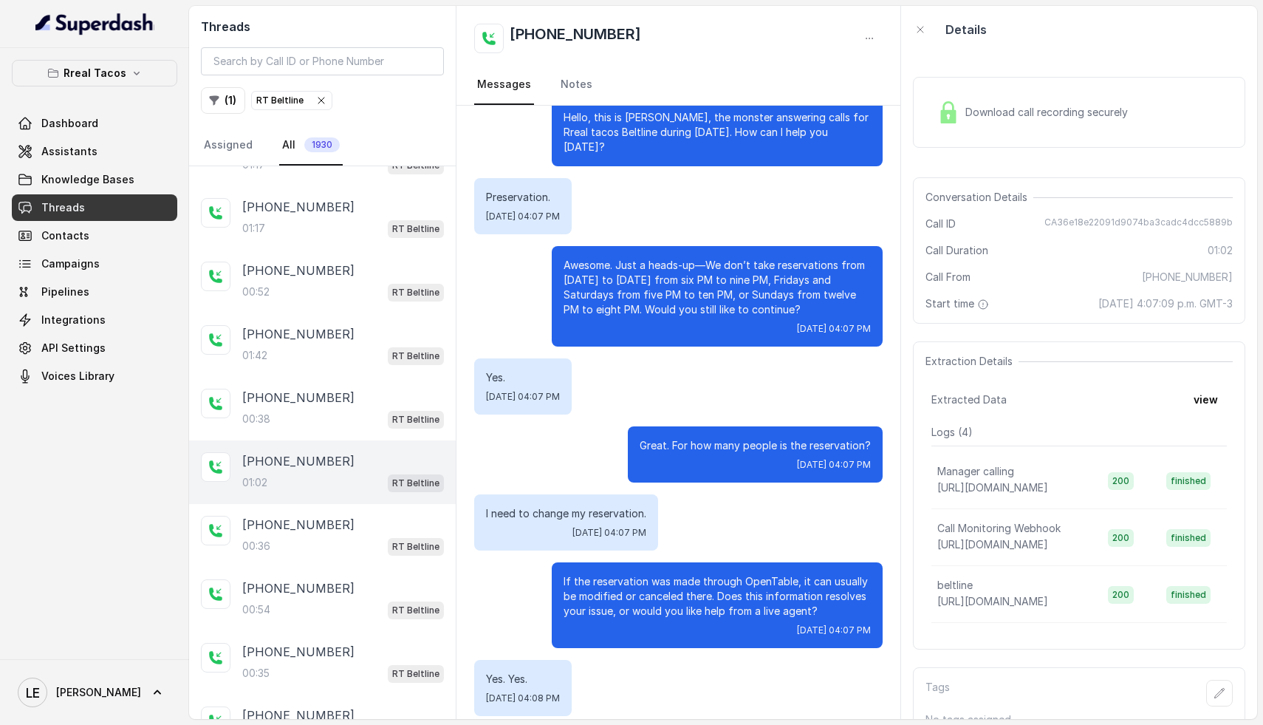
scroll to position [1129, 0]
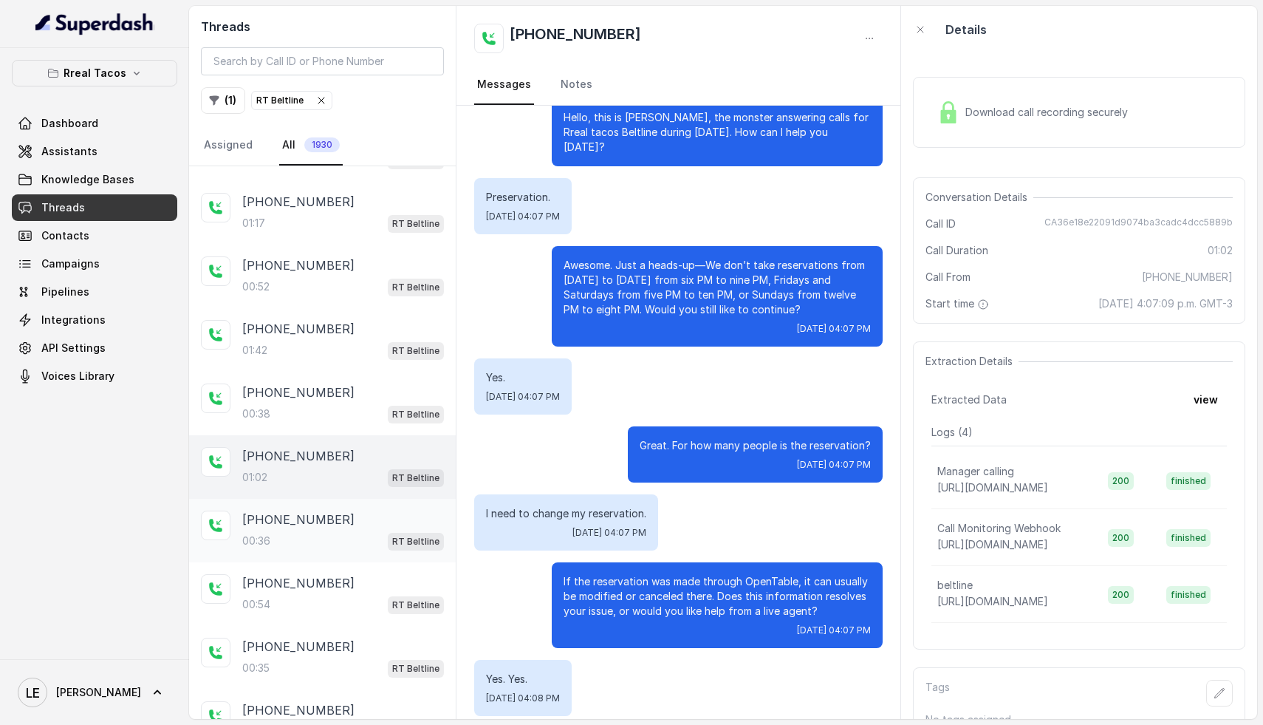
click at [330, 519] on div "+17705967684" at bounding box center [343, 519] width 202 height 18
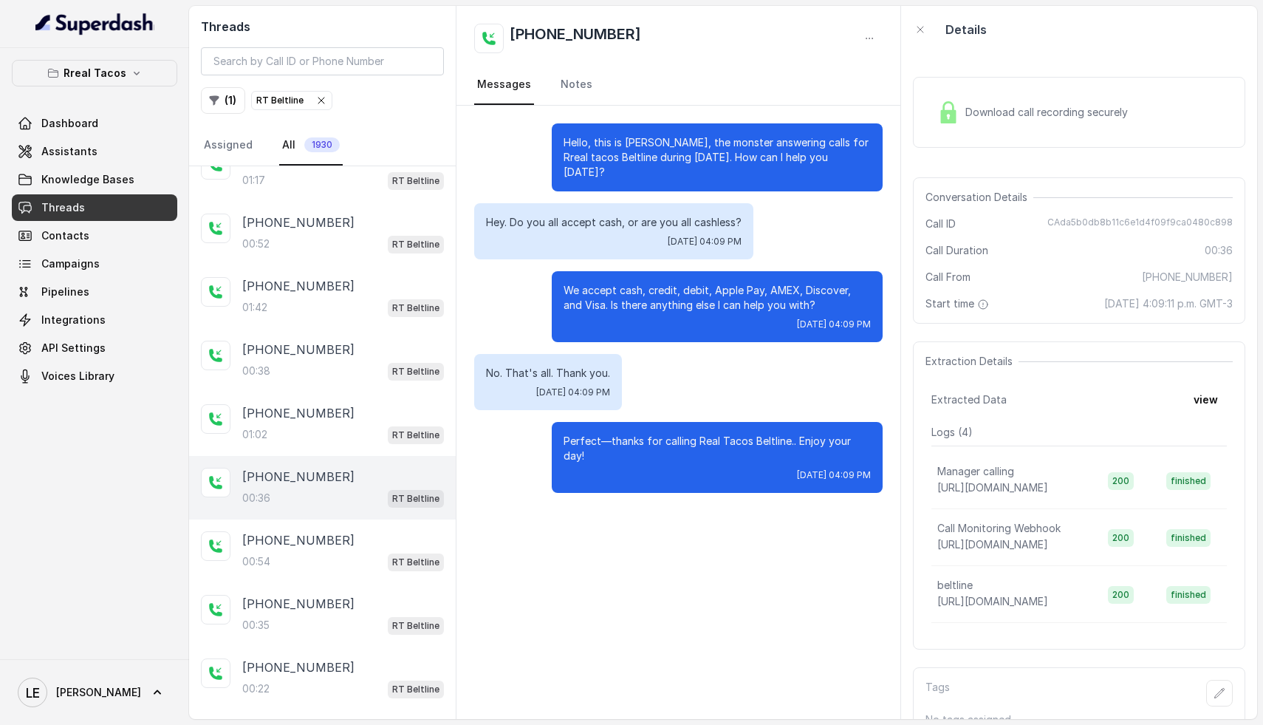
scroll to position [1177, 0]
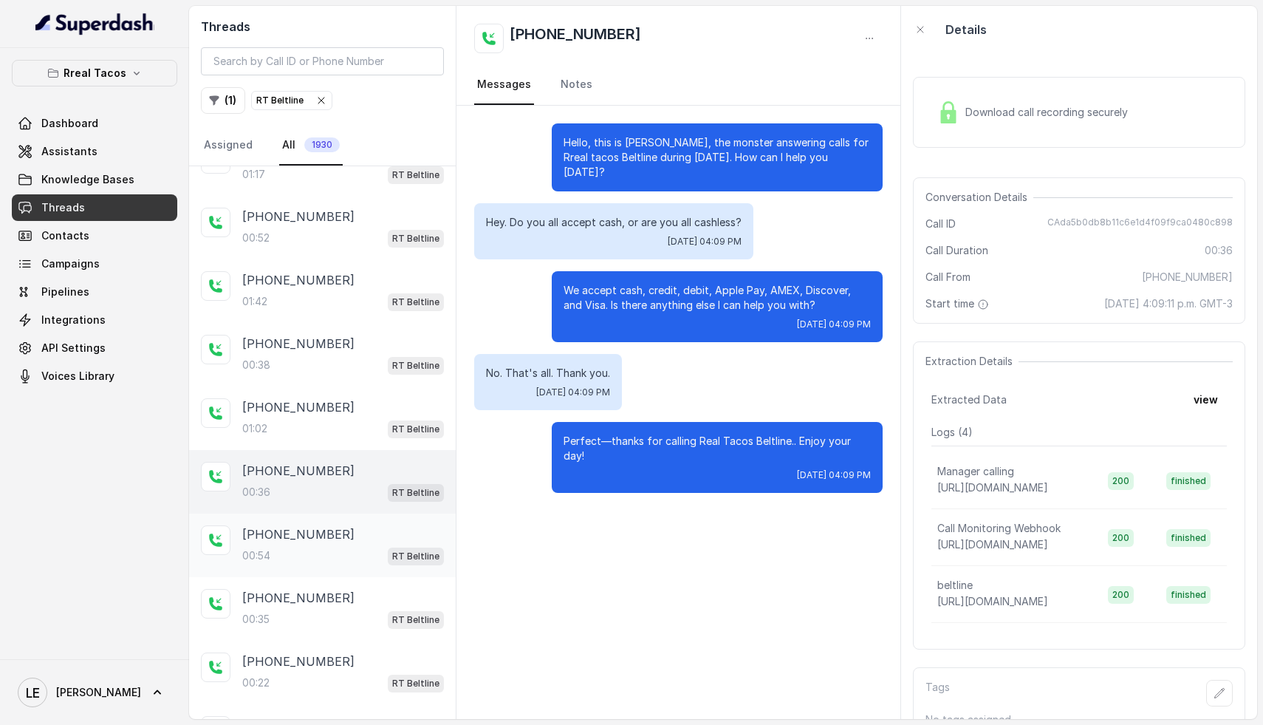
click at [329, 525] on div "+14703384502" at bounding box center [343, 534] width 202 height 18
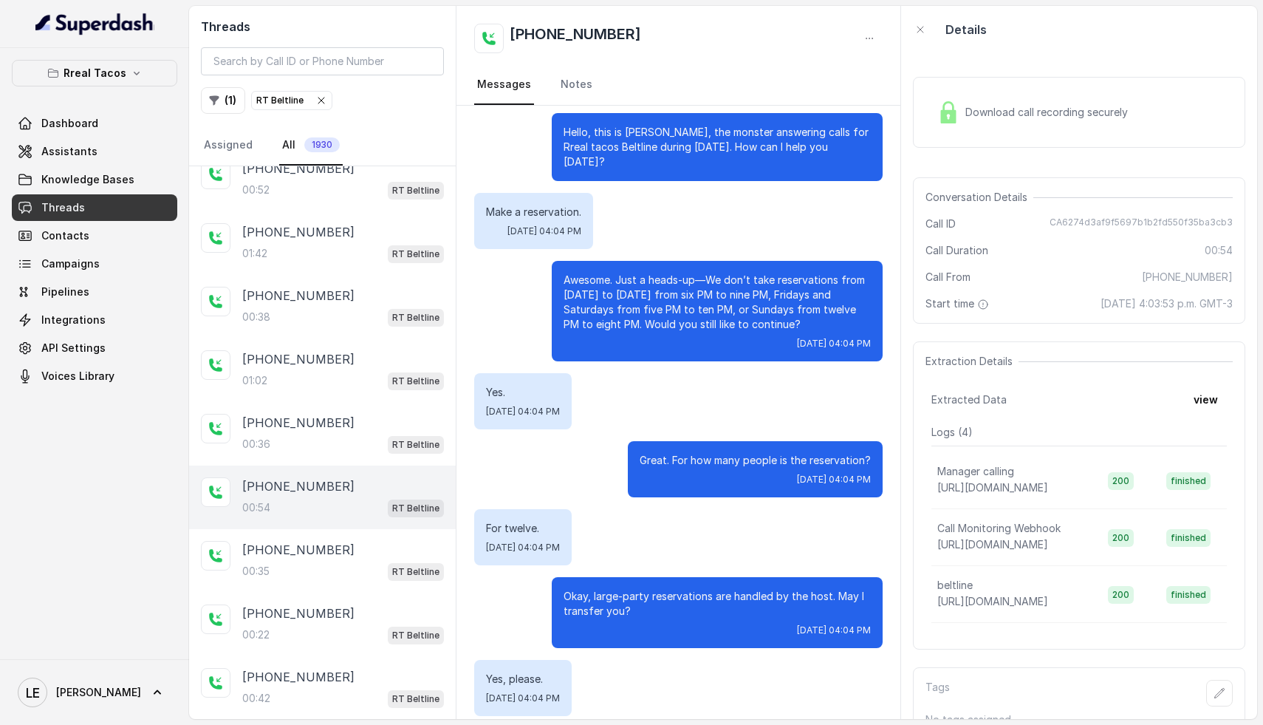
scroll to position [1242, 0]
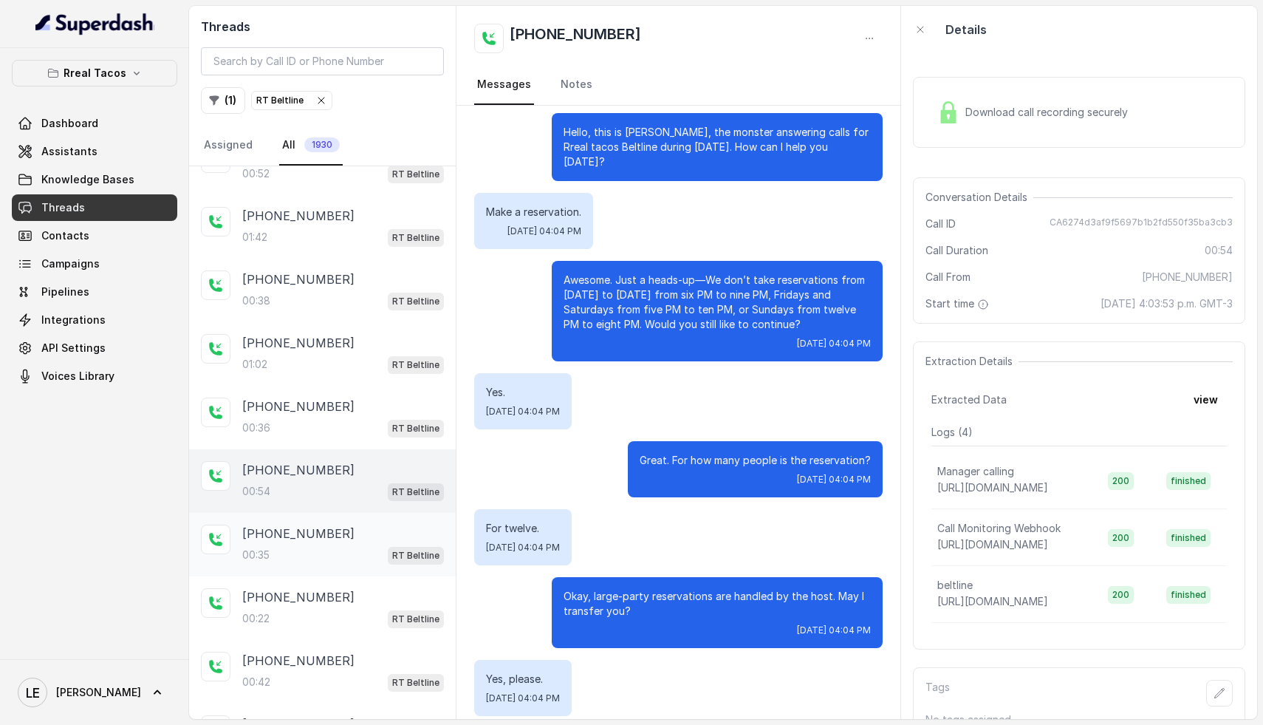
click at [326, 545] on div "00:35 RT Beltline" at bounding box center [343, 554] width 202 height 19
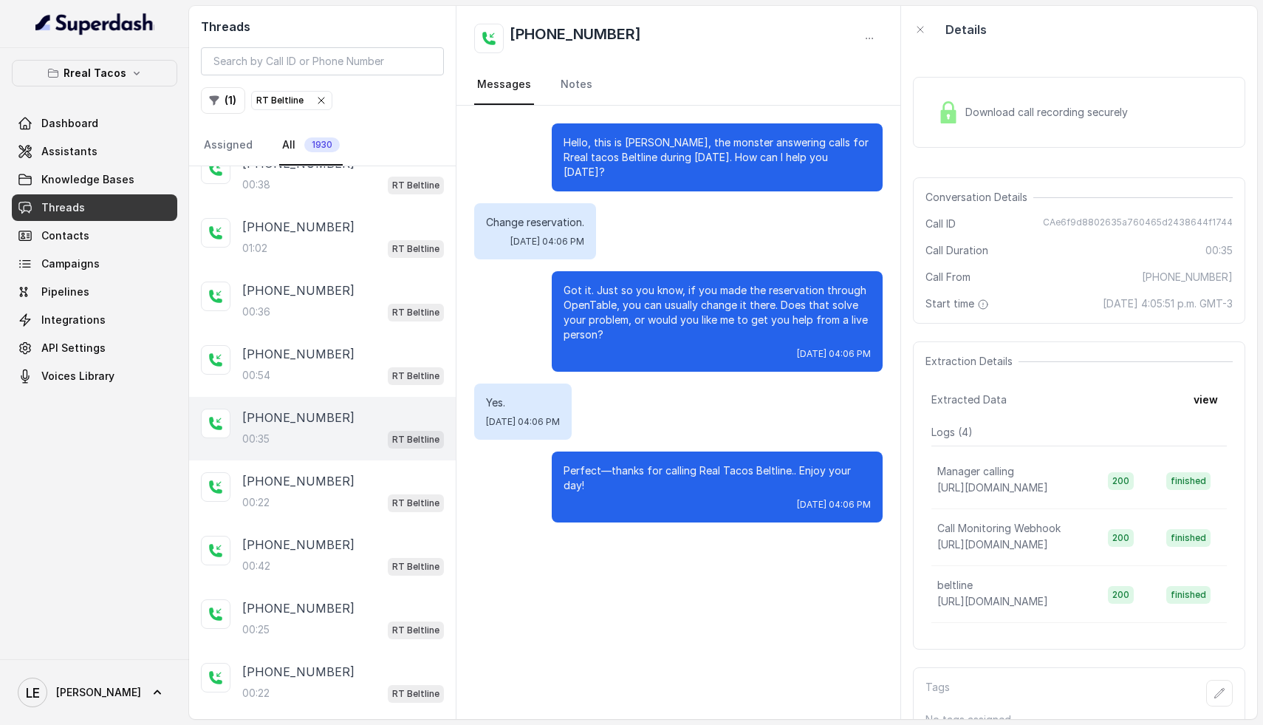
scroll to position [1358, 0]
click at [300, 497] on div "00:22 RT Beltline" at bounding box center [343, 502] width 202 height 19
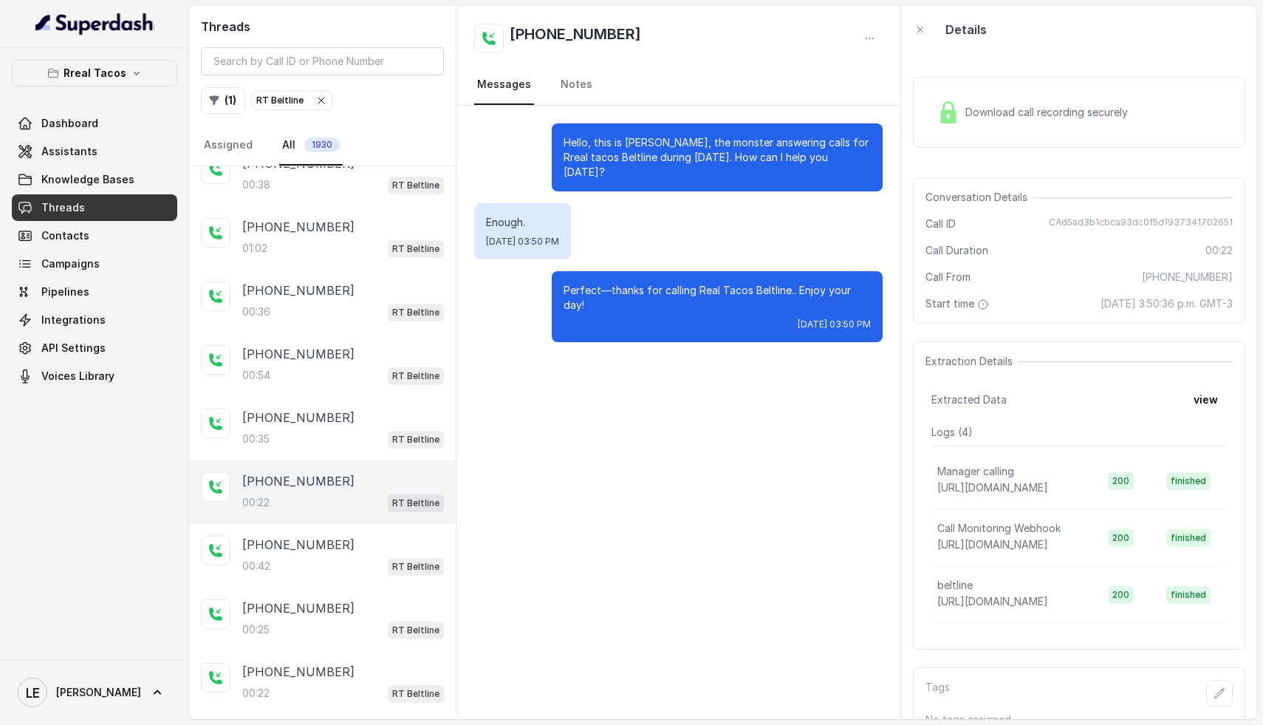
scroll to position [1401, 0]
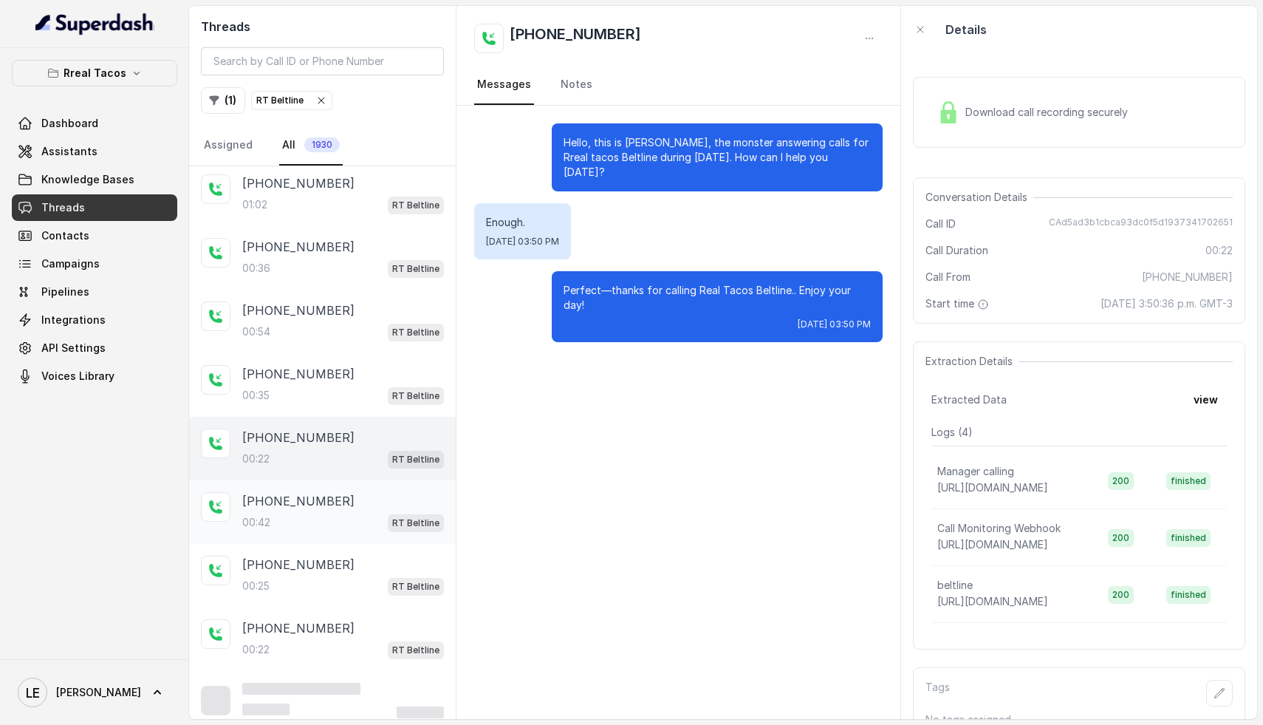
click at [318, 500] on div "+12133044151 00:42 RT Beltline" at bounding box center [343, 512] width 202 height 40
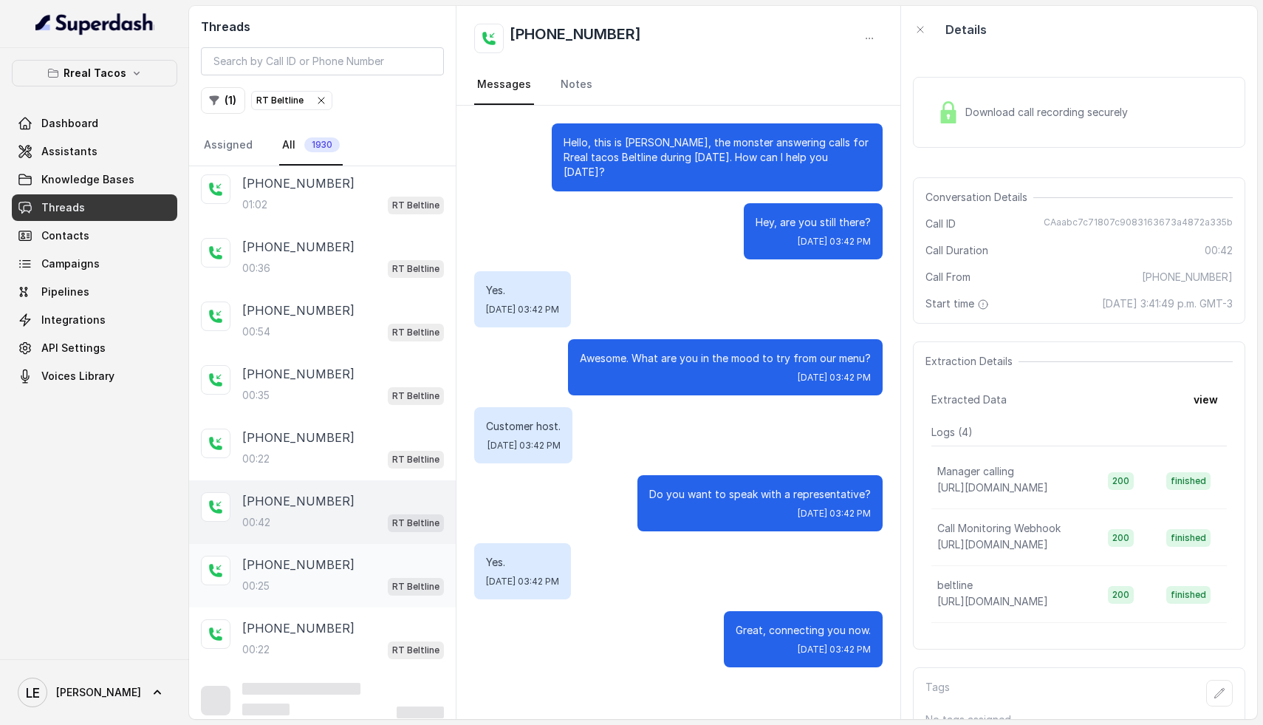
click at [319, 577] on div "00:25 RT Beltline" at bounding box center [343, 585] width 202 height 19
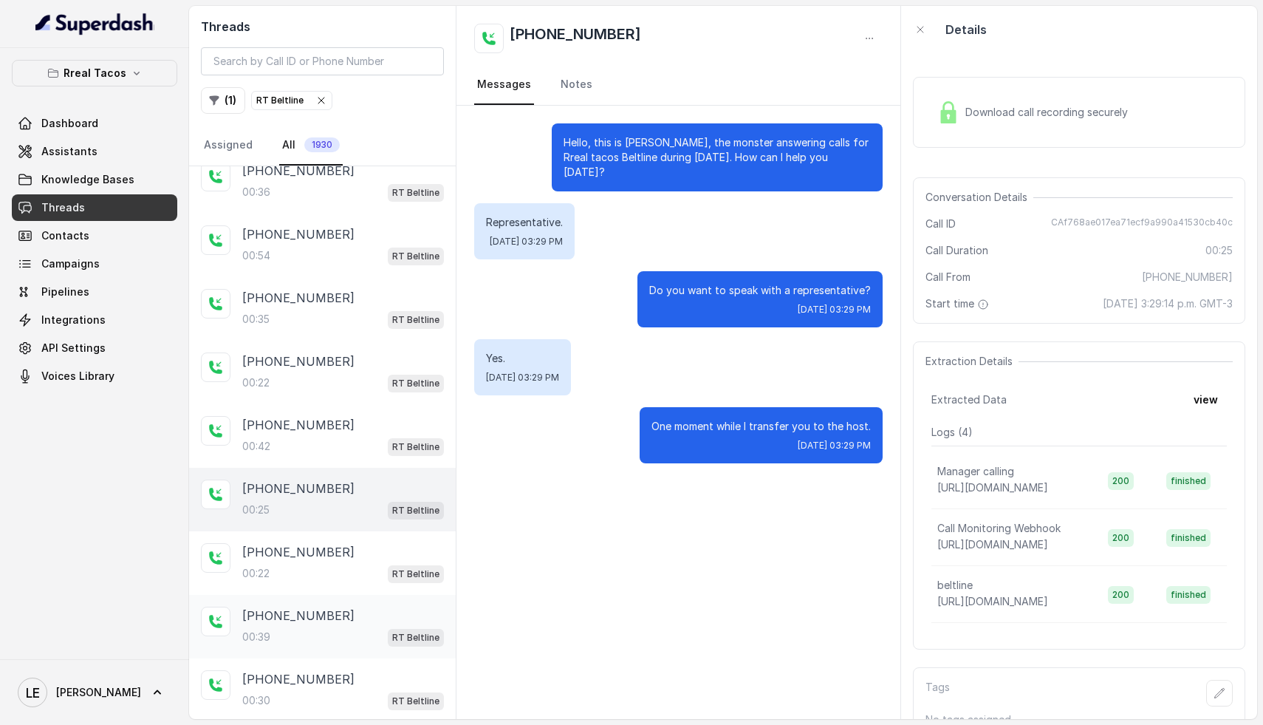
scroll to position [1493, 0]
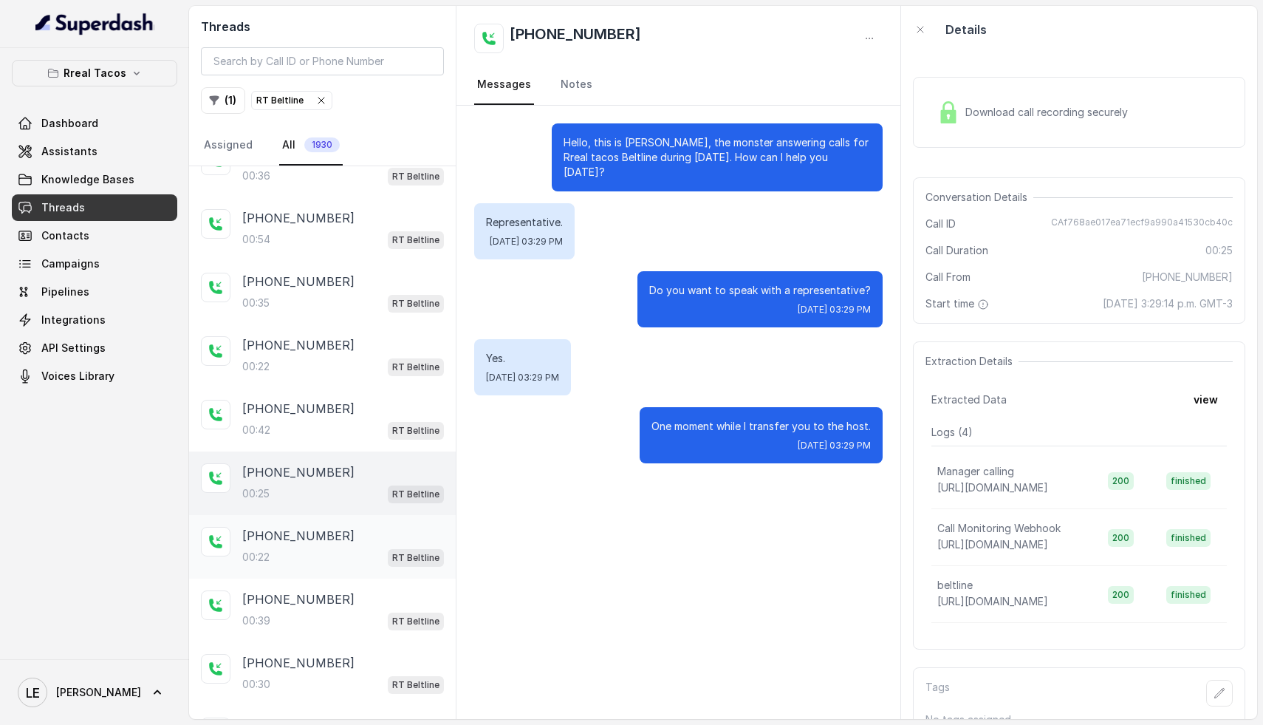
click at [323, 547] on div "00:22 RT Beltline" at bounding box center [343, 556] width 202 height 19
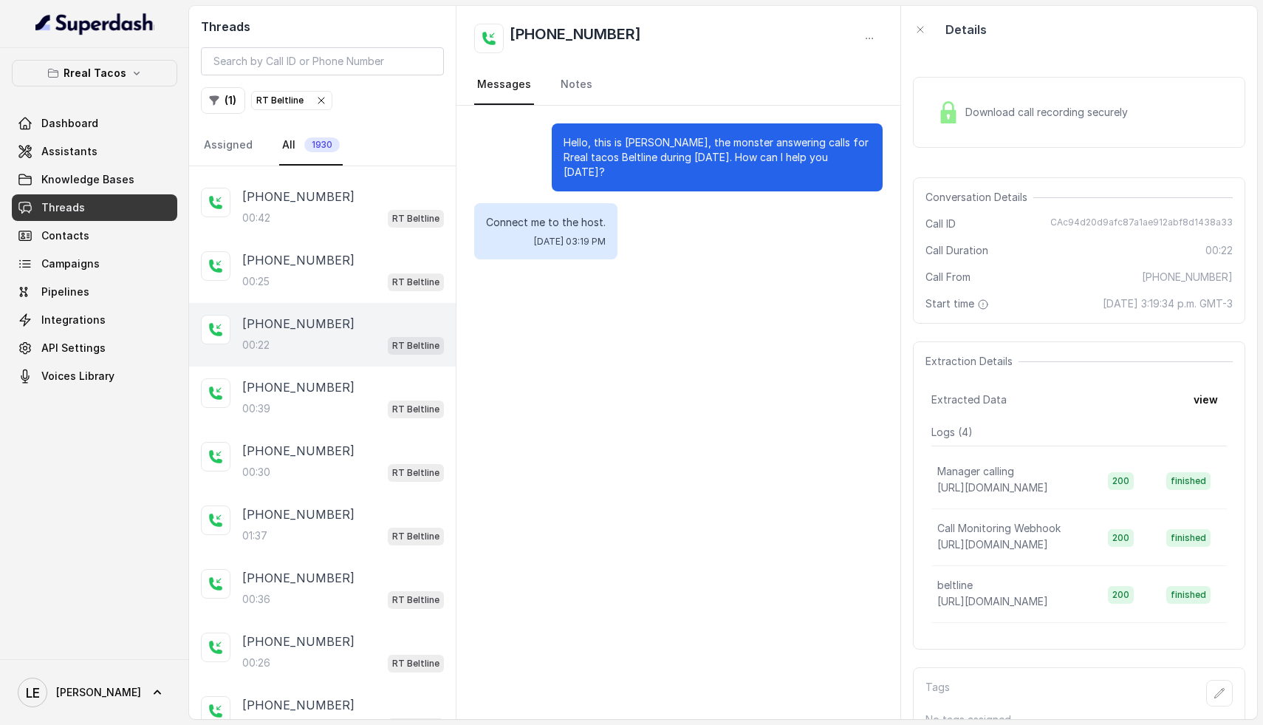
scroll to position [1740, 0]
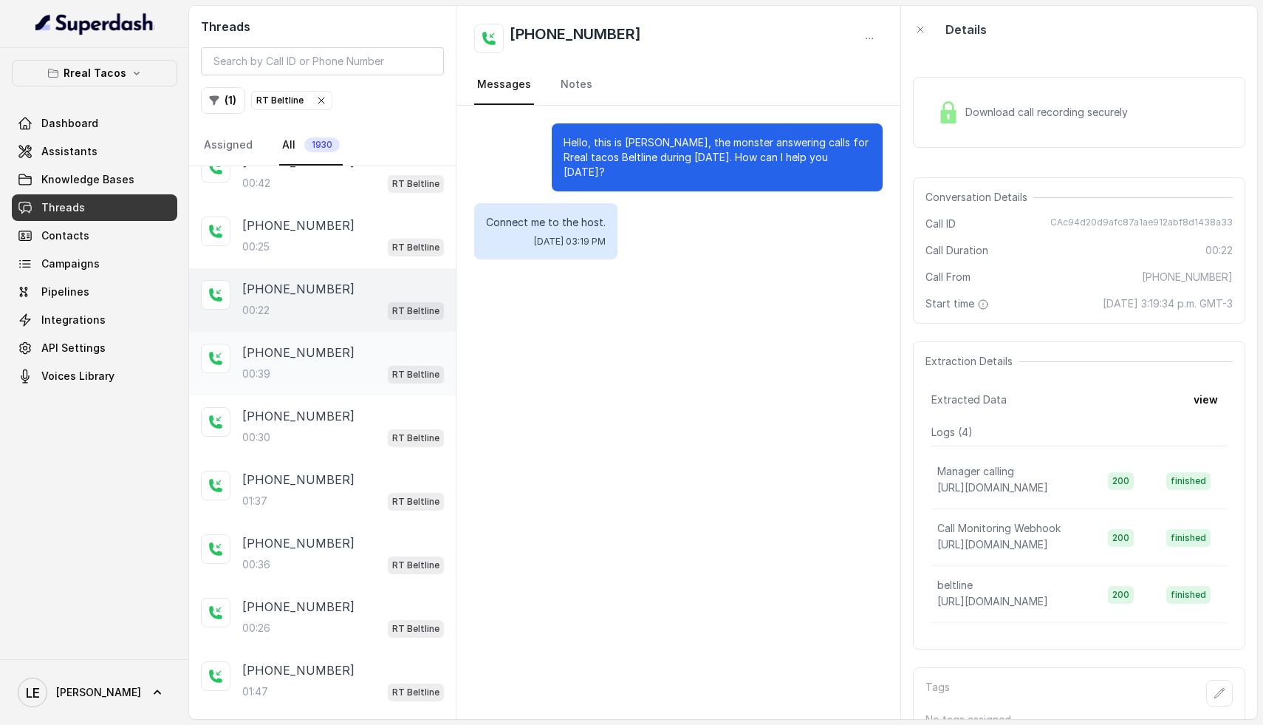
click at [312, 364] on div "00:39 RT Beltline" at bounding box center [343, 373] width 202 height 19
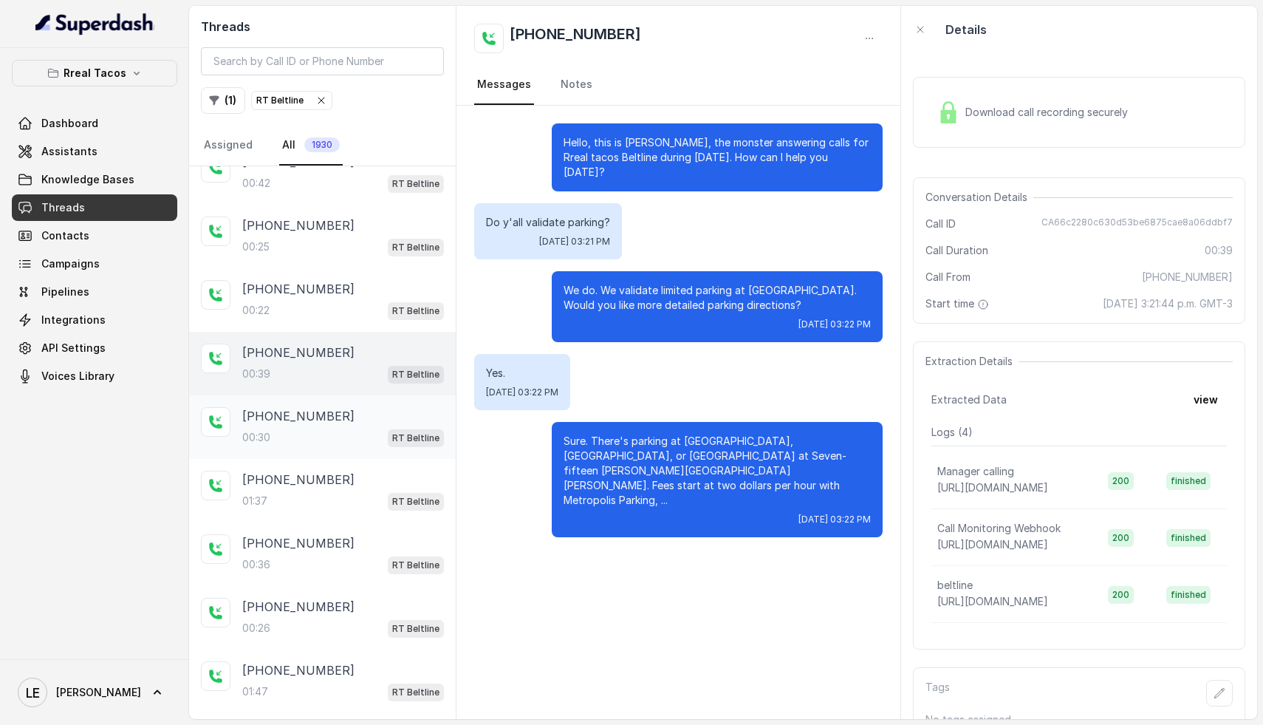
click at [299, 429] on div "00:30 RT Beltline" at bounding box center [343, 437] width 202 height 19
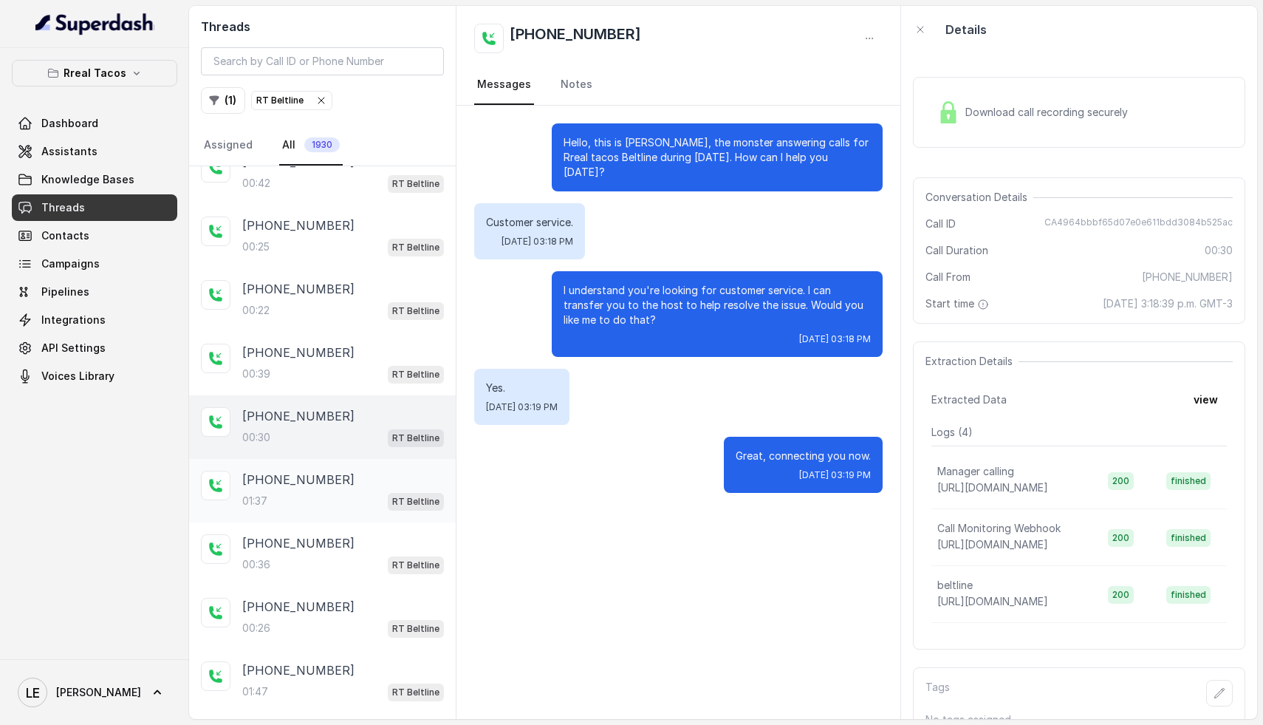
click at [325, 505] on div "+14703857674 01:37 RT Beltline" at bounding box center [322, 491] width 267 height 64
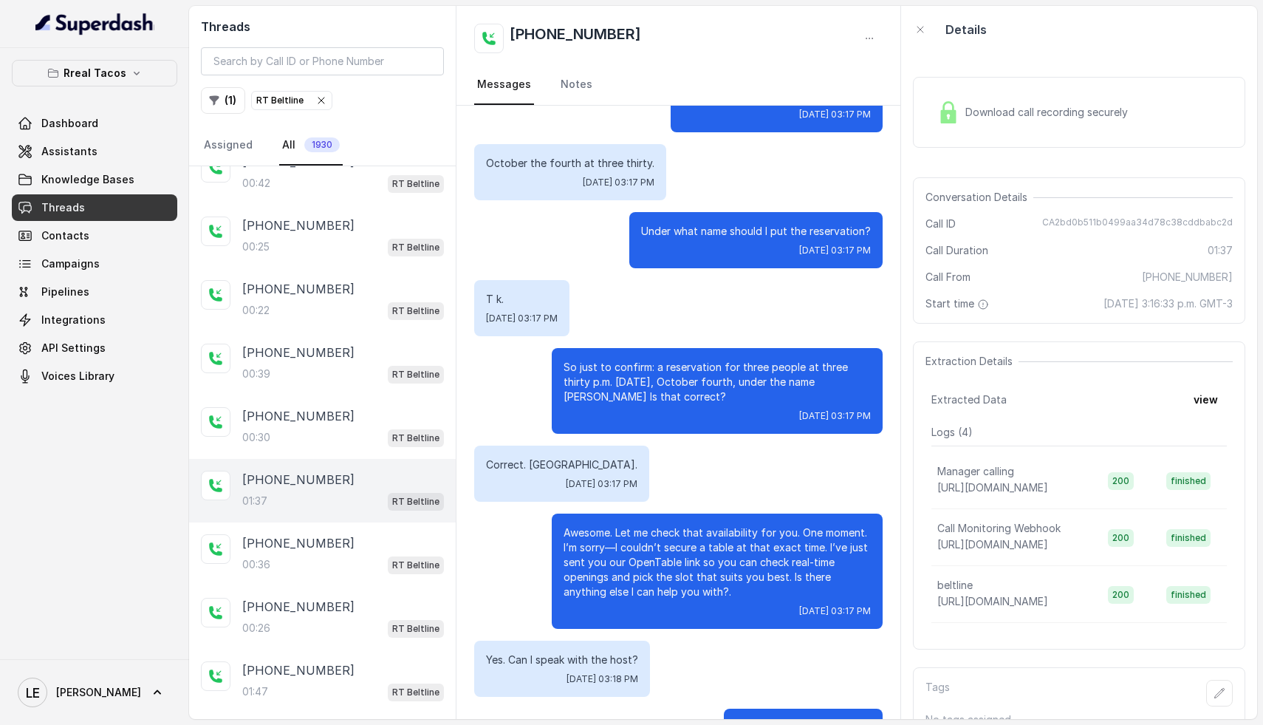
scroll to position [560, 0]
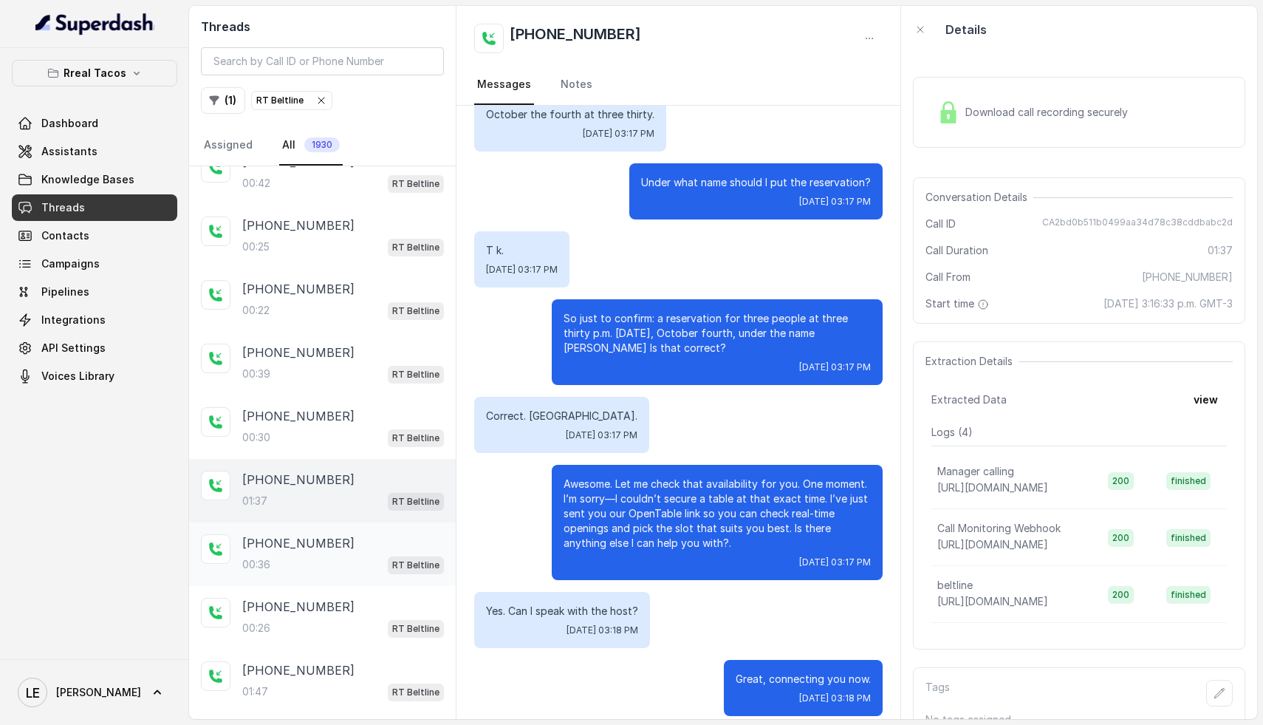
click at [320, 536] on p "+18084005418" at bounding box center [298, 543] width 112 height 18
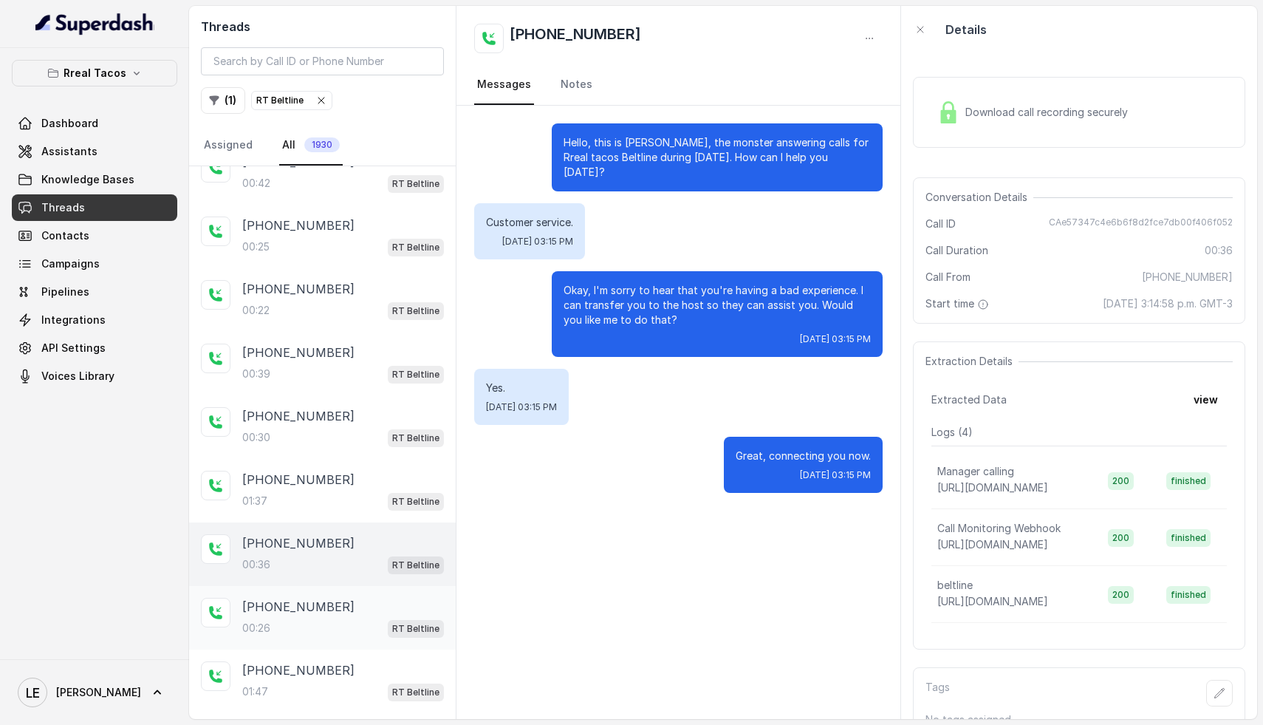
click at [321, 600] on p "+14703857674" at bounding box center [298, 607] width 112 height 18
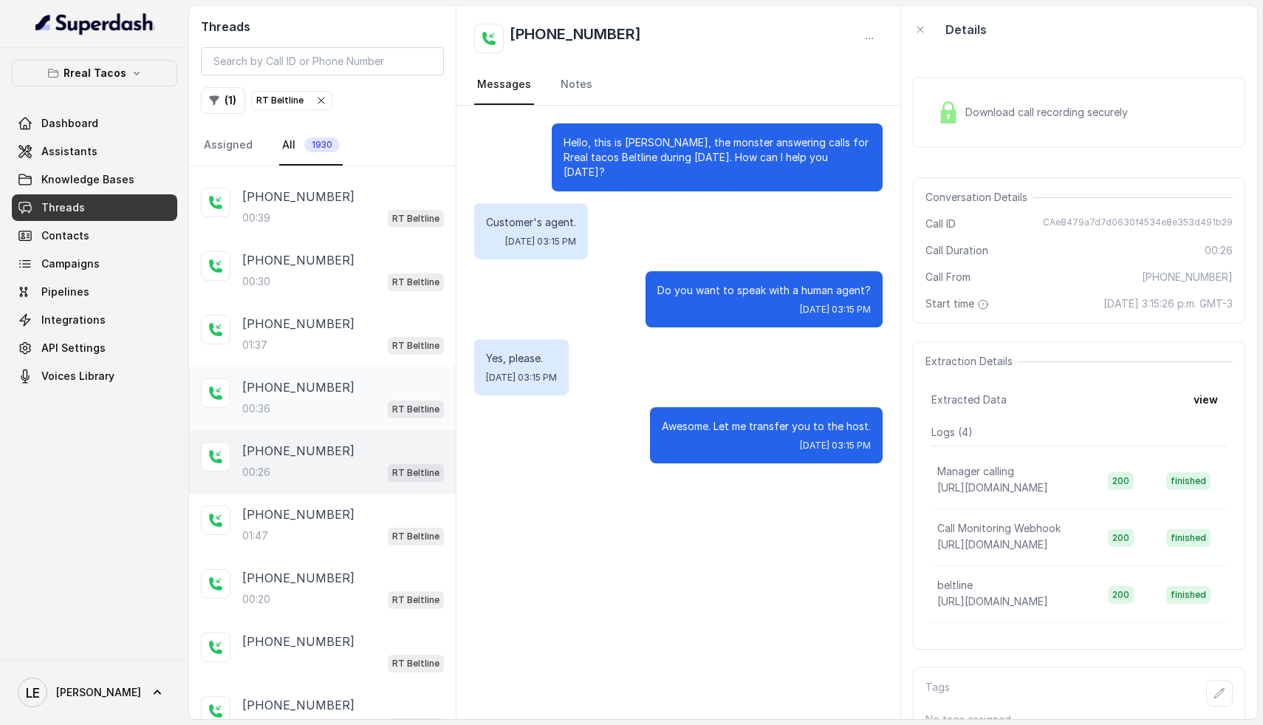
scroll to position [1897, 0]
click at [333, 525] on div "01:47 RT Beltline" at bounding box center [343, 534] width 202 height 19
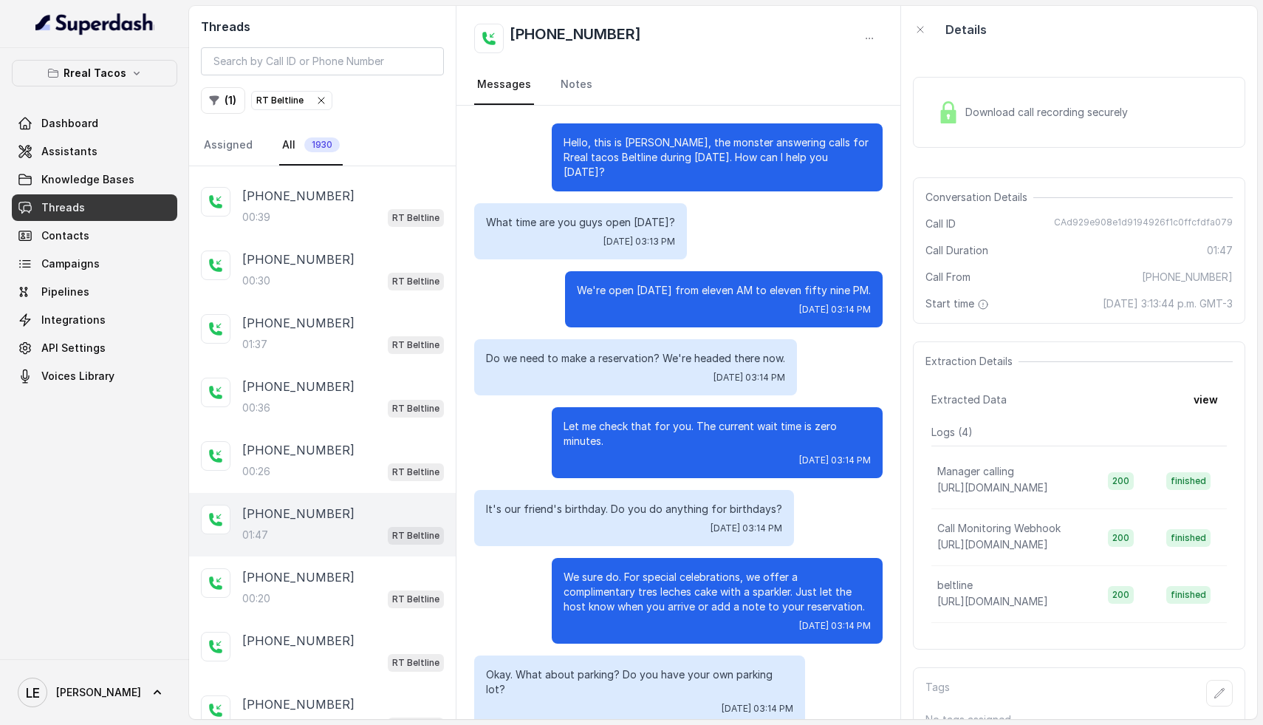
click at [1006, 118] on span "Download call recording securely" at bounding box center [1049, 112] width 168 height 15
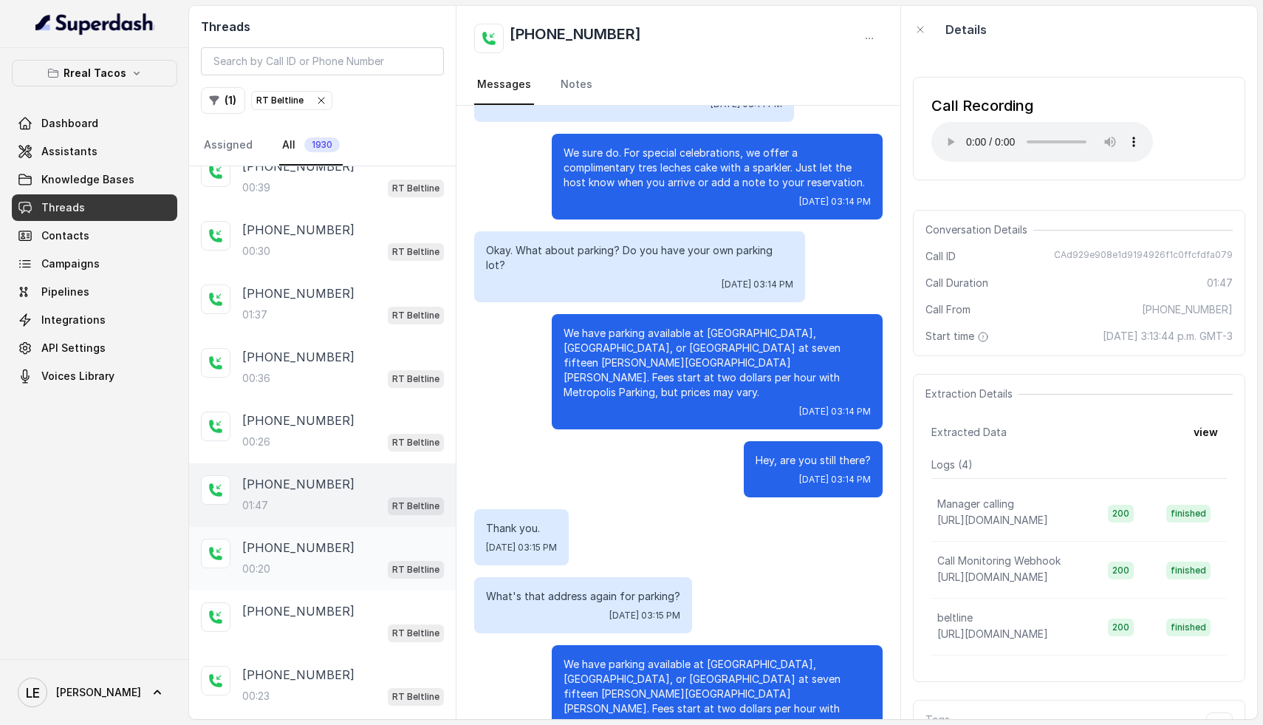
scroll to position [1931, 0]
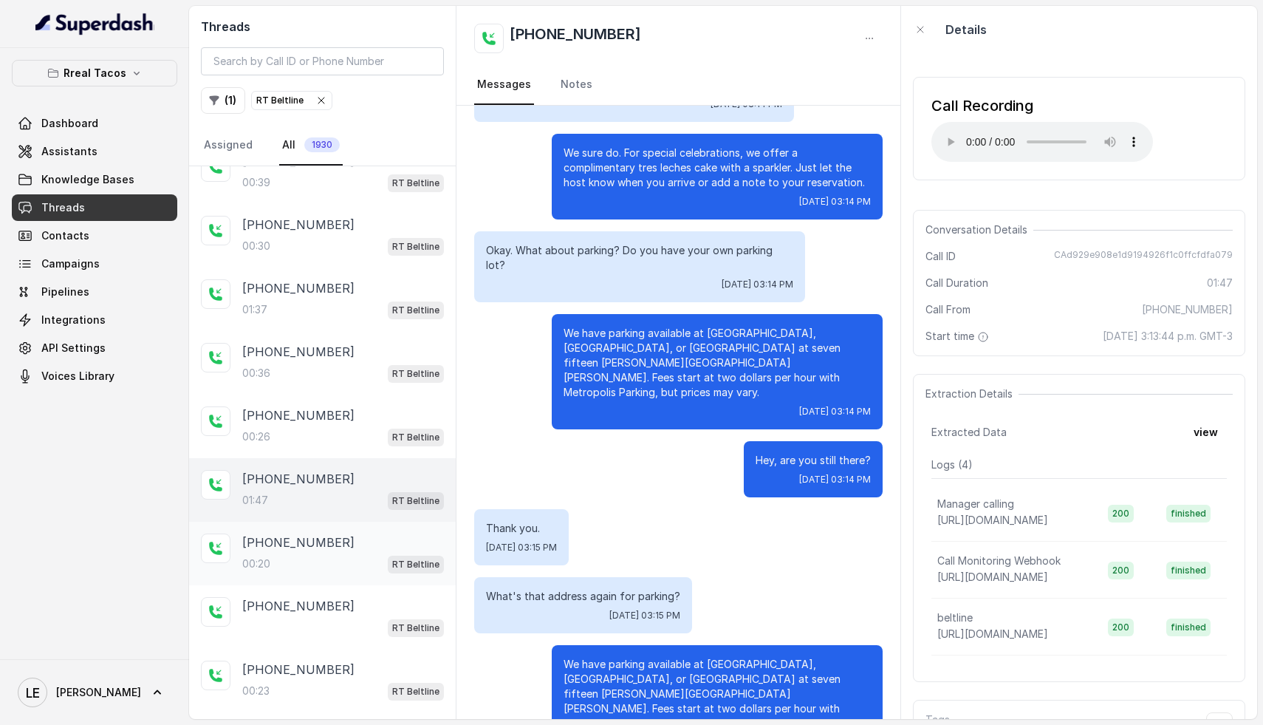
click at [343, 554] on div "00:20 RT Beltline" at bounding box center [343, 563] width 202 height 19
